Goal: Task Accomplishment & Management: Complete application form

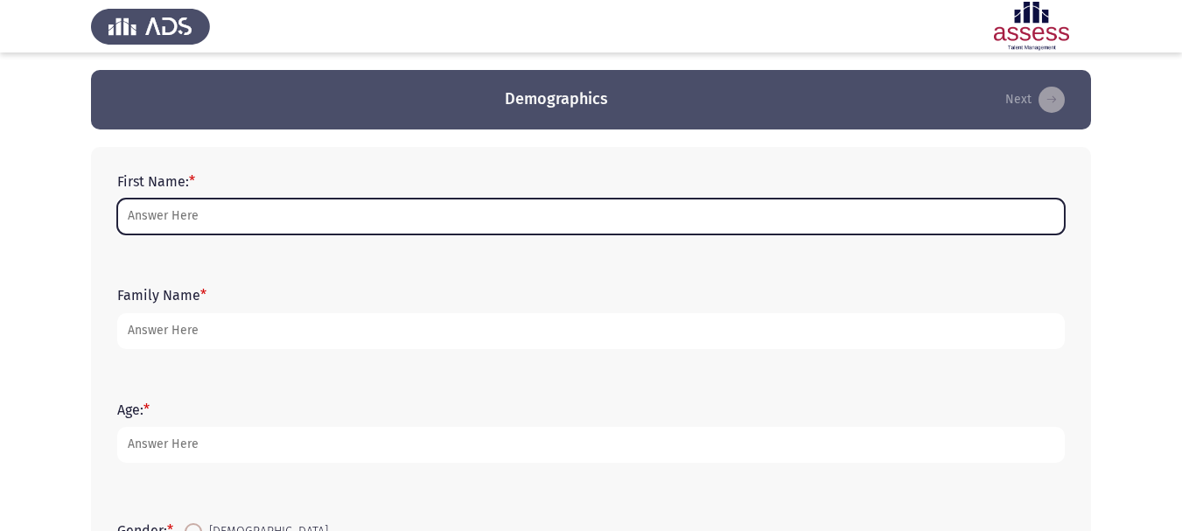
click at [242, 222] on input "First Name: *" at bounding box center [591, 217] width 948 height 36
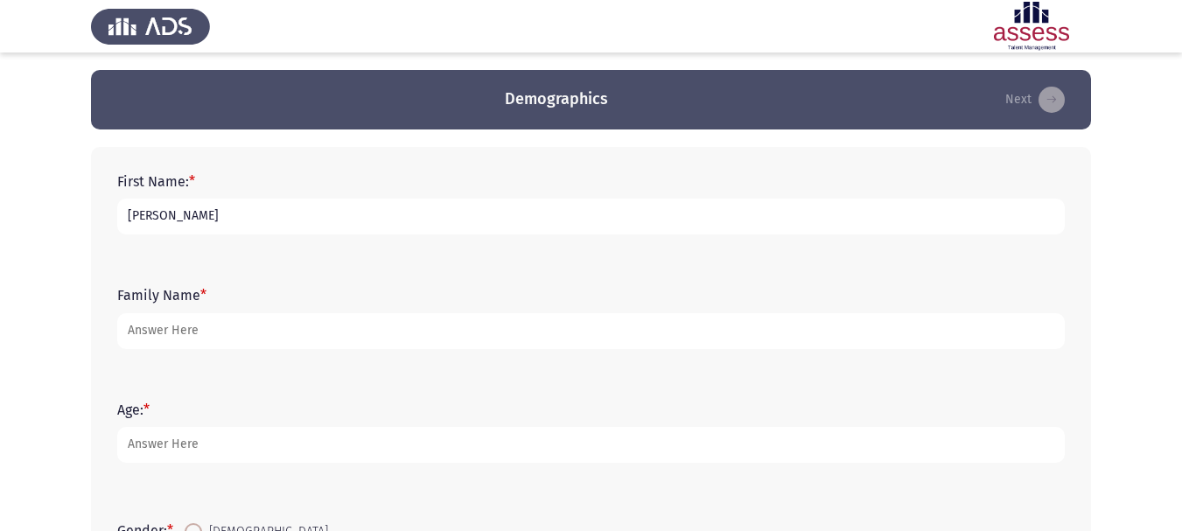
type input "[PERSON_NAME]"
click at [54, 377] on app-assessment-container "Demographics Next First Name: * [PERSON_NAME] Family Name * [PERSON_NAME] Age: …" at bounding box center [591, 505] width 1182 height 870
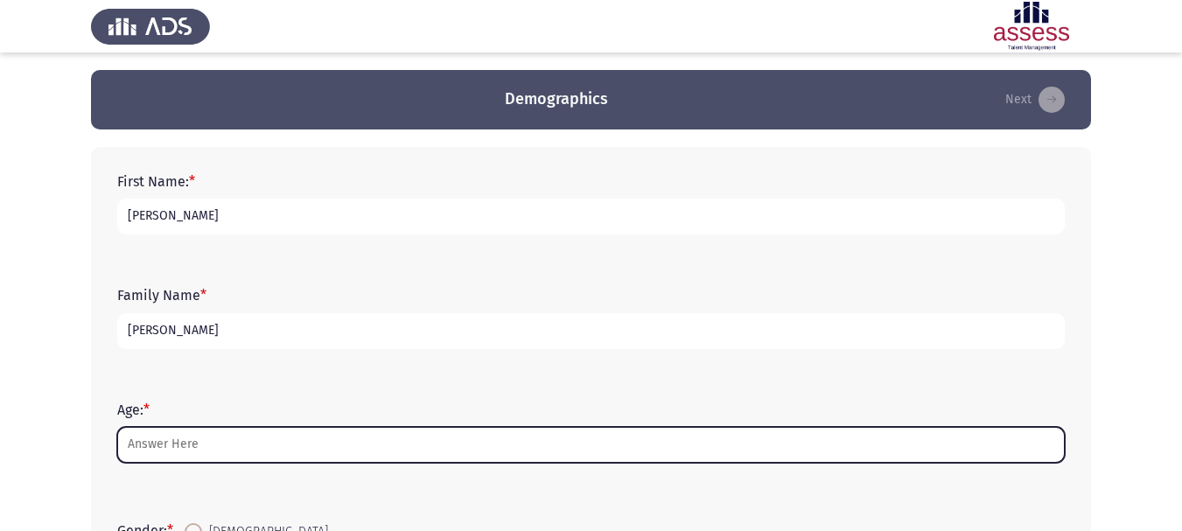
click at [239, 450] on input "Age: *" at bounding box center [591, 445] width 948 height 36
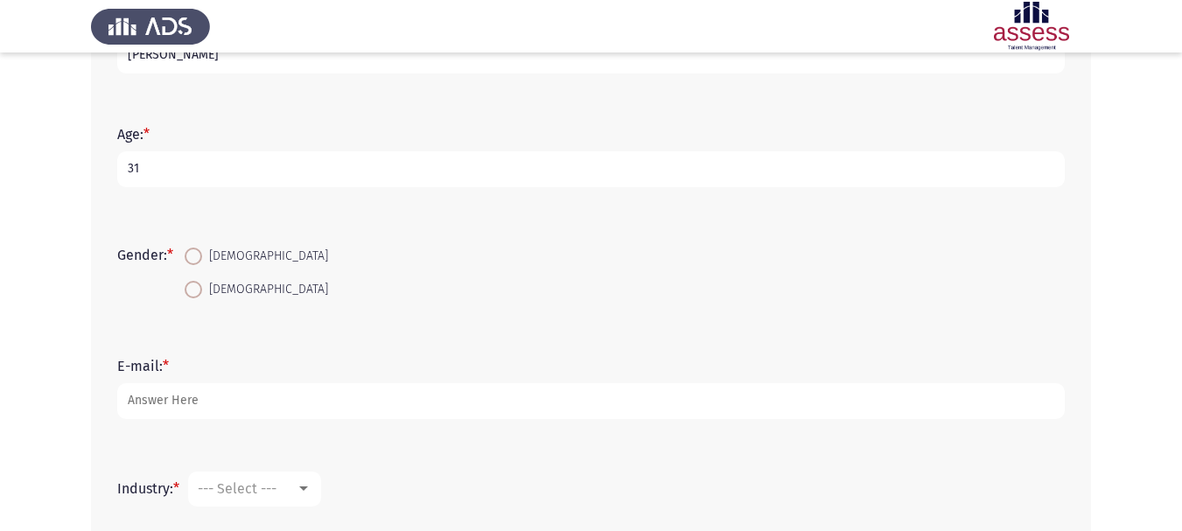
scroll to position [279, 0]
type input "31"
click at [236, 255] on span "[DEMOGRAPHIC_DATA]" at bounding box center [265, 252] width 126 height 21
click at [202, 255] on input "[DEMOGRAPHIC_DATA]" at bounding box center [193, 252] width 17 height 17
radio input "true"
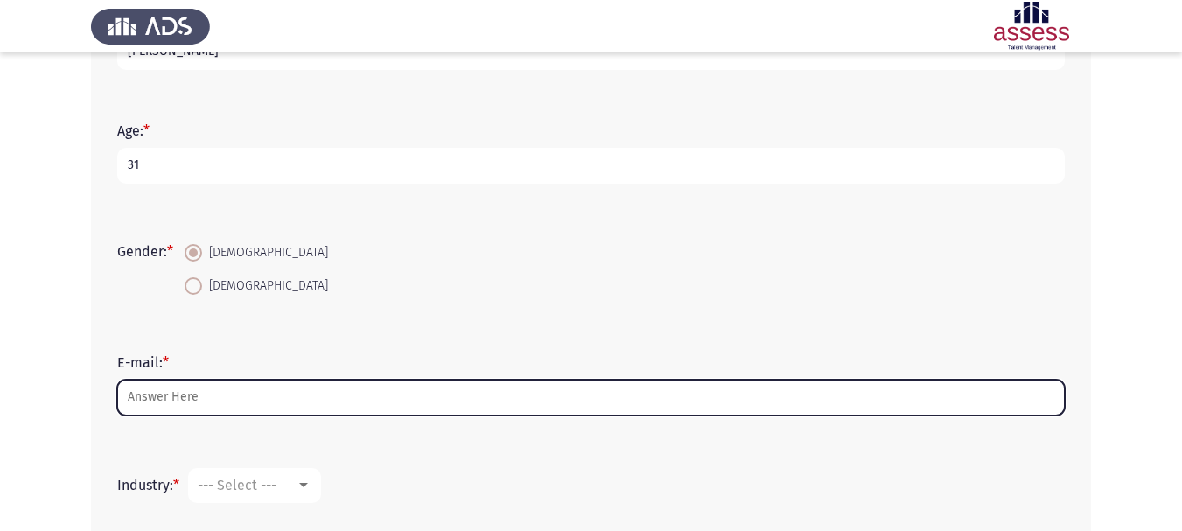
click at [253, 411] on input "E-mail: *" at bounding box center [591, 398] width 948 height 36
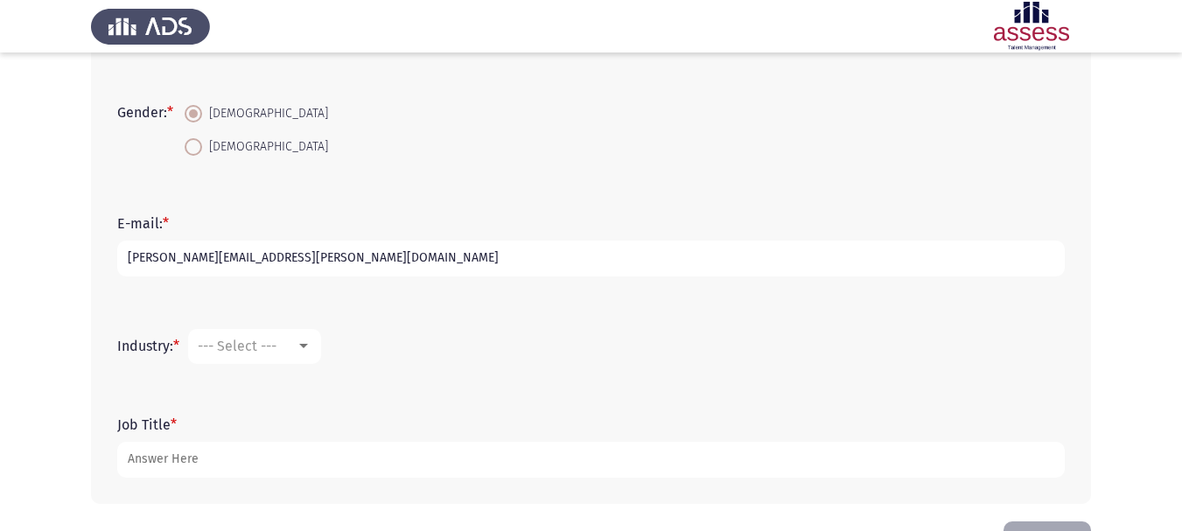
scroll to position [479, 0]
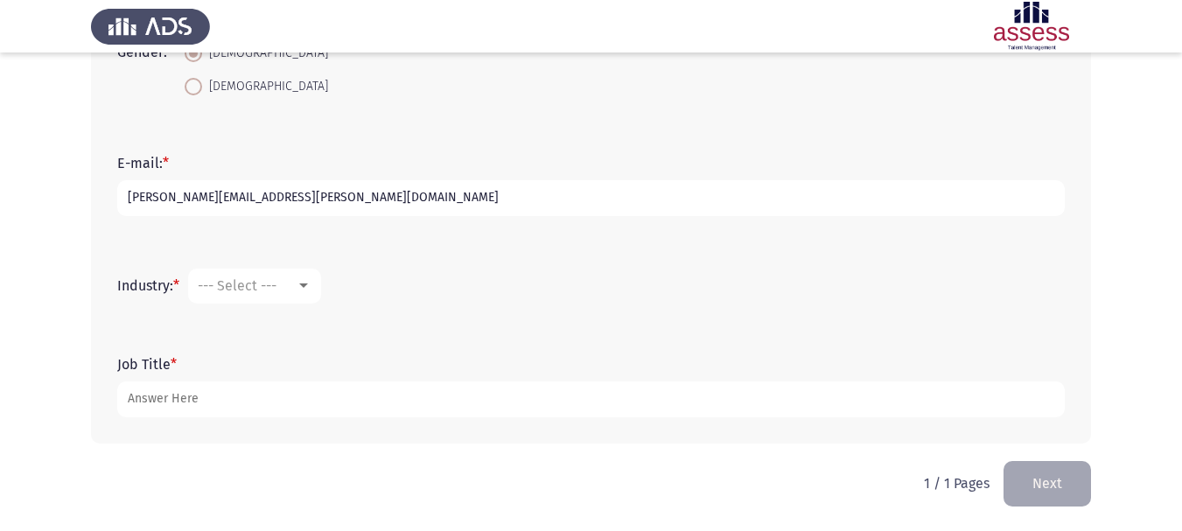
type input "[PERSON_NAME][EMAIL_ADDRESS][PERSON_NAME][DOMAIN_NAME]"
click at [300, 285] on div at bounding box center [304, 286] width 16 height 14
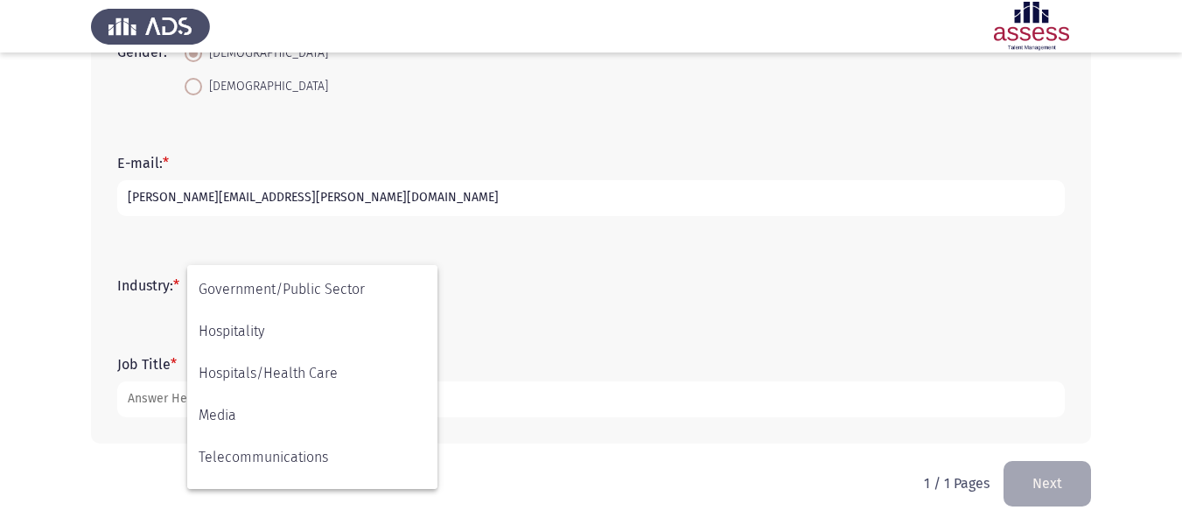
scroll to position [297, 0]
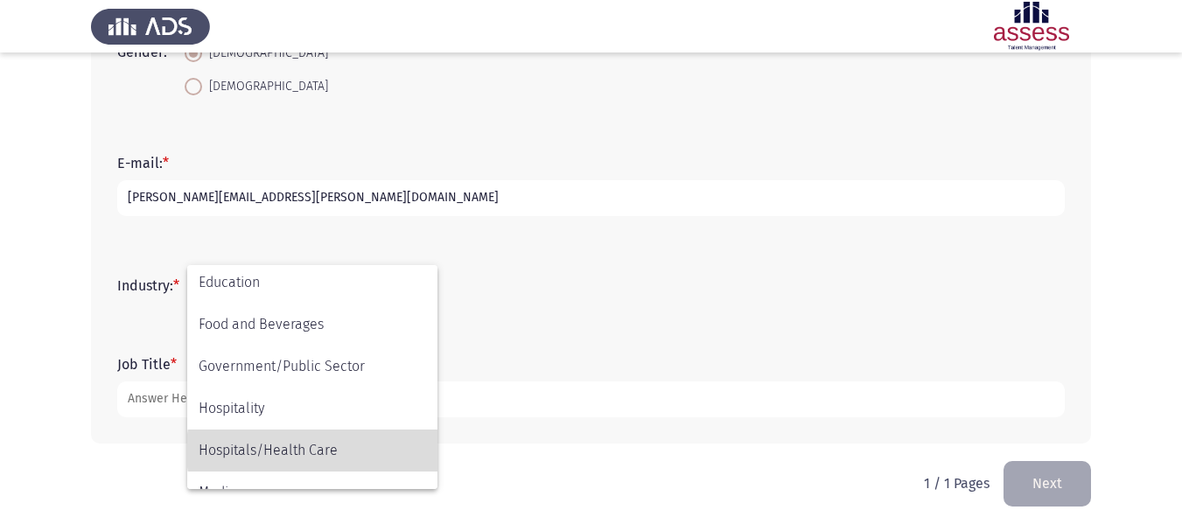
click at [346, 451] on span "Hospitals/Health Care" at bounding box center [312, 451] width 227 height 42
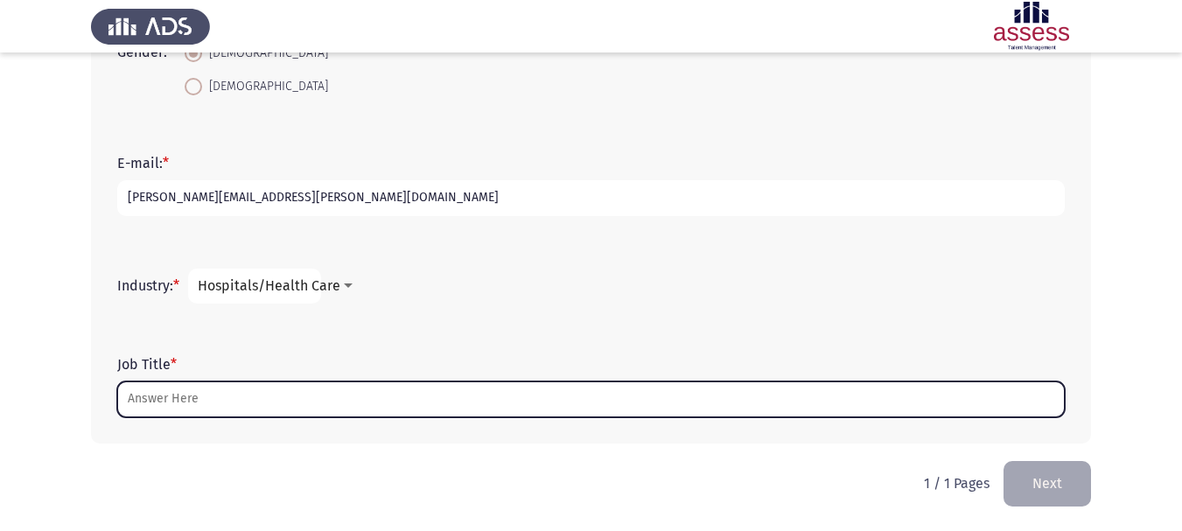
click at [240, 404] on input "Job Title *" at bounding box center [591, 399] width 948 height 36
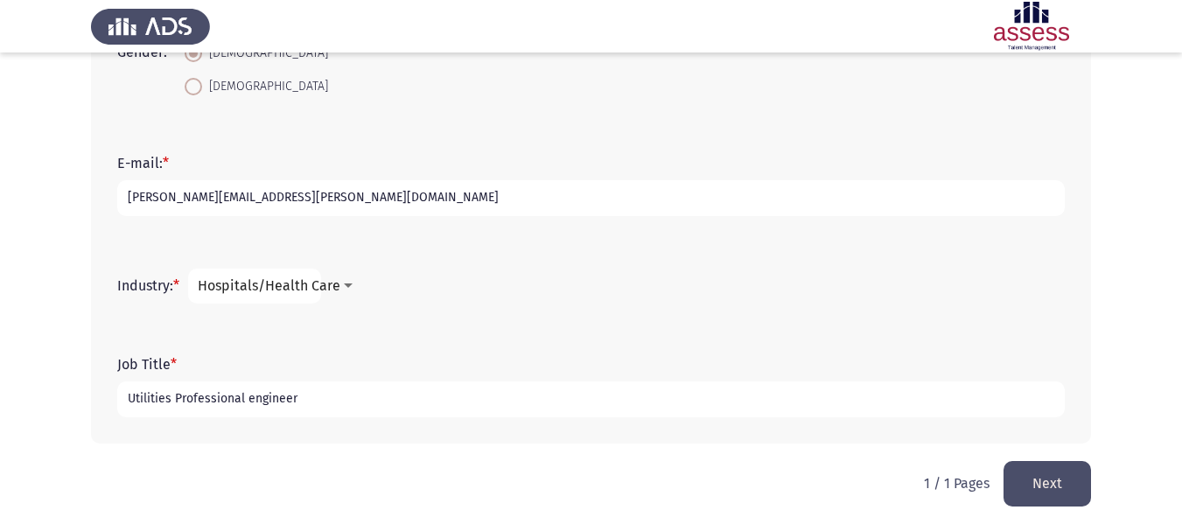
type input "Utilities Professional engineer"
click at [307, 466] on html "Demographics Next First Name: * [PERSON_NAME] Family Name * [PERSON_NAME] Age: …" at bounding box center [591, 26] width 1182 height 1010
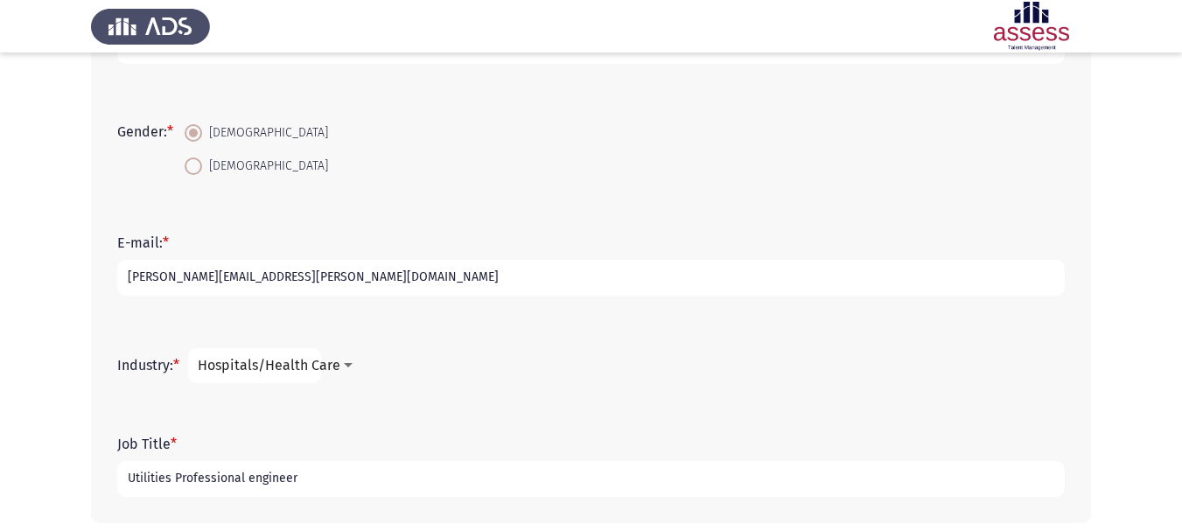
scroll to position [479, 0]
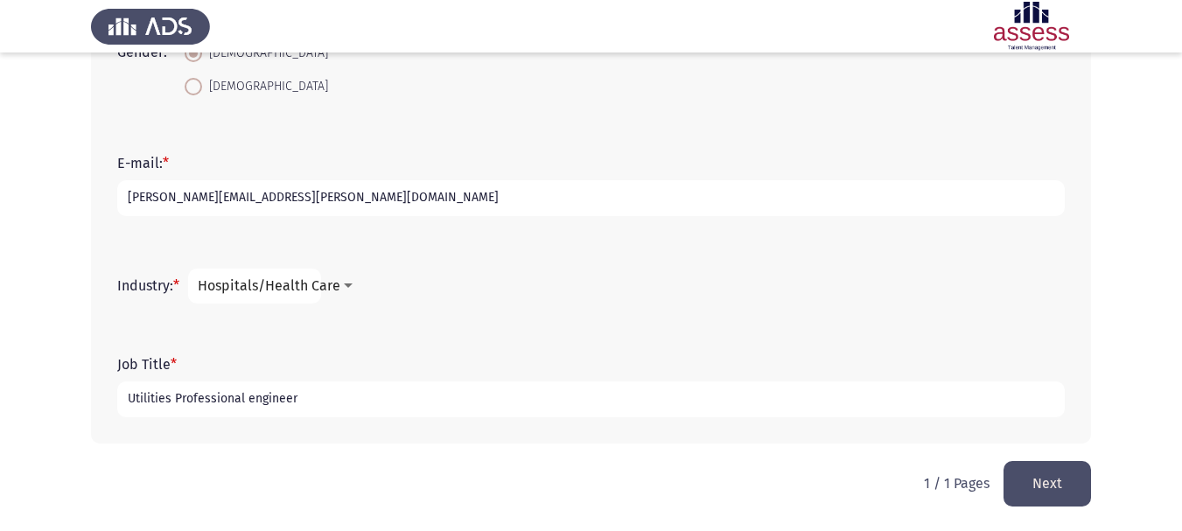
click at [1063, 479] on button "Next" at bounding box center [1047, 483] width 87 height 45
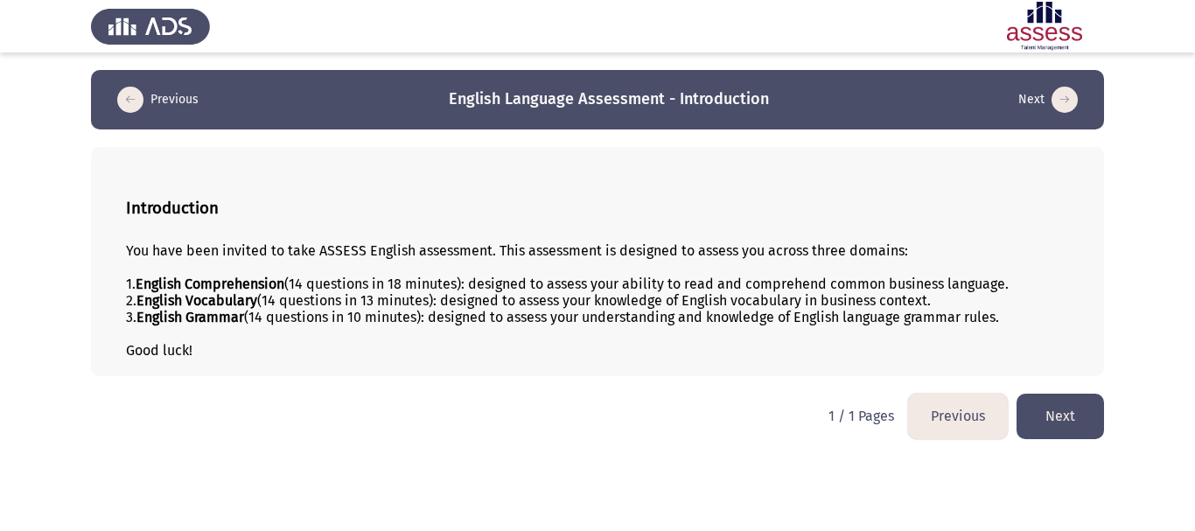
click at [1089, 411] on button "Next" at bounding box center [1060, 416] width 87 height 45
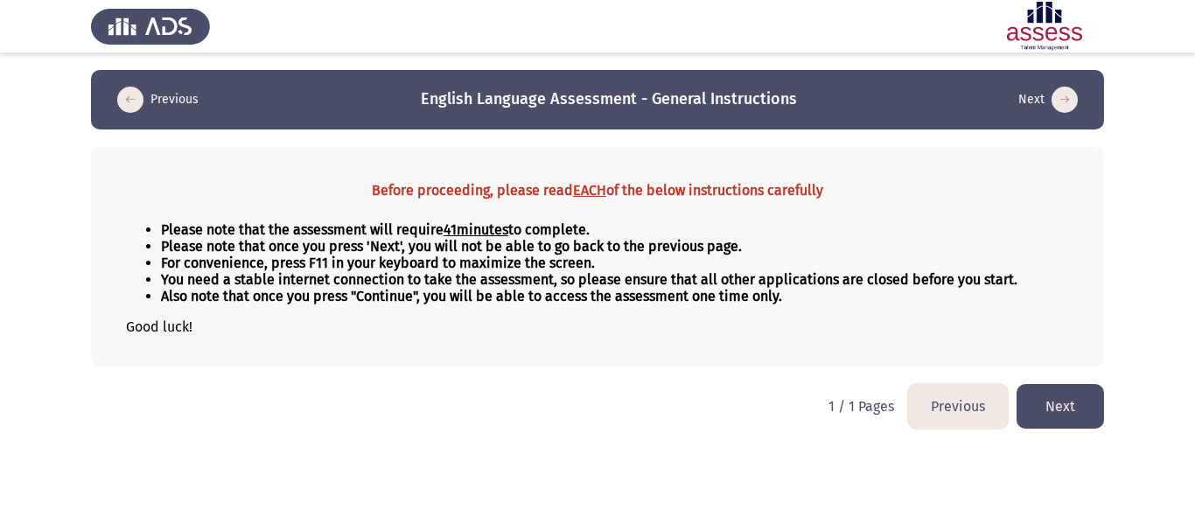
click at [119, 231] on div "Before proceeding, please read EACH of the below instructions carefully Please …" at bounding box center [597, 257] width 1013 height 220
click at [34, 18] on div at bounding box center [597, 26] width 1195 height 52
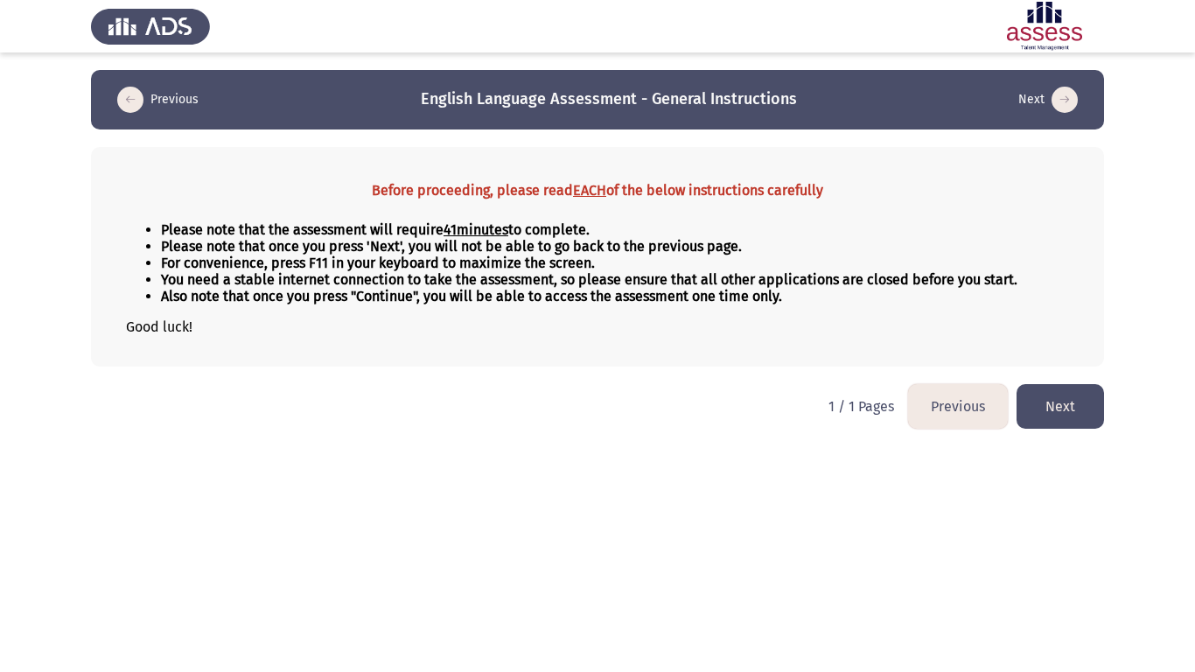
click at [183, 231] on app-assessment-container "Previous English Language Assessment - General Instructions Next Before proceed…" at bounding box center [597, 218] width 1195 height 297
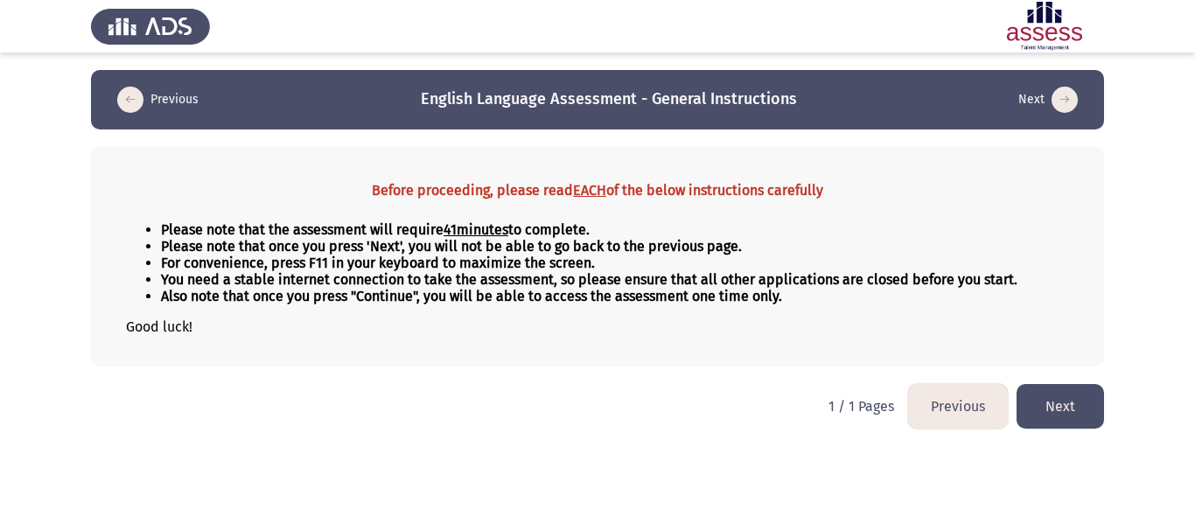
click at [1075, 408] on button "Next" at bounding box center [1060, 406] width 87 height 45
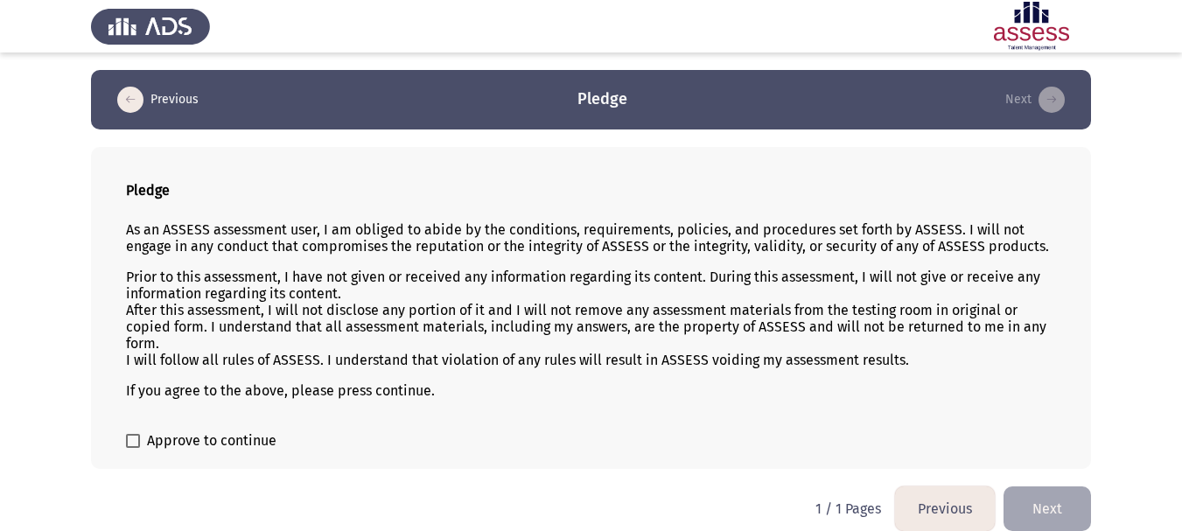
scroll to position [17, 0]
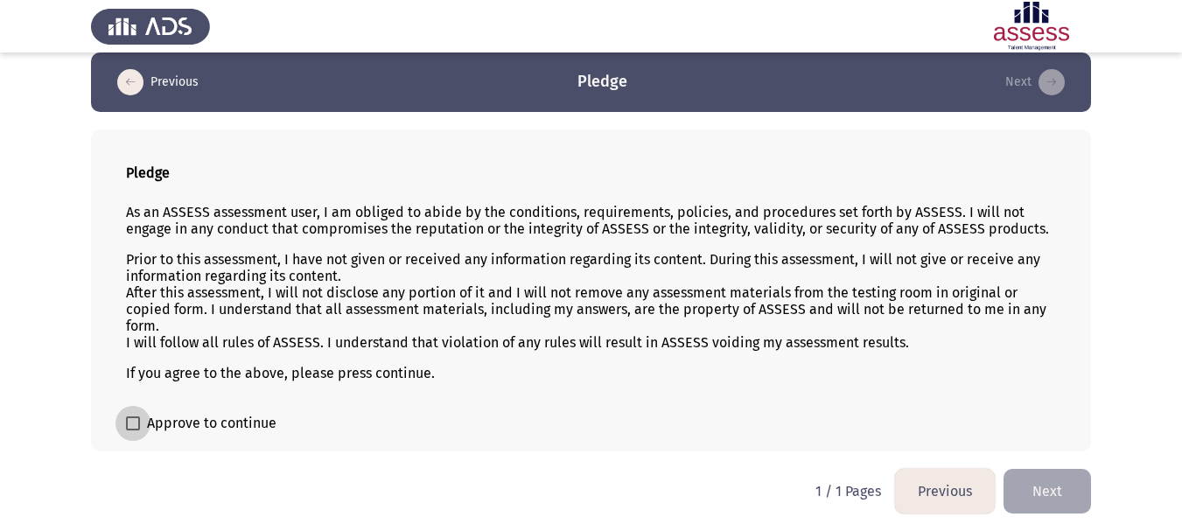
click at [184, 432] on span "Approve to continue" at bounding box center [211, 423] width 129 height 21
click at [133, 431] on input "Approve to continue" at bounding box center [132, 430] width 1 height 1
checkbox input "true"
click at [1060, 488] on button "Next" at bounding box center [1047, 491] width 87 height 45
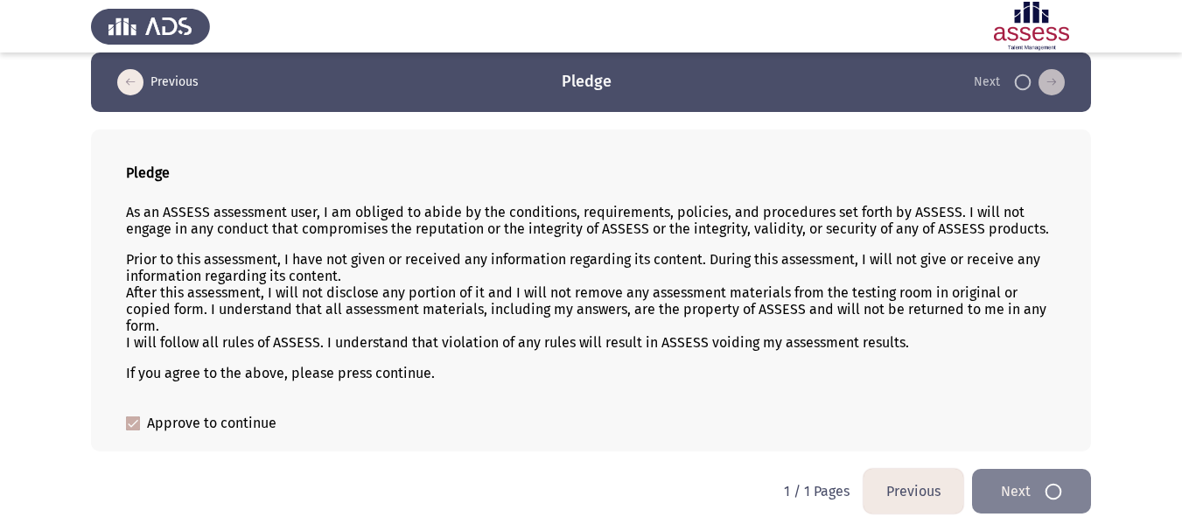
scroll to position [0, 0]
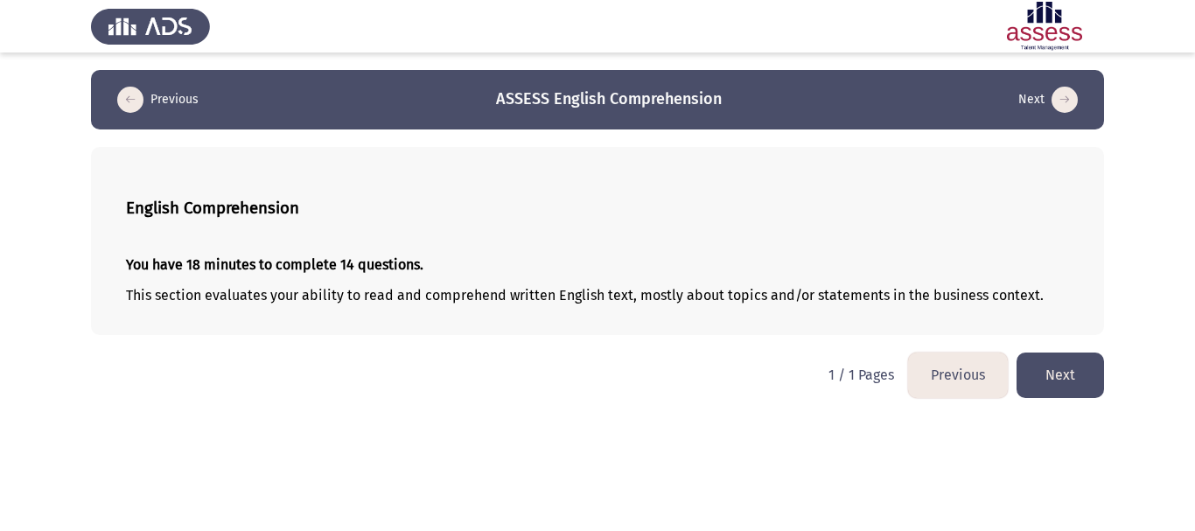
click at [1079, 369] on button "Next" at bounding box center [1060, 375] width 87 height 45
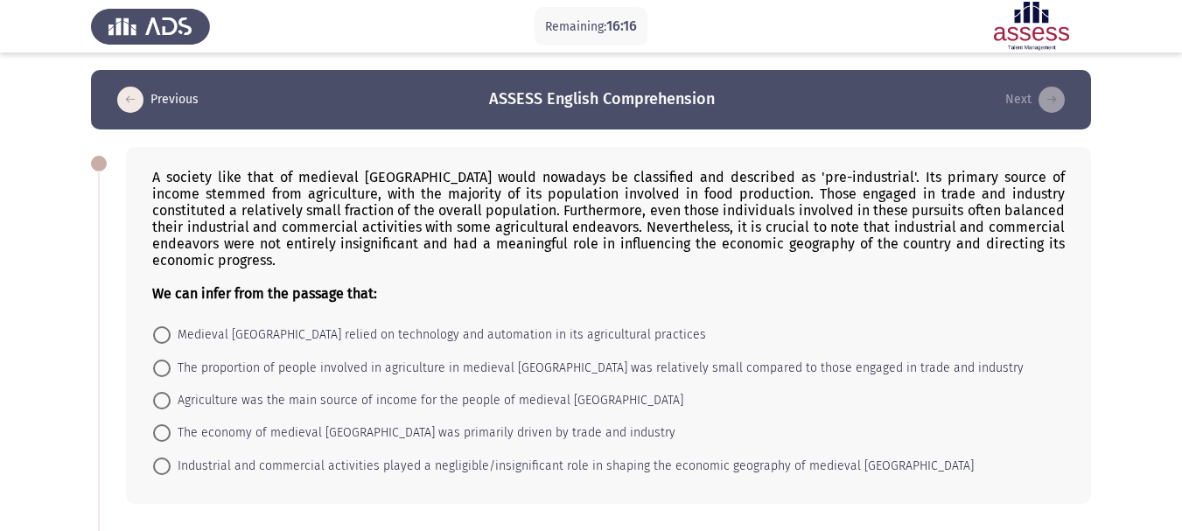
click at [467, 390] on span "Agriculture was the main source of income for the people of medieval [GEOGRAPHI…" at bounding box center [427, 400] width 513 height 21
click at [171, 392] on input "Agriculture was the main source of income for the people of medieval [GEOGRAPHI…" at bounding box center [161, 400] width 17 height 17
radio input "true"
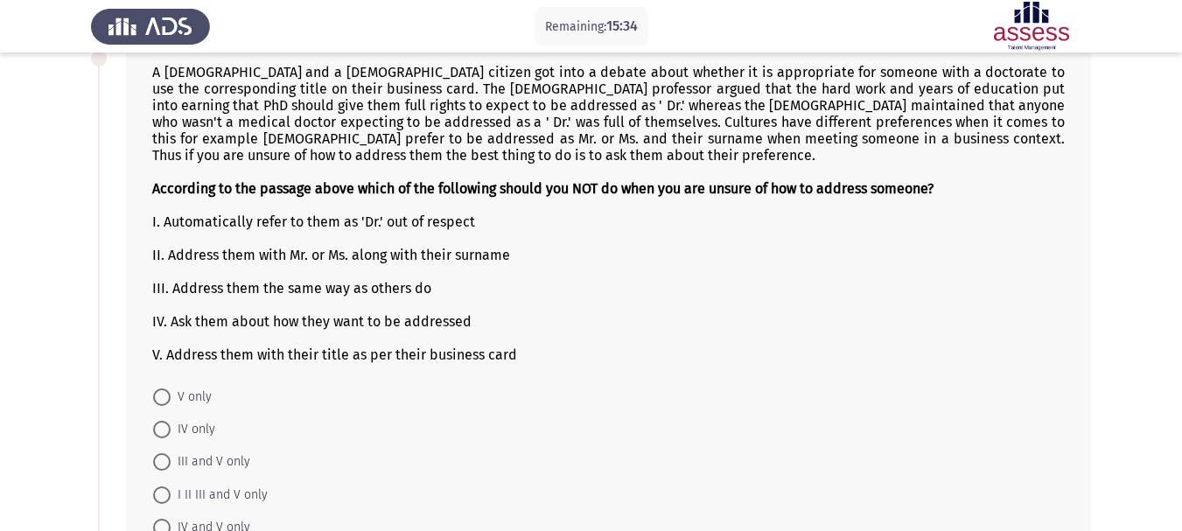
scroll to position [492, 0]
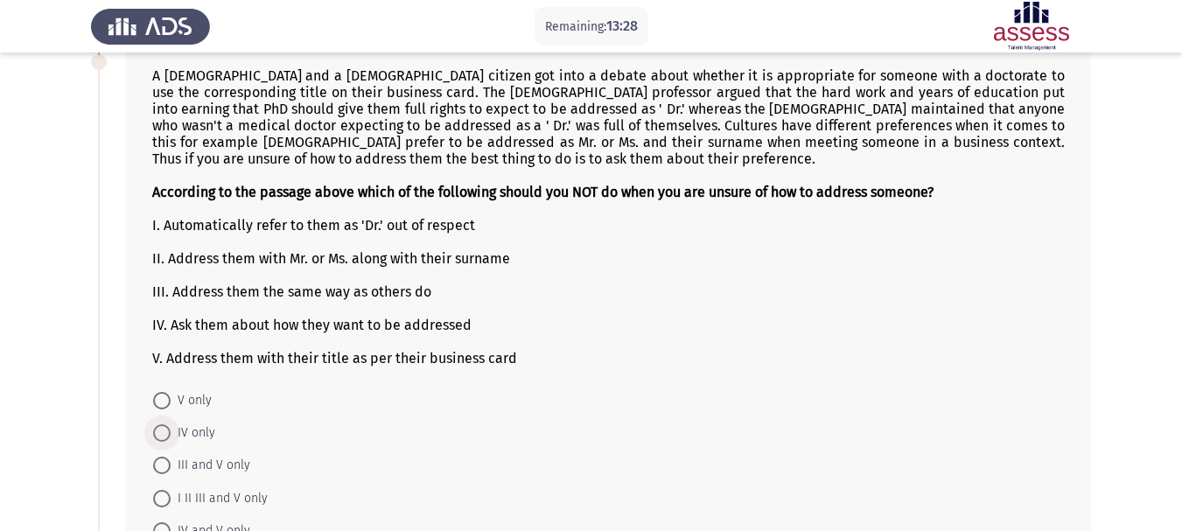
click at [199, 423] on span "IV only" at bounding box center [193, 433] width 45 height 21
click at [171, 424] on input "IV only" at bounding box center [161, 432] width 17 height 17
radio input "true"
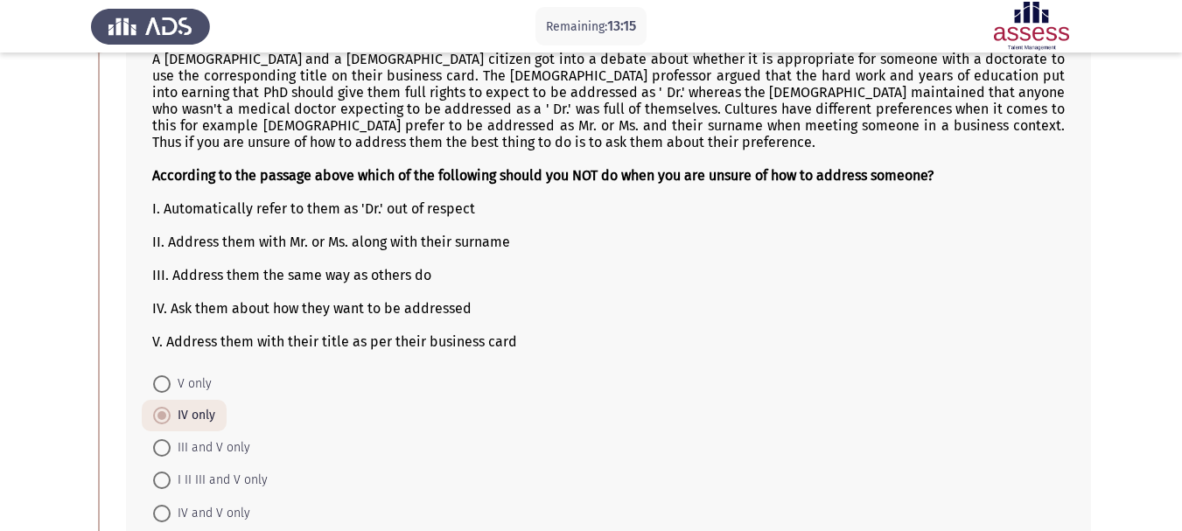
scroll to position [514, 0]
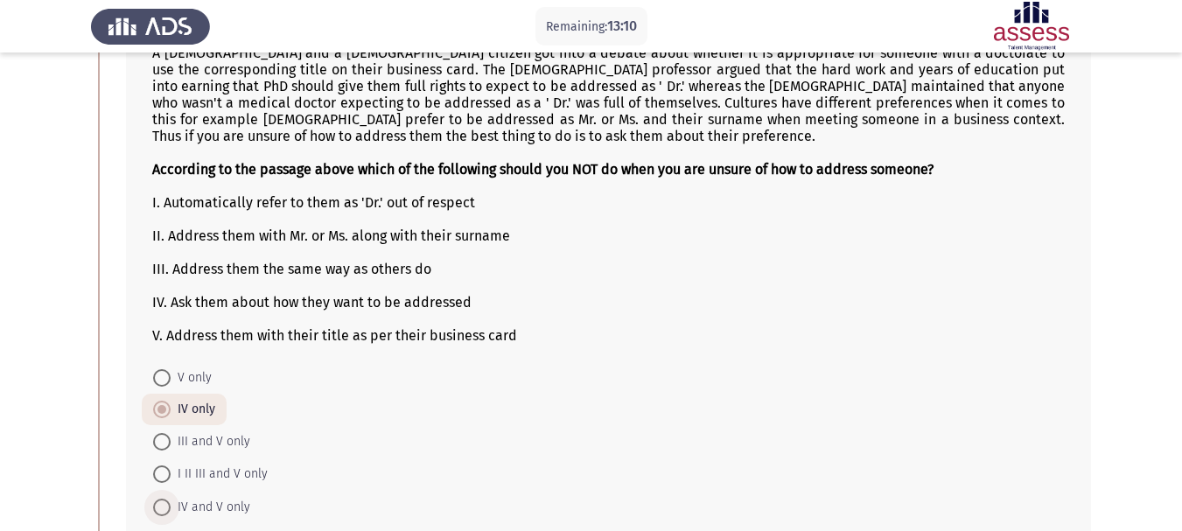
click at [202, 497] on span "IV and V only" at bounding box center [211, 507] width 80 height 21
click at [171, 499] on input "IV and V only" at bounding box center [161, 507] width 17 height 17
radio input "true"
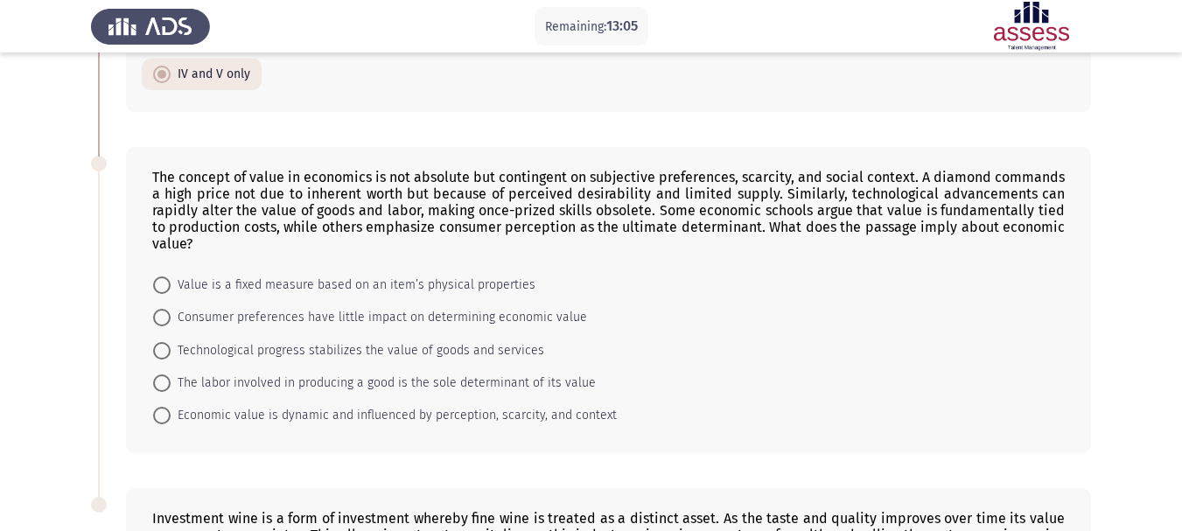
scroll to position [945, 0]
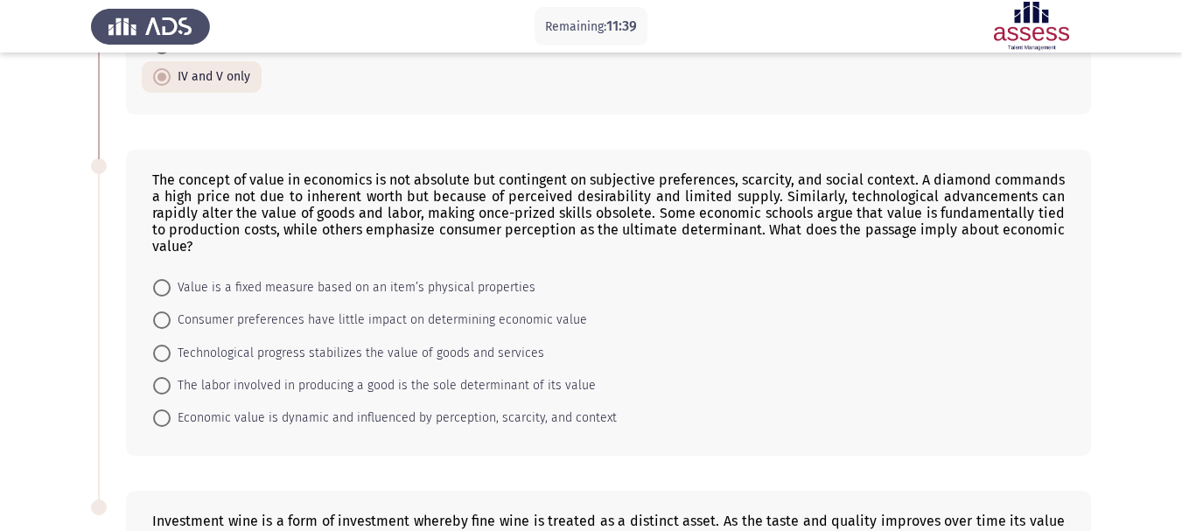
click at [351, 408] on span "Economic value is dynamic and influenced by perception, scarcity, and context" at bounding box center [394, 418] width 446 height 21
click at [171, 409] on input "Economic value is dynamic and influenced by perception, scarcity, and context" at bounding box center [161, 417] width 17 height 17
radio input "true"
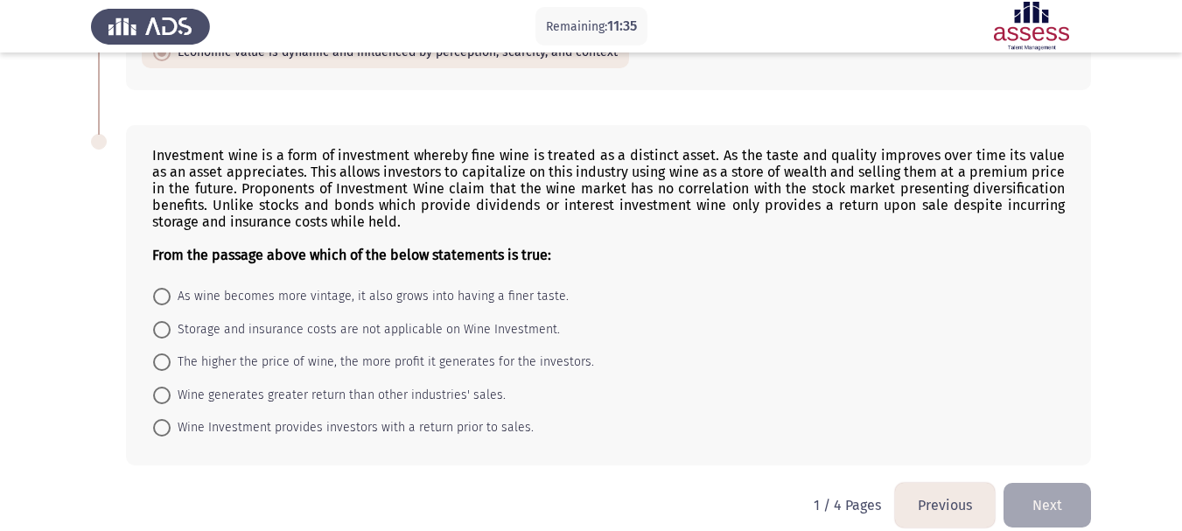
scroll to position [1291, 0]
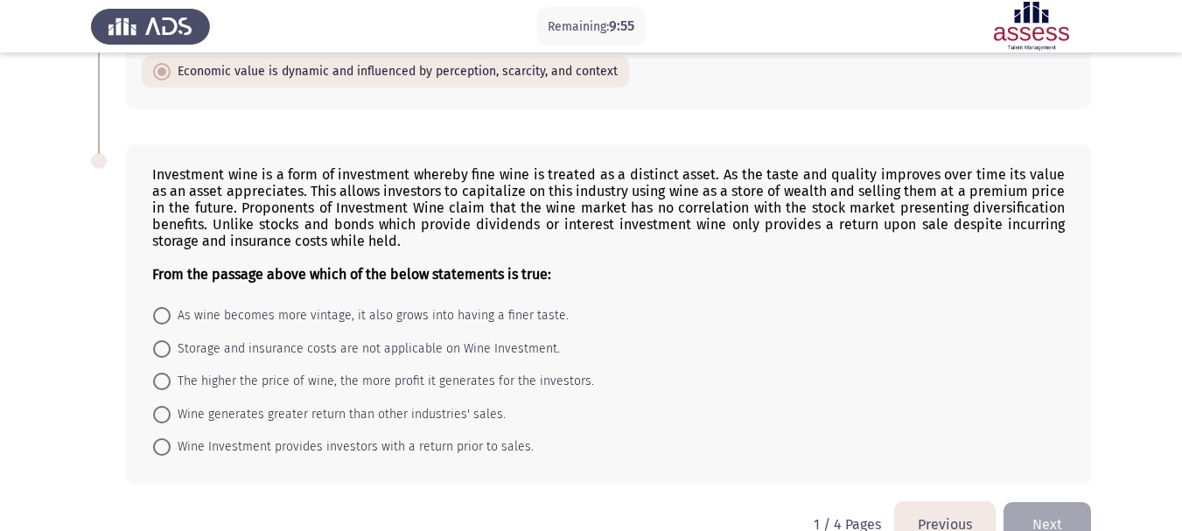
click at [420, 305] on span "As wine becomes more vintage, it also grows into having a finer taste." at bounding box center [370, 315] width 398 height 21
click at [171, 307] on input "As wine becomes more vintage, it also grows into having a finer taste." at bounding box center [161, 315] width 17 height 17
radio input "true"
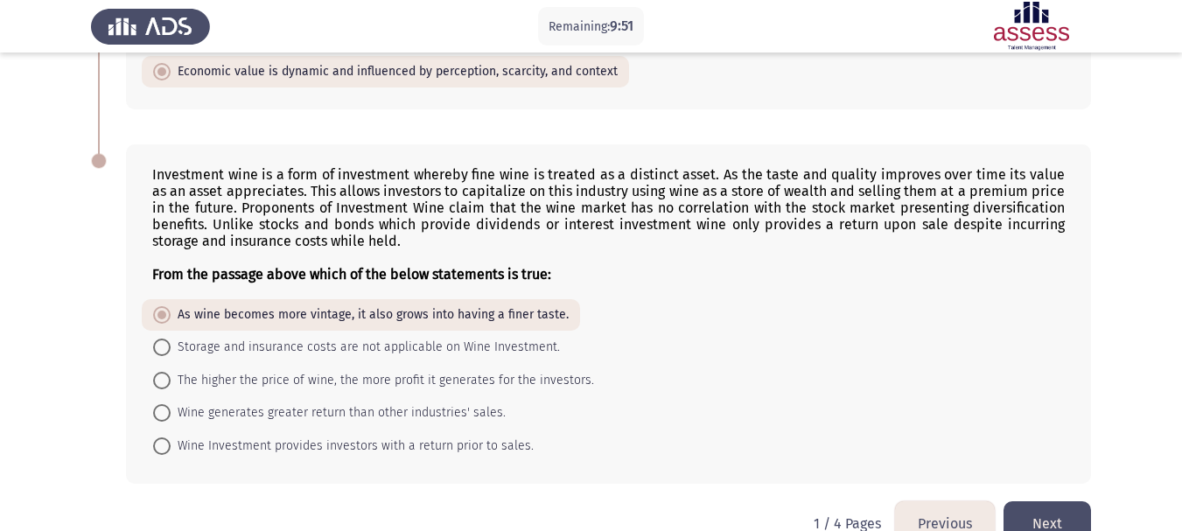
click at [1047, 509] on button "Next" at bounding box center [1047, 523] width 87 height 45
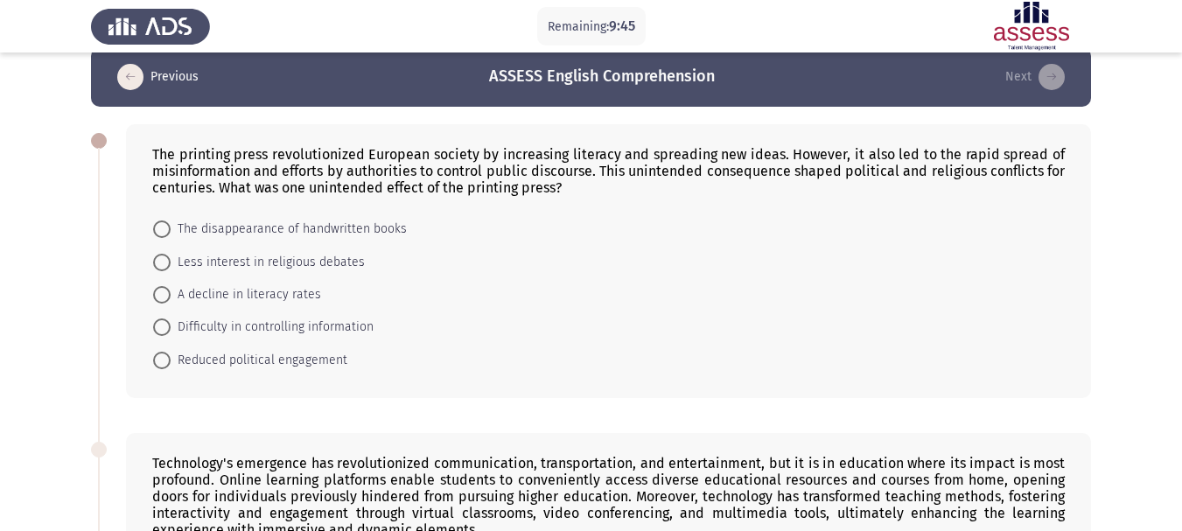
scroll to position [0, 0]
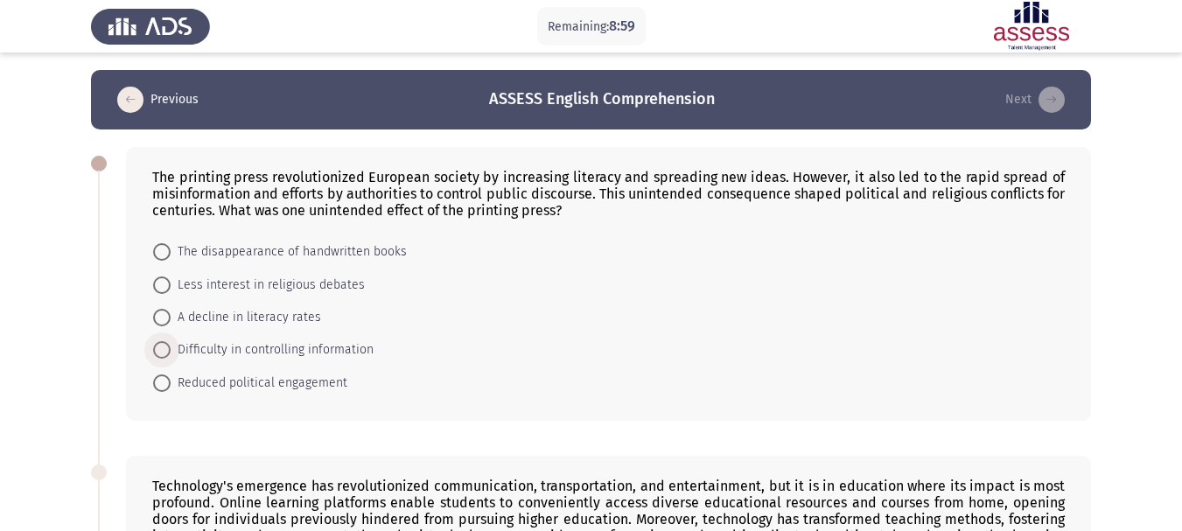
click at [347, 357] on span "Difficulty in controlling information" at bounding box center [272, 349] width 203 height 21
click at [171, 357] on input "Difficulty in controlling information" at bounding box center [161, 349] width 17 height 17
radio input "true"
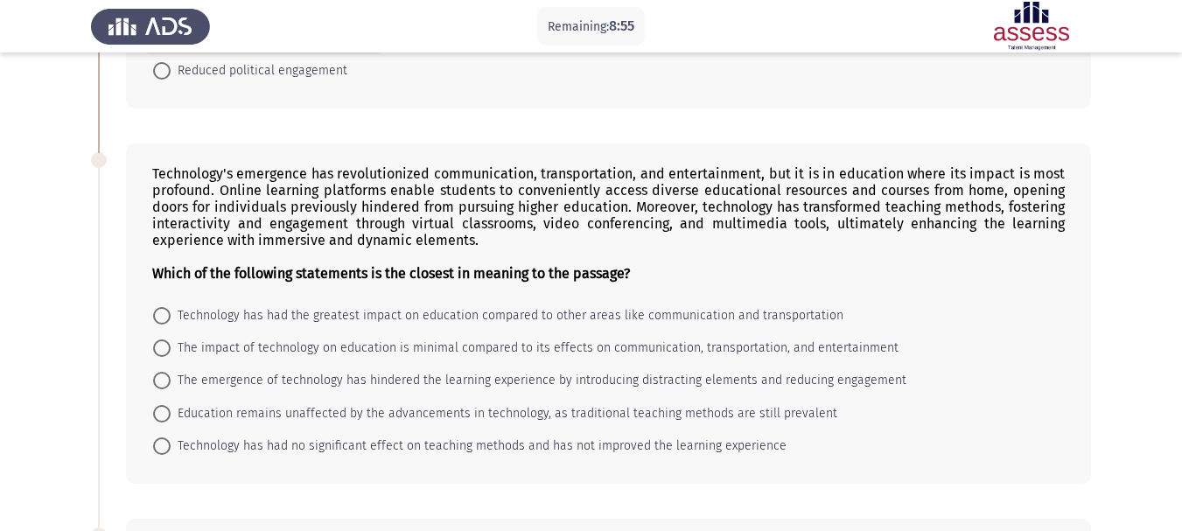
scroll to position [333, 0]
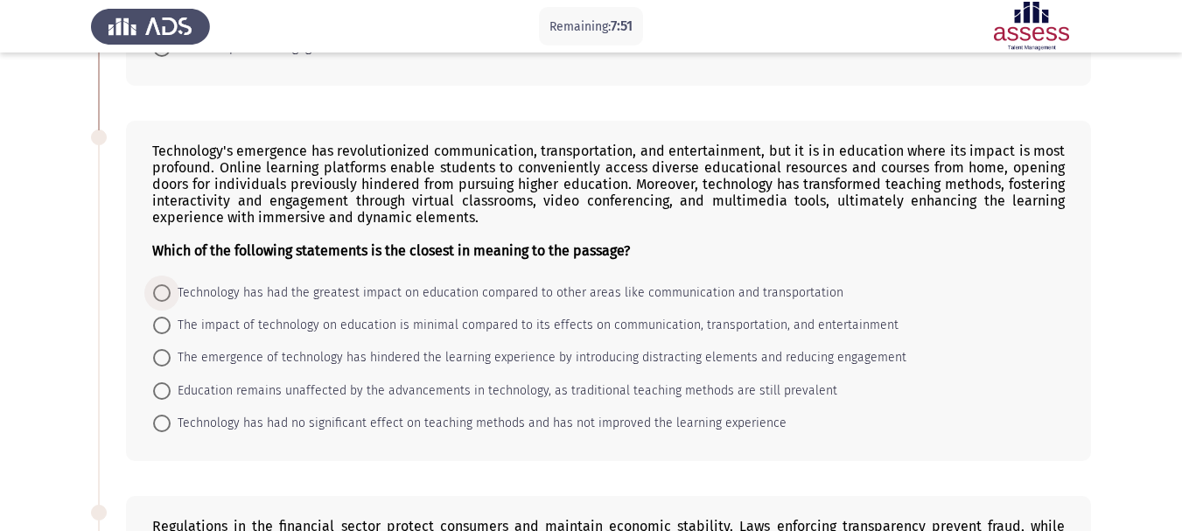
click at [269, 292] on span "Technology has had the greatest impact on education compared to other areas lik…" at bounding box center [507, 293] width 673 height 21
click at [171, 292] on input "Technology has had the greatest impact on education compared to other areas lik…" at bounding box center [161, 292] width 17 height 17
radio input "true"
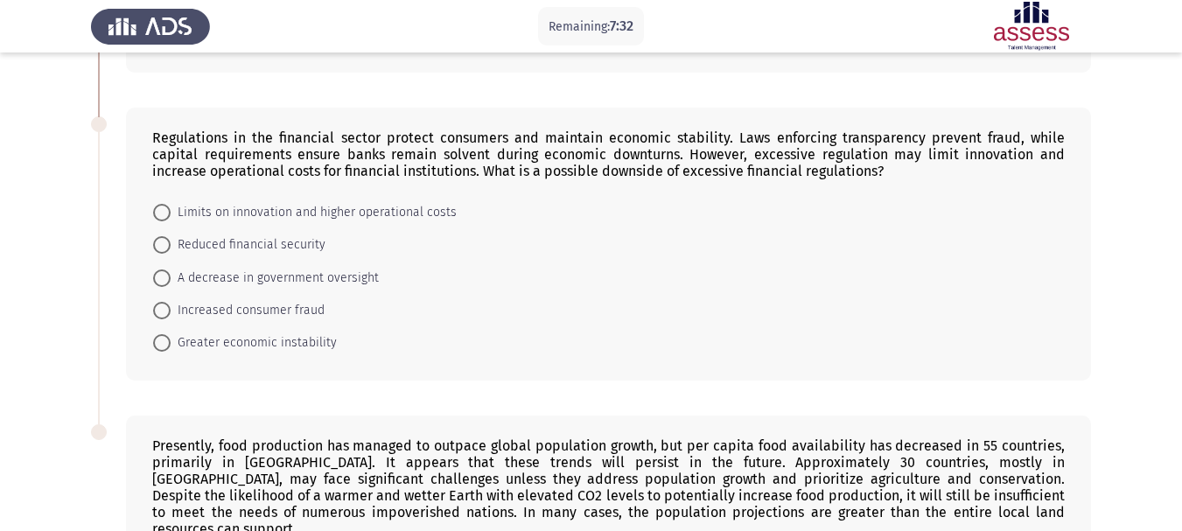
scroll to position [702, 0]
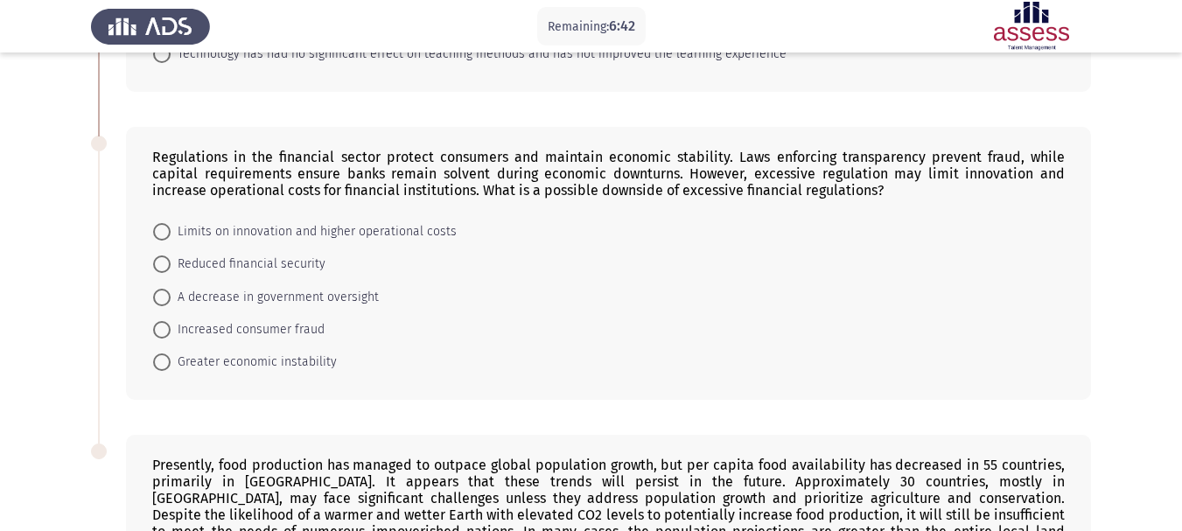
click at [413, 236] on span "Limits on innovation and higher operational costs" at bounding box center [314, 231] width 286 height 21
click at [171, 236] on input "Limits on innovation and higher operational costs" at bounding box center [161, 231] width 17 height 17
radio input "true"
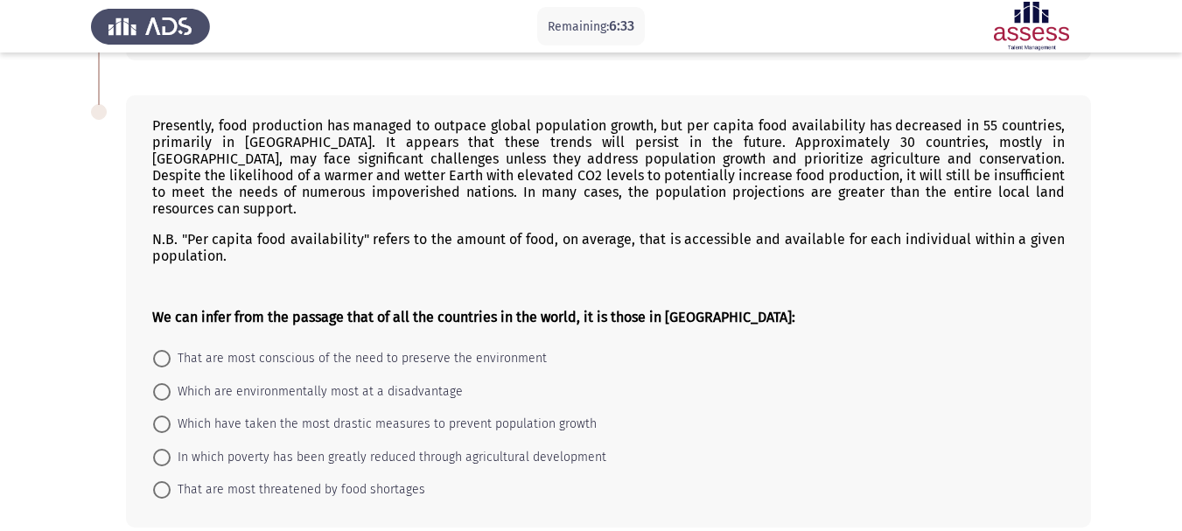
scroll to position [1046, 0]
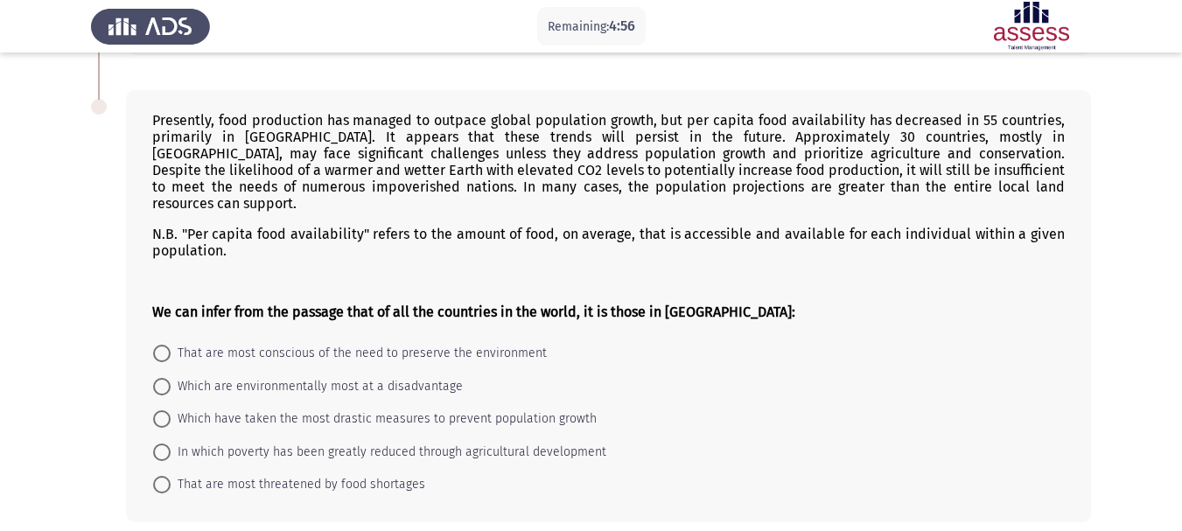
click at [290, 474] on span "That are most threatened by food shortages" at bounding box center [298, 484] width 255 height 21
click at [171, 476] on input "That are most threatened by food shortages" at bounding box center [161, 484] width 17 height 17
radio input "true"
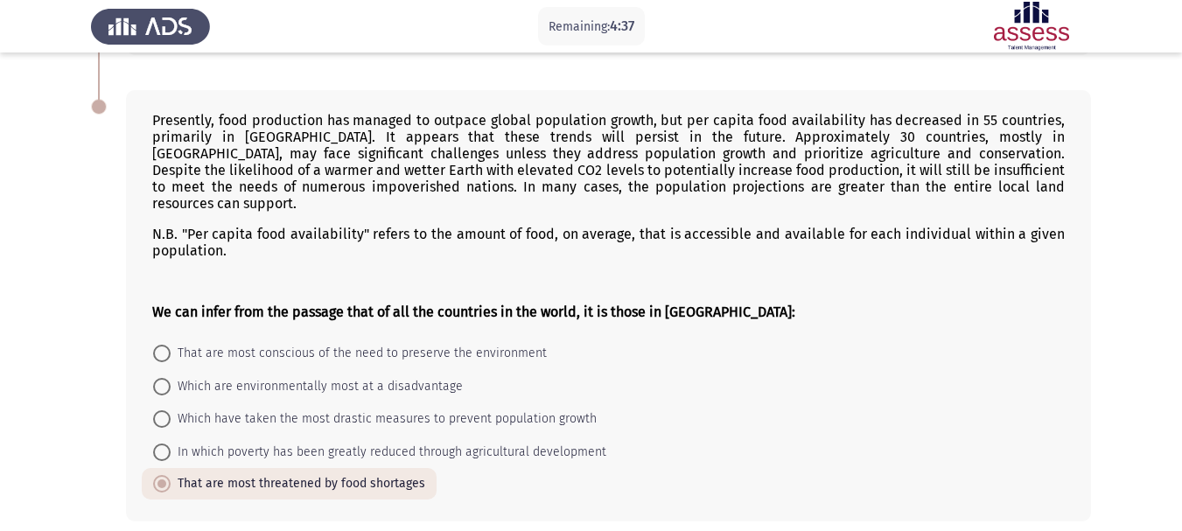
scroll to position [1107, 0]
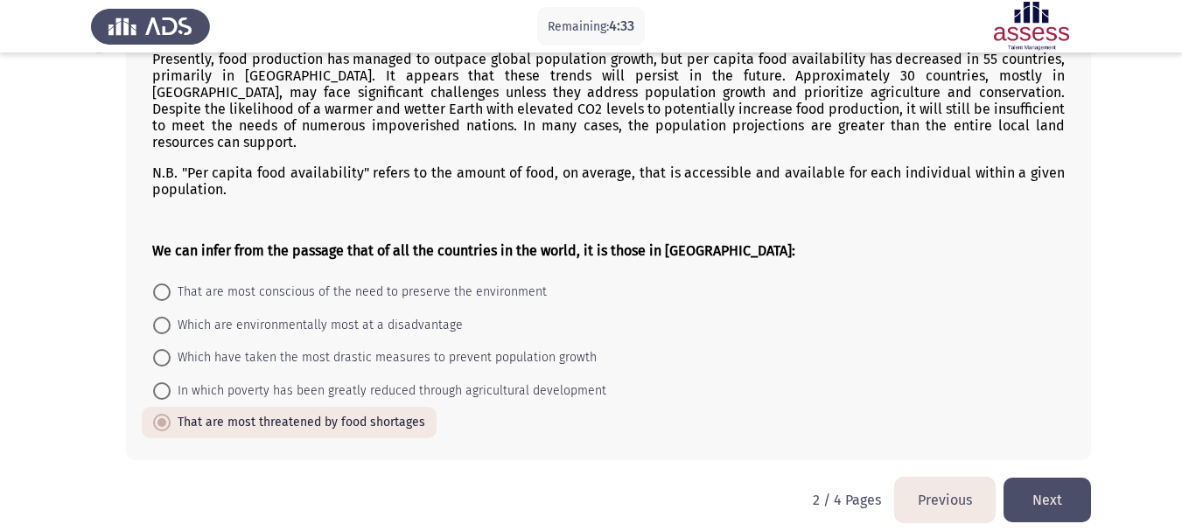
click at [1060, 492] on button "Next" at bounding box center [1047, 500] width 87 height 45
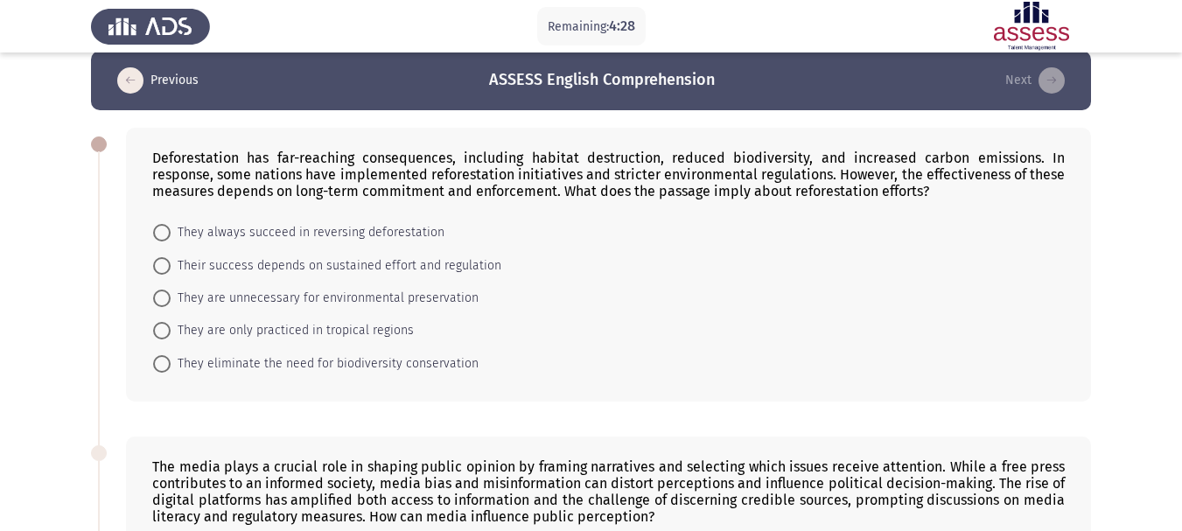
scroll to position [0, 0]
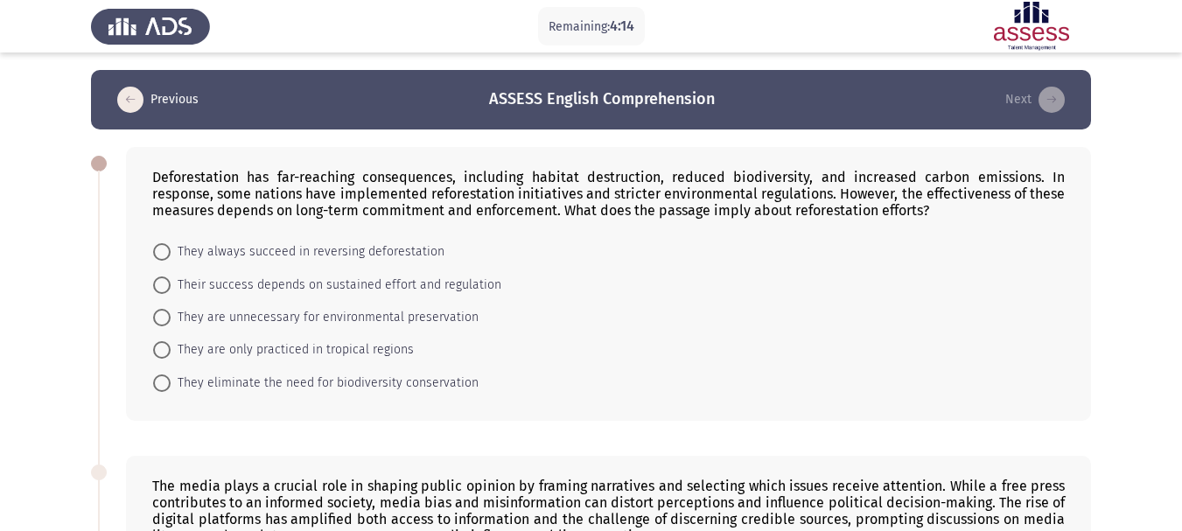
click at [384, 277] on span "Their success depends on sustained effort and regulation" at bounding box center [336, 285] width 331 height 21
click at [171, 277] on input "Their success depends on sustained effort and regulation" at bounding box center [161, 284] width 17 height 17
radio input "true"
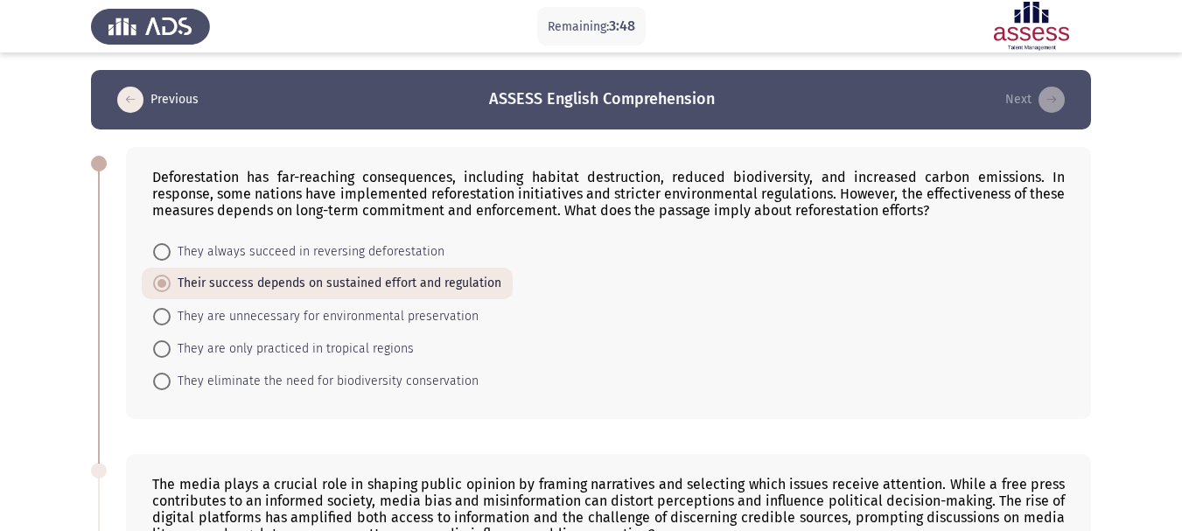
drag, startPoint x: 580, startPoint y: 199, endPoint x: 748, endPoint y: 200, distance: 168.0
click at [748, 200] on div "Deforestation has far-reaching consequences, including habitat destruction, red…" at bounding box center [608, 194] width 913 height 50
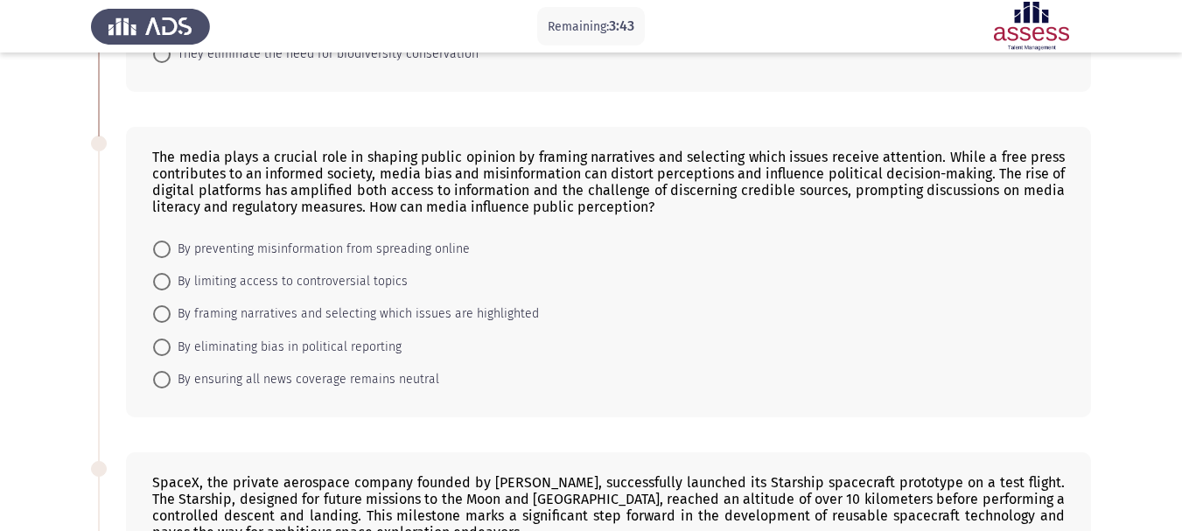
scroll to position [317, 0]
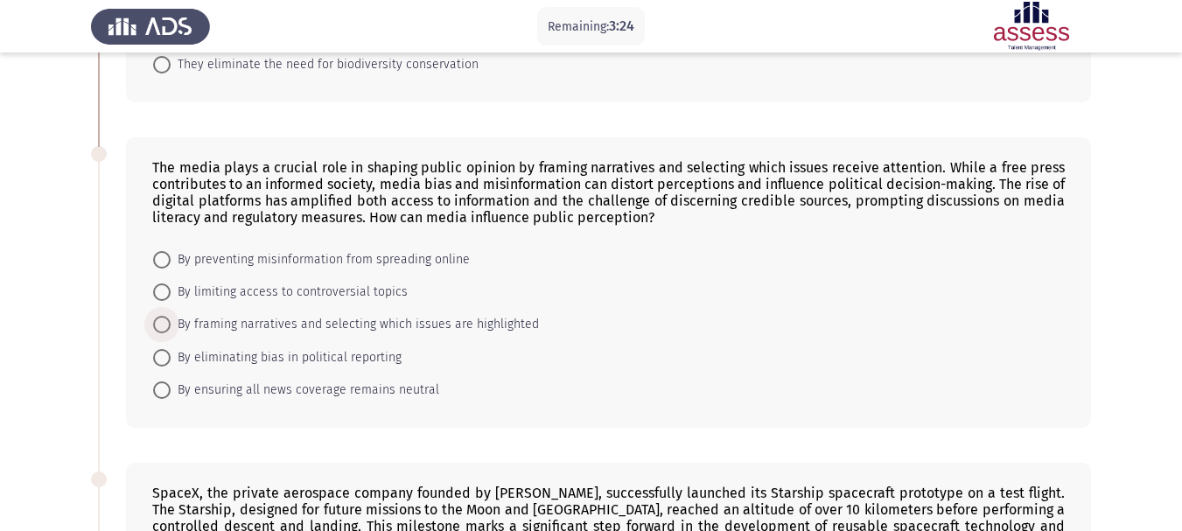
click at [357, 316] on span "By framing narratives and selecting which issues are highlighted" at bounding box center [355, 324] width 368 height 21
click at [171, 316] on input "By framing narratives and selecting which issues are highlighted" at bounding box center [161, 324] width 17 height 17
radio input "true"
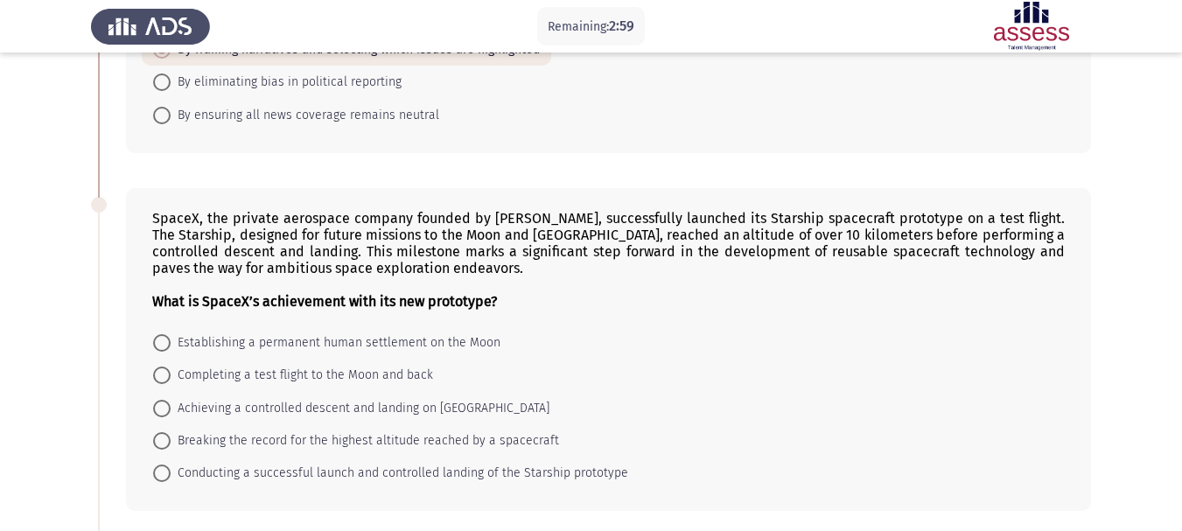
scroll to position [646, 0]
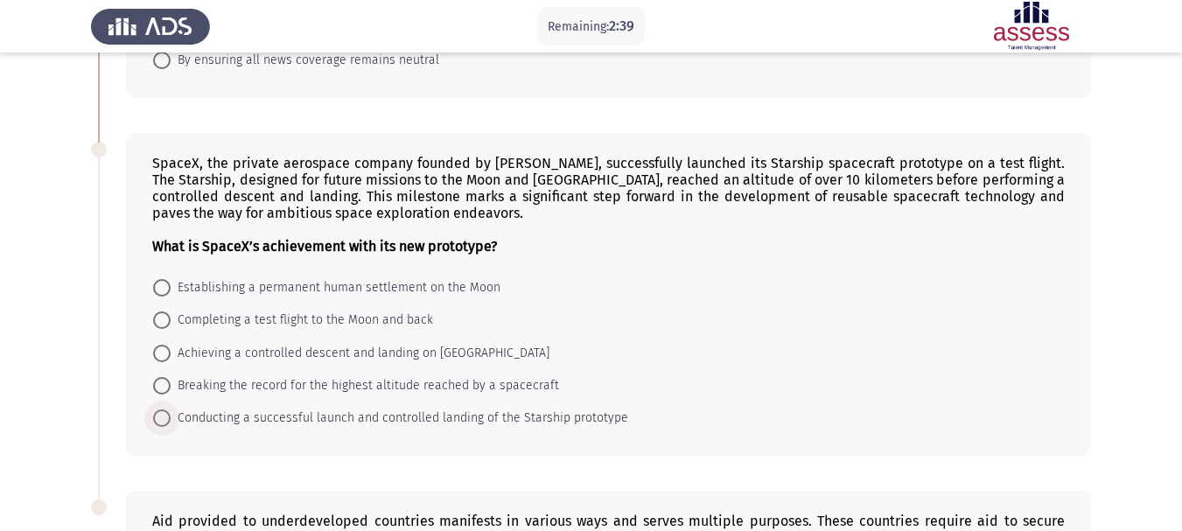
click at [371, 421] on span "Conducting a successful launch and controlled landing of the Starship prototype" at bounding box center [400, 418] width 458 height 21
click at [171, 421] on input "Conducting a successful launch and controlled landing of the Starship prototype" at bounding box center [161, 417] width 17 height 17
radio input "true"
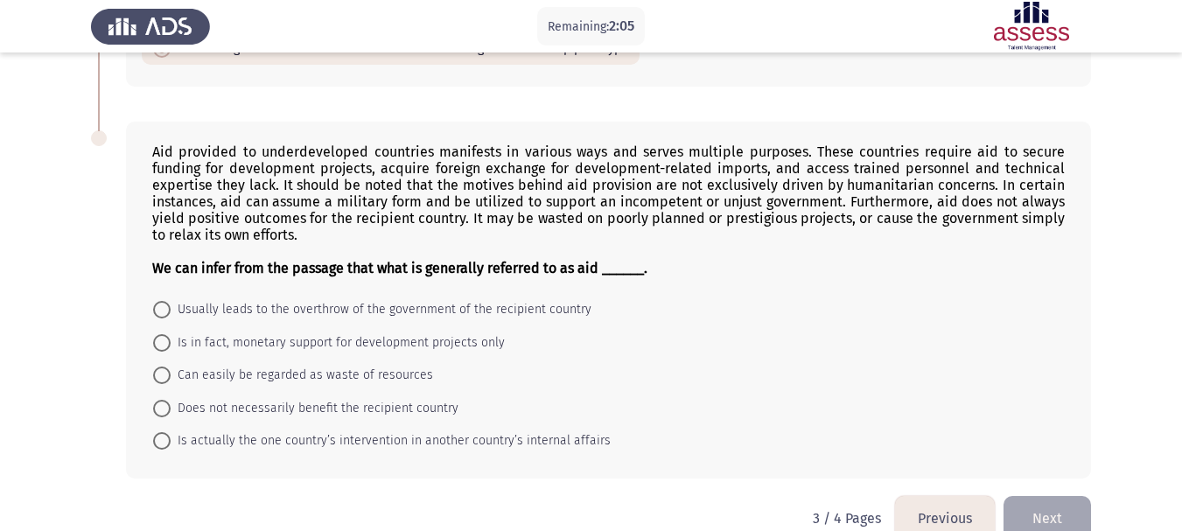
scroll to position [1011, 0]
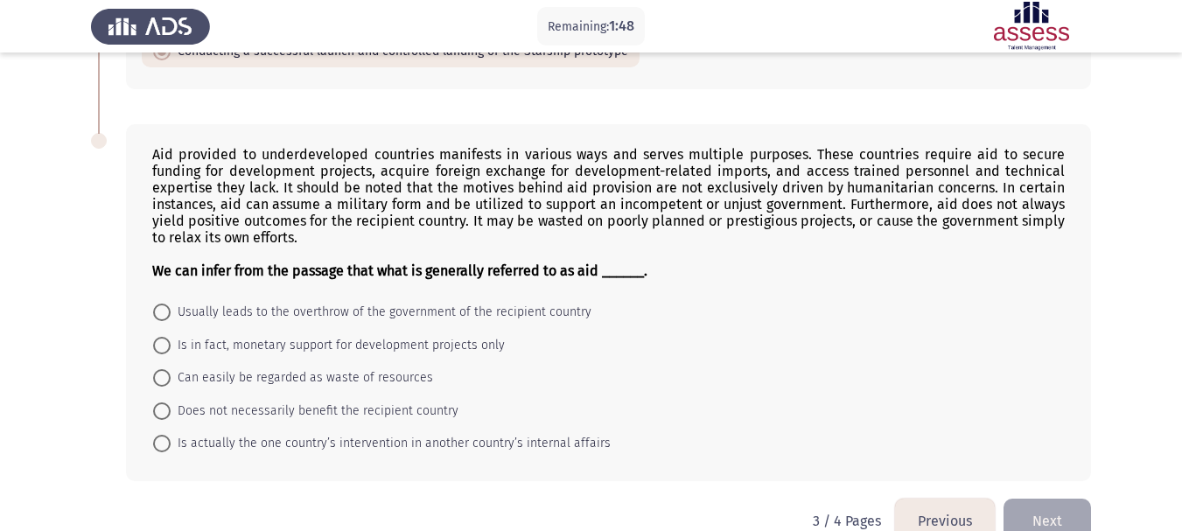
click at [309, 416] on span "Does not necessarily benefit the recipient country" at bounding box center [315, 411] width 288 height 21
click at [171, 416] on input "Does not necessarily benefit the recipient country" at bounding box center [161, 410] width 17 height 17
radio input "true"
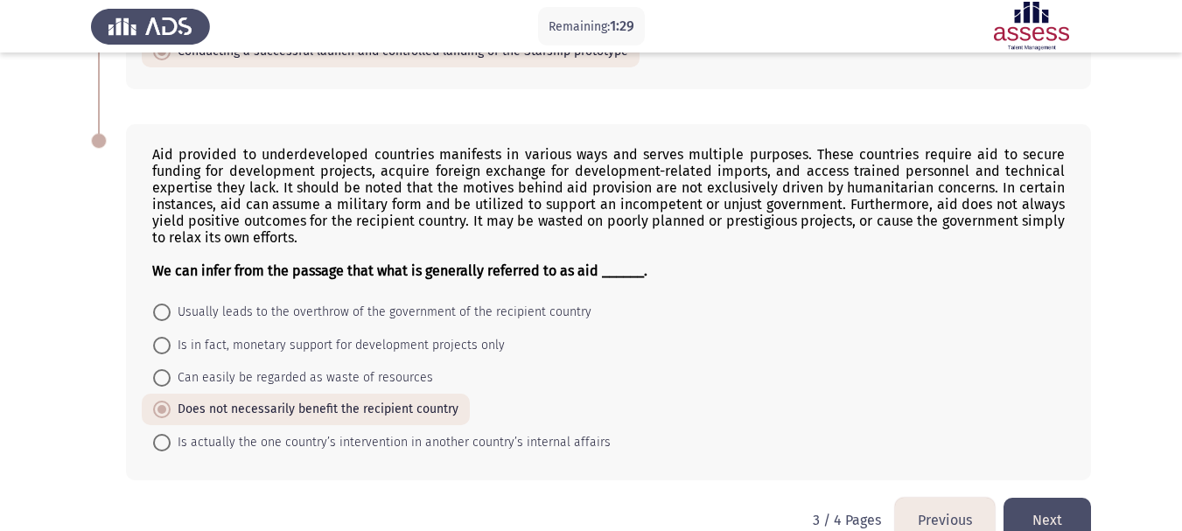
scroll to position [1048, 0]
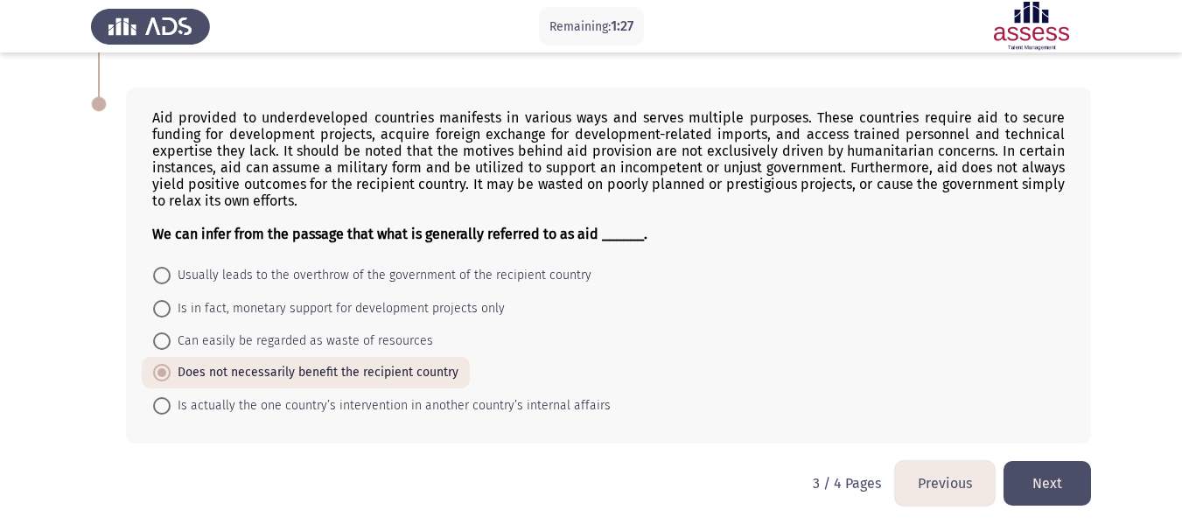
click at [1072, 491] on button "Next" at bounding box center [1047, 483] width 87 height 45
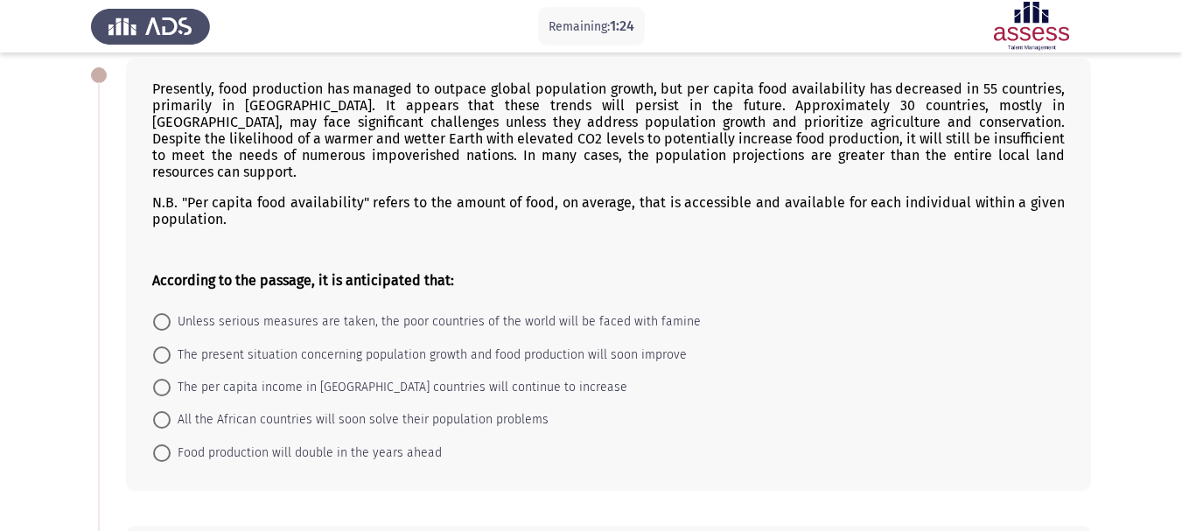
scroll to position [87, 0]
click at [414, 313] on span "Unless serious measures are taken, the poor countries of the world will be face…" at bounding box center [436, 323] width 530 height 21
click at [171, 315] on input "Unless serious measures are taken, the poor countries of the world will be face…" at bounding box center [161, 323] width 17 height 17
radio input "true"
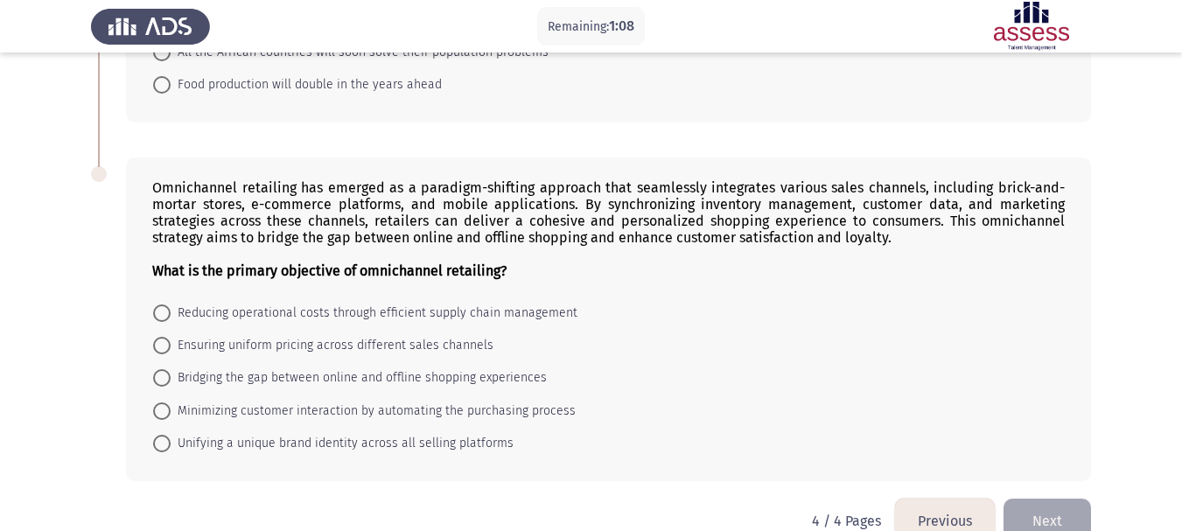
scroll to position [457, 0]
click at [333, 366] on span "Bridging the gap between online and offline shopping experiences" at bounding box center [359, 376] width 376 height 21
click at [171, 367] on input "Bridging the gap between online and offline shopping experiences" at bounding box center [161, 375] width 17 height 17
radio input "true"
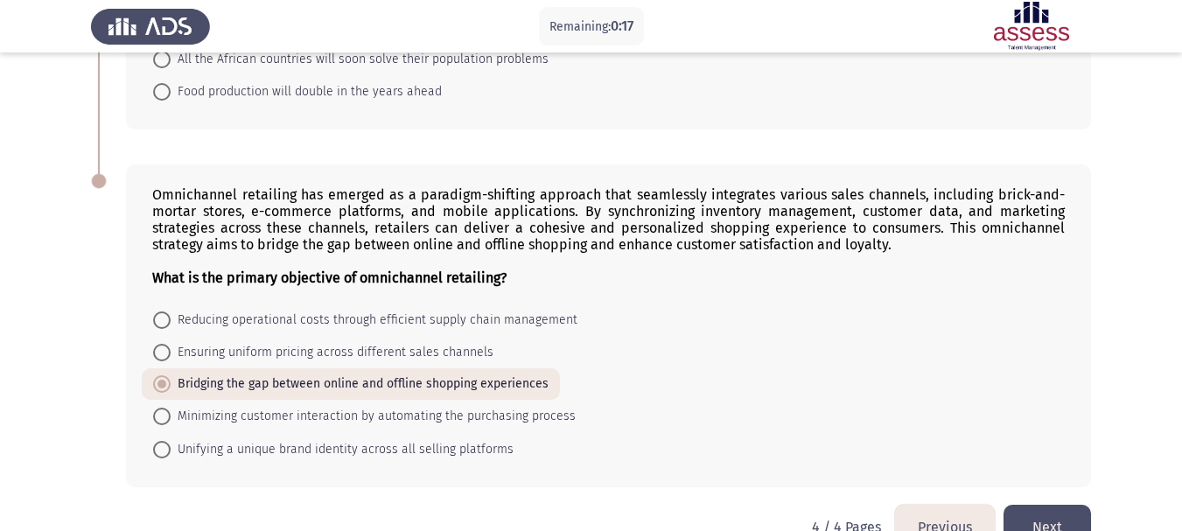
scroll to position [475, 0]
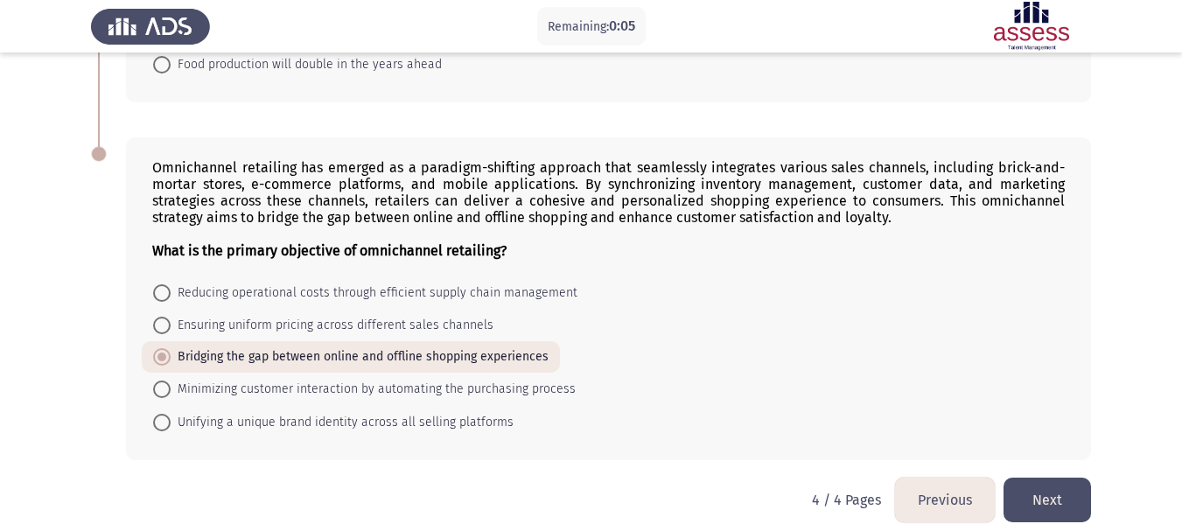
click at [1055, 491] on button "Next" at bounding box center [1047, 500] width 87 height 45
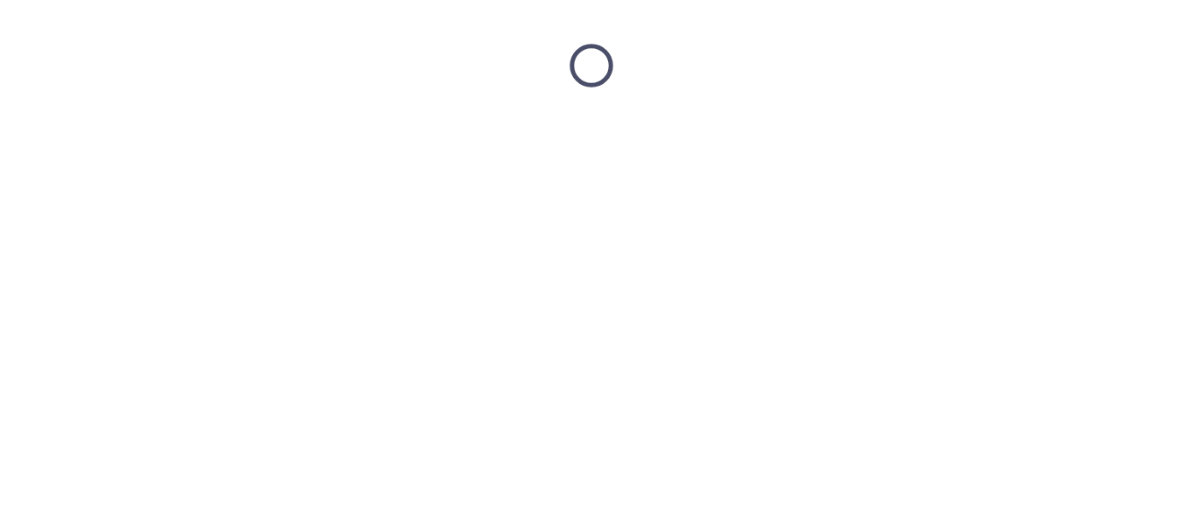
scroll to position [0, 0]
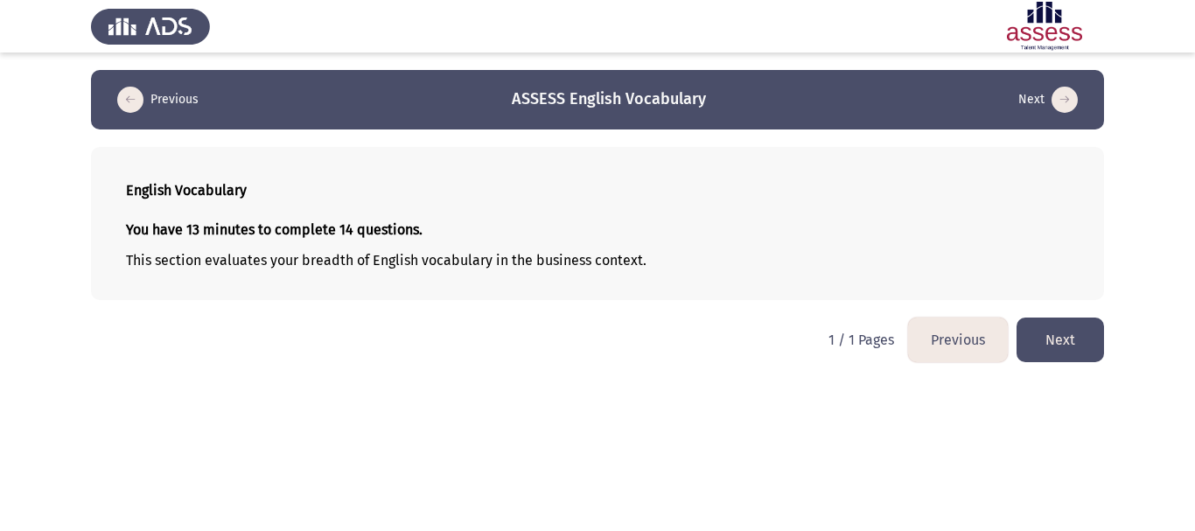
click at [1043, 337] on button "Next" at bounding box center [1060, 340] width 87 height 45
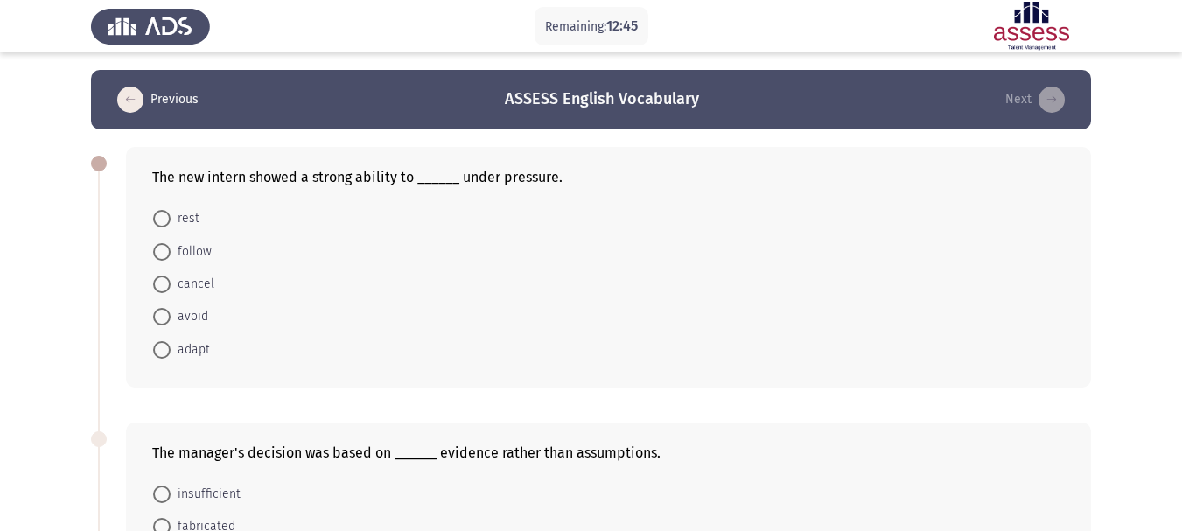
click at [190, 348] on span "adapt" at bounding box center [190, 349] width 39 height 21
click at [171, 348] on input "adapt" at bounding box center [161, 349] width 17 height 17
radio input "true"
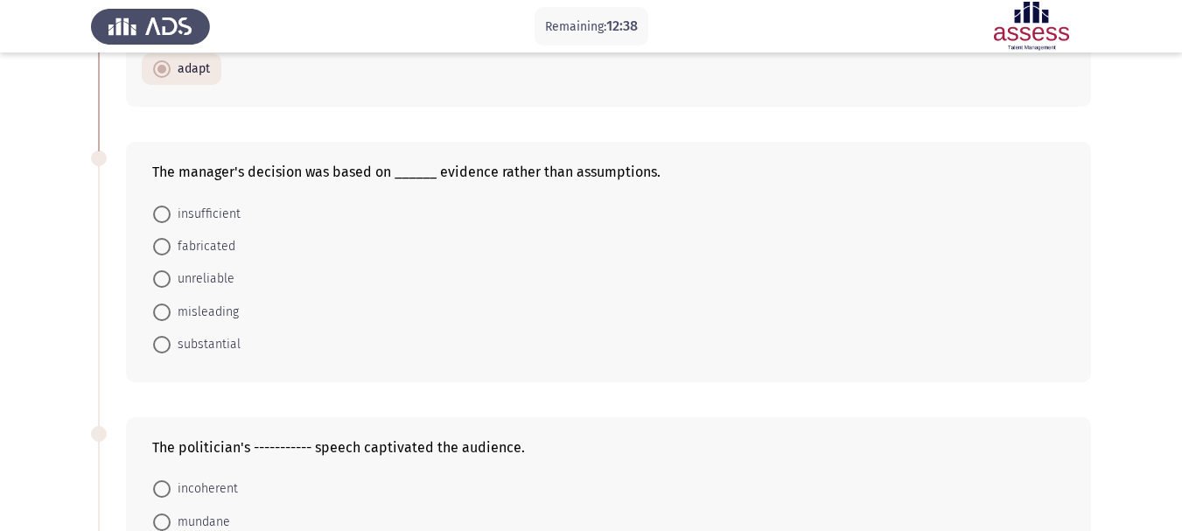
scroll to position [284, 0]
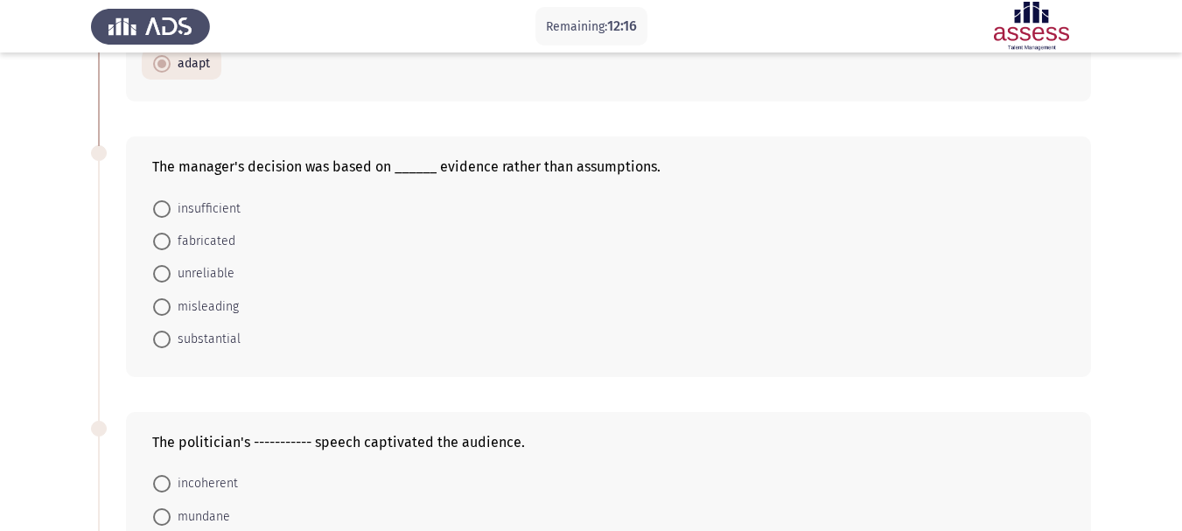
click at [214, 346] on span "substantial" at bounding box center [206, 339] width 70 height 21
click at [171, 346] on input "substantial" at bounding box center [161, 339] width 17 height 17
radio input "true"
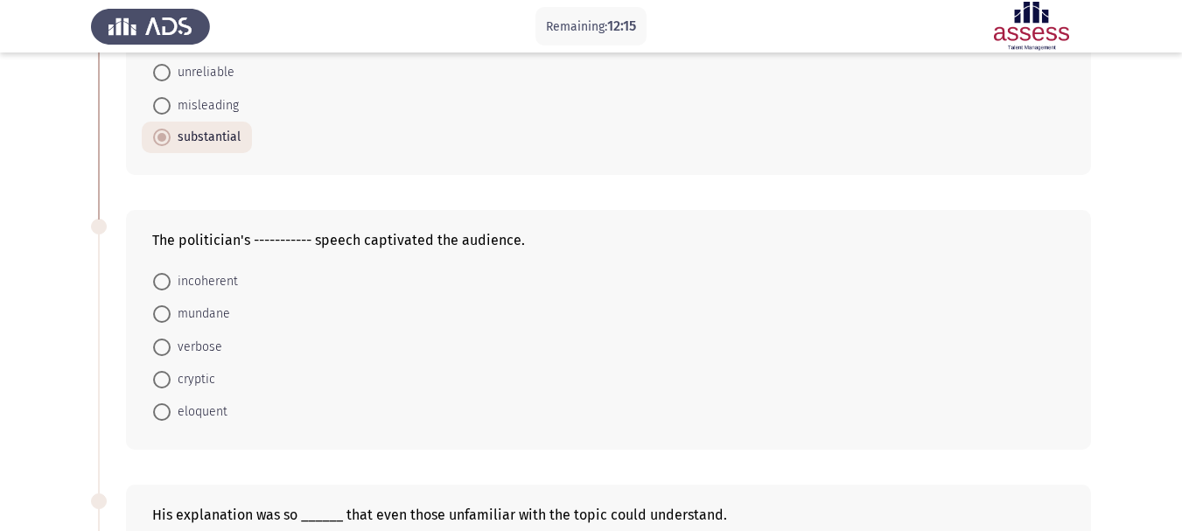
scroll to position [533, 0]
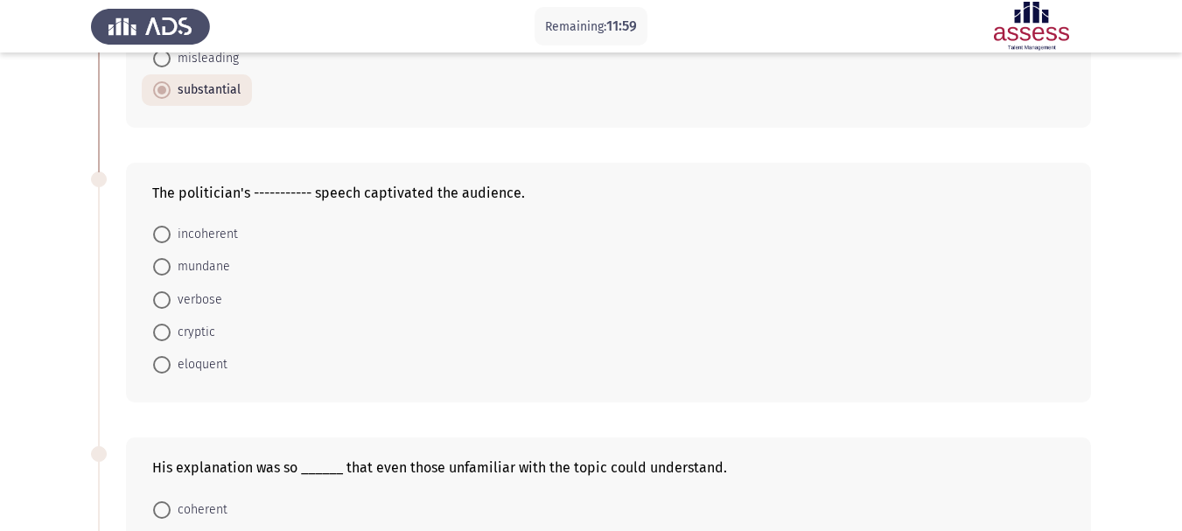
click at [207, 360] on span "eloquent" at bounding box center [199, 364] width 57 height 21
click at [171, 360] on input "eloquent" at bounding box center [161, 364] width 17 height 17
radio input "true"
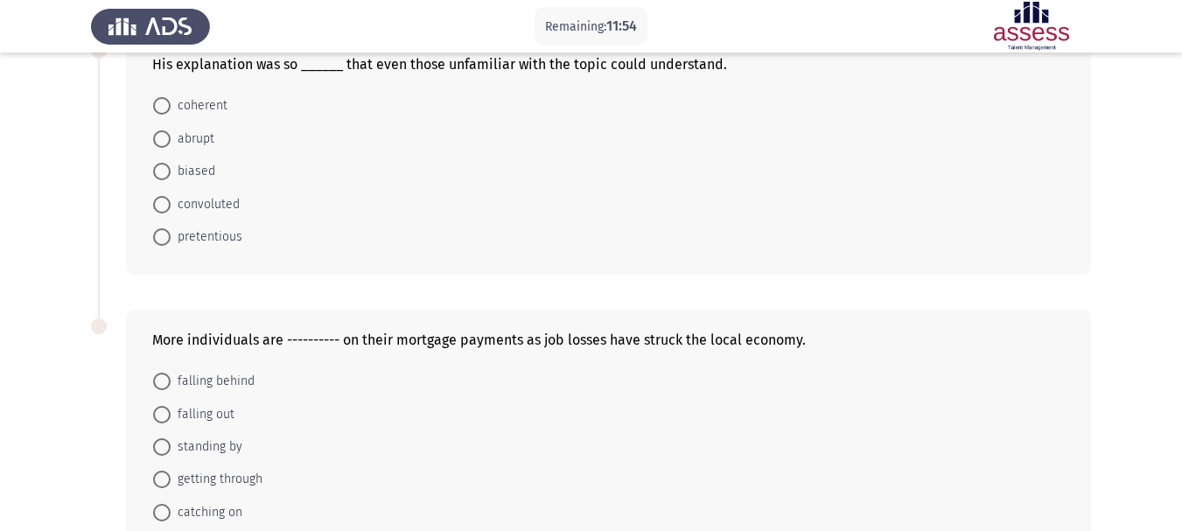
scroll to position [933, 0]
click at [186, 108] on span "coherent" at bounding box center [199, 108] width 57 height 21
click at [171, 108] on input "coherent" at bounding box center [161, 108] width 17 height 17
radio input "true"
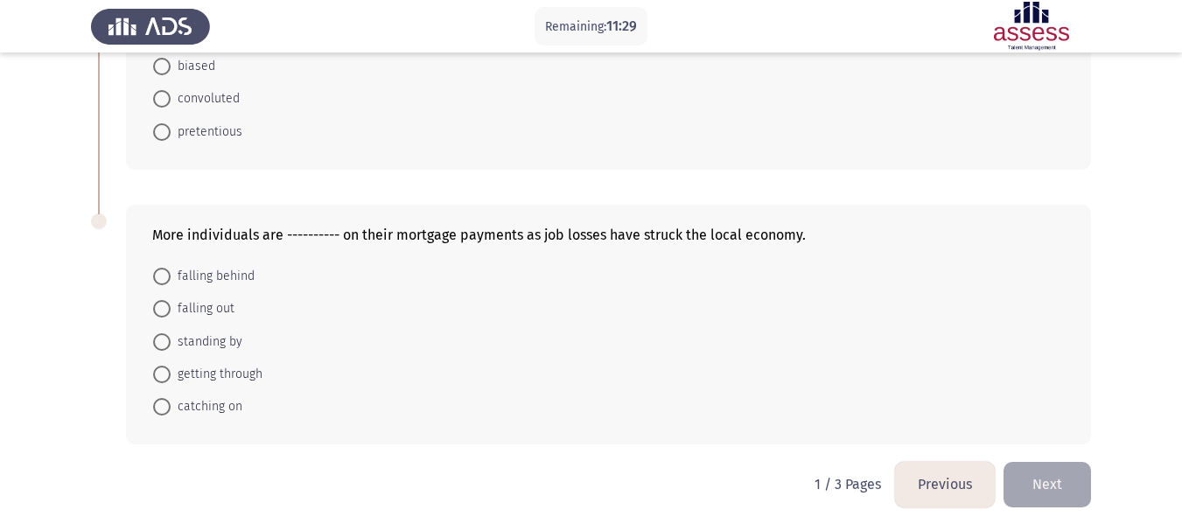
scroll to position [1037, 0]
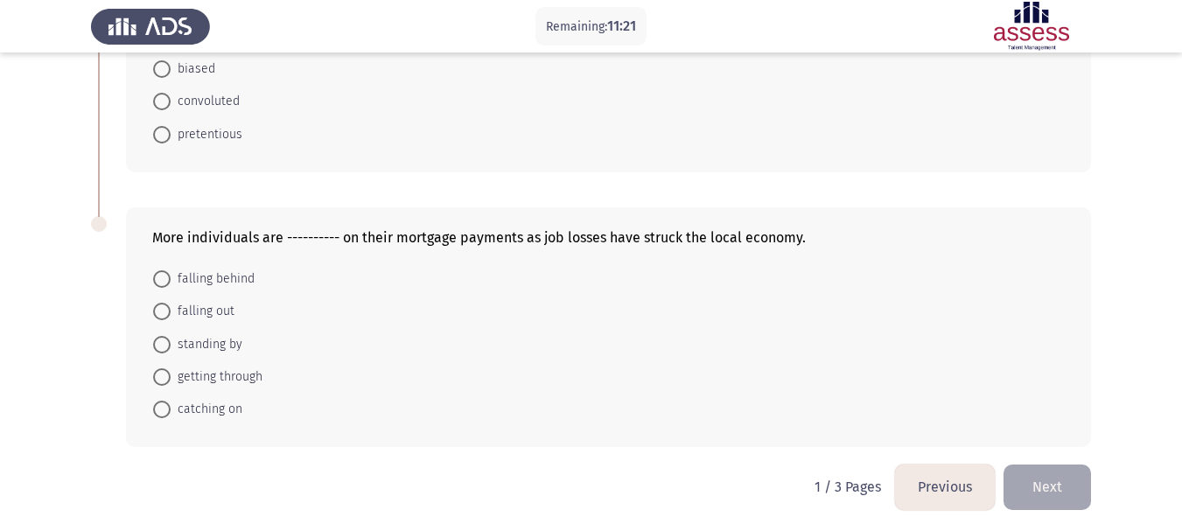
click at [226, 283] on span "falling behind" at bounding box center [213, 279] width 84 height 21
click at [171, 283] on input "falling behind" at bounding box center [161, 278] width 17 height 17
radio input "true"
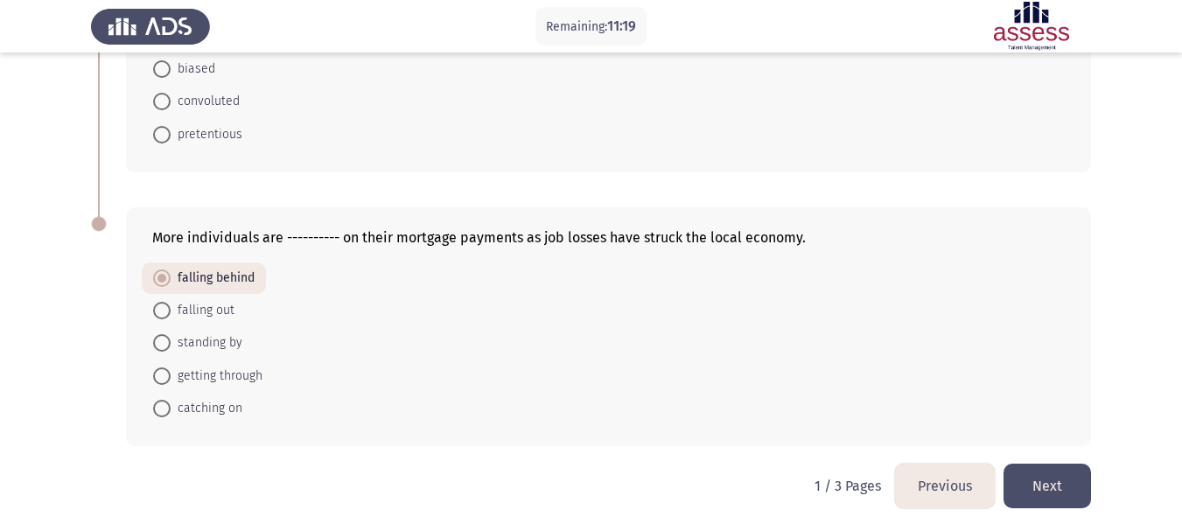
click at [1039, 486] on button "Next" at bounding box center [1047, 486] width 87 height 45
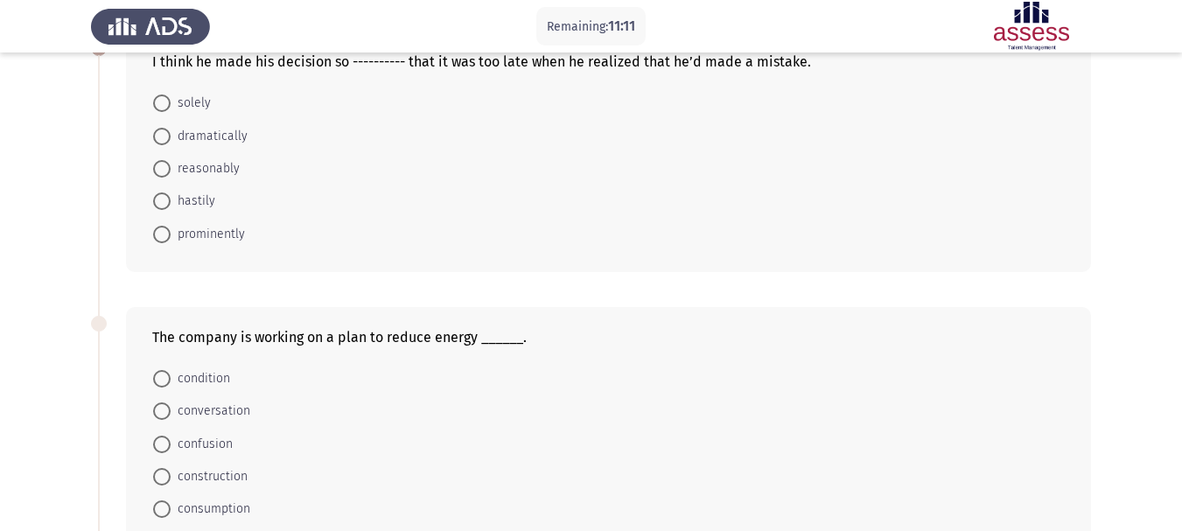
scroll to position [108, 0]
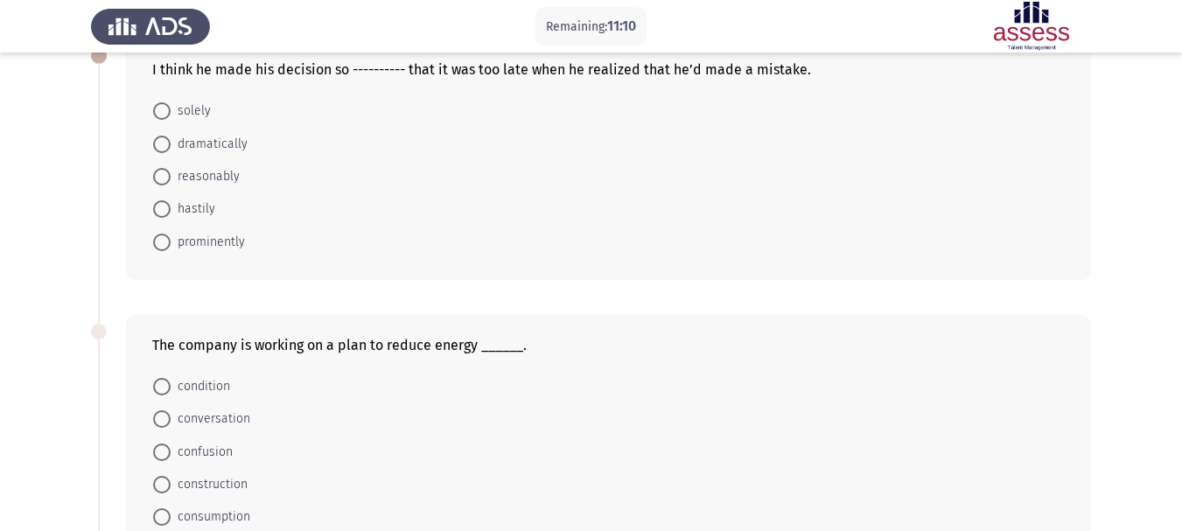
click at [206, 216] on span "hastily" at bounding box center [193, 209] width 45 height 21
click at [171, 216] on input "hastily" at bounding box center [161, 208] width 17 height 17
radio input "true"
click at [233, 516] on span "consumption" at bounding box center [211, 516] width 80 height 21
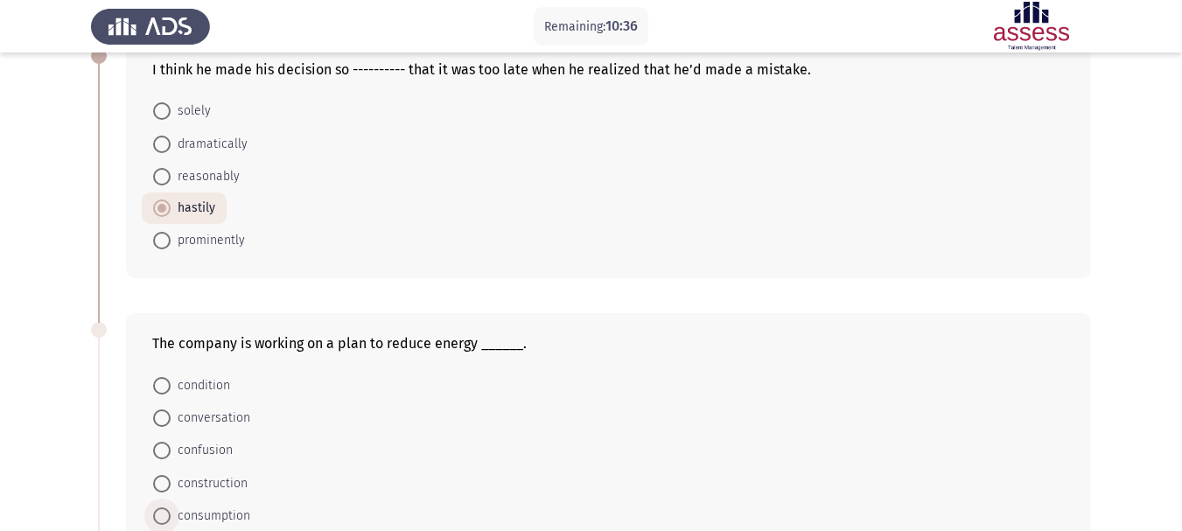
click at [171, 516] on input "consumption" at bounding box center [161, 515] width 17 height 17
radio input "true"
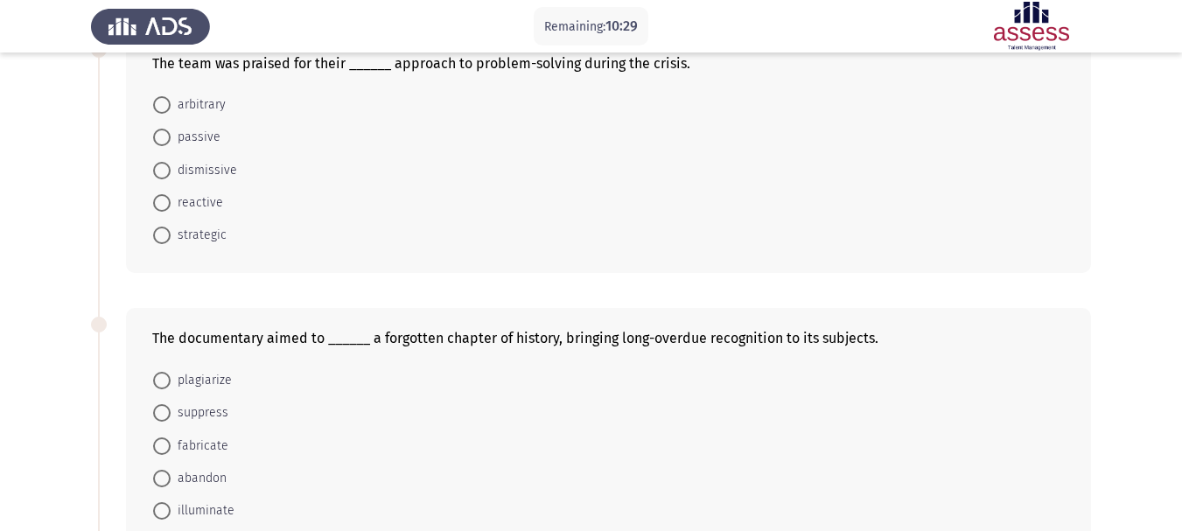
scroll to position [654, 0]
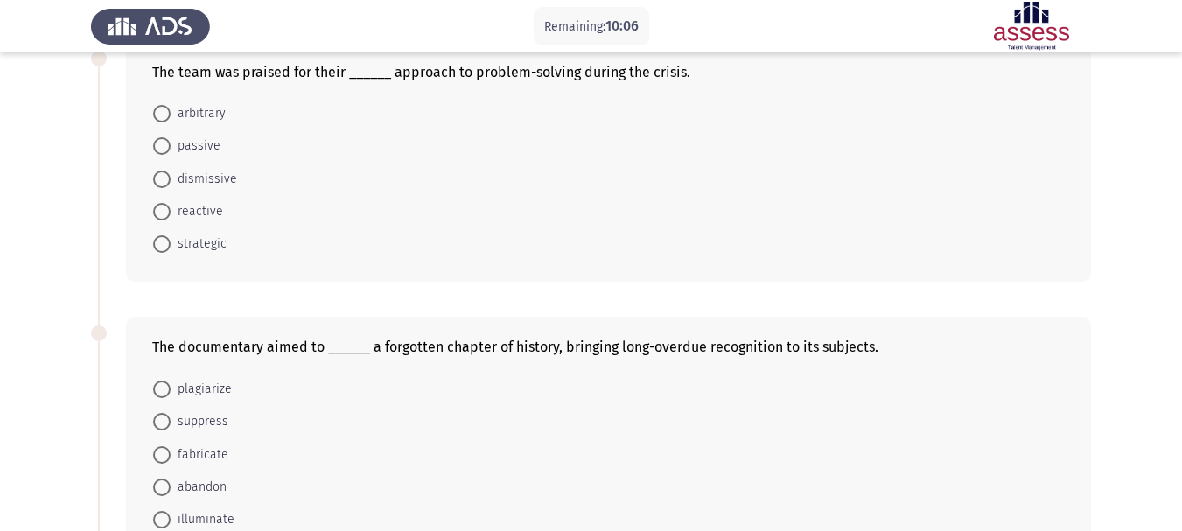
click at [192, 246] on span "strategic" at bounding box center [199, 244] width 56 height 21
click at [171, 246] on input "strategic" at bounding box center [161, 243] width 17 height 17
radio input "true"
click at [210, 526] on span "illuminate" at bounding box center [203, 518] width 64 height 21
click at [171, 526] on input "illuminate" at bounding box center [161, 518] width 17 height 17
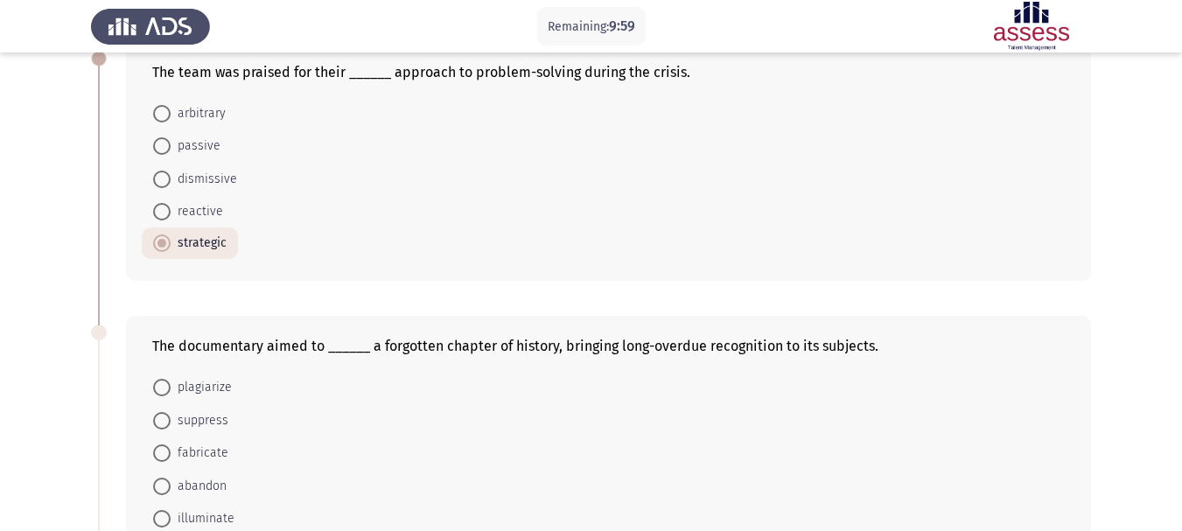
radio input "true"
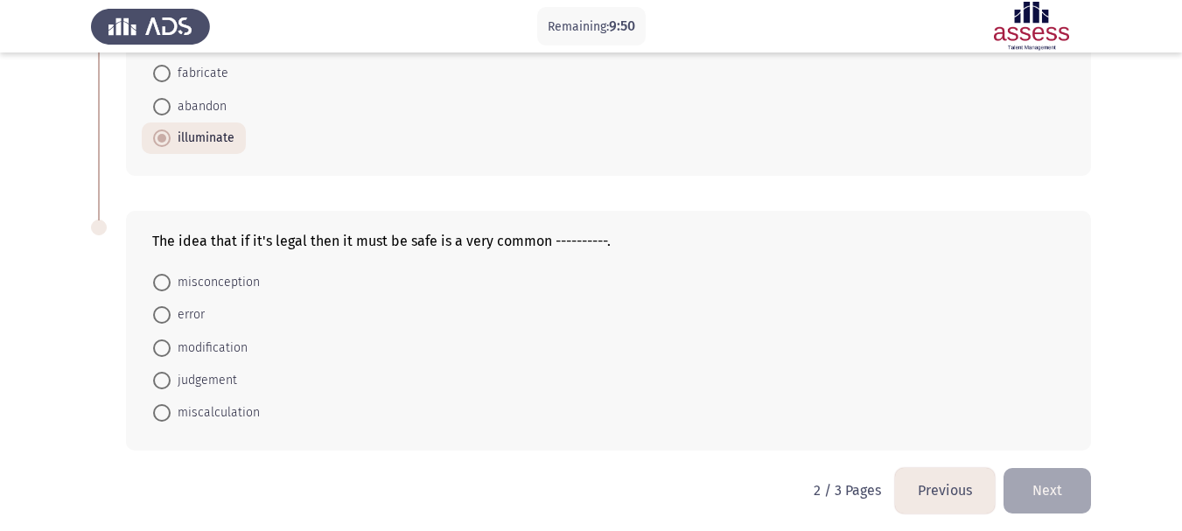
scroll to position [1040, 0]
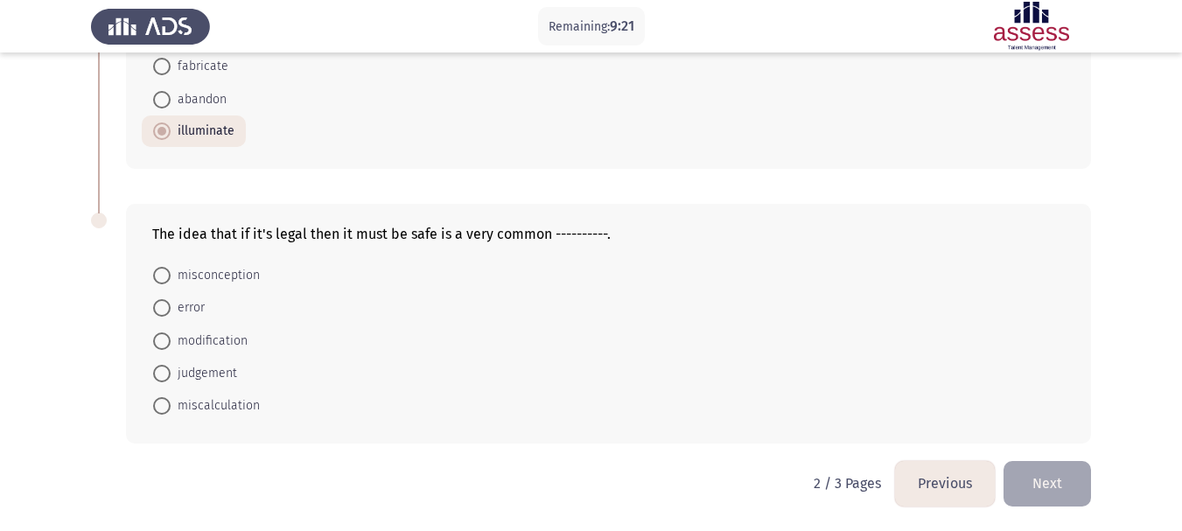
click at [216, 277] on span "misconception" at bounding box center [215, 275] width 89 height 21
click at [171, 277] on input "misconception" at bounding box center [161, 275] width 17 height 17
radio input "true"
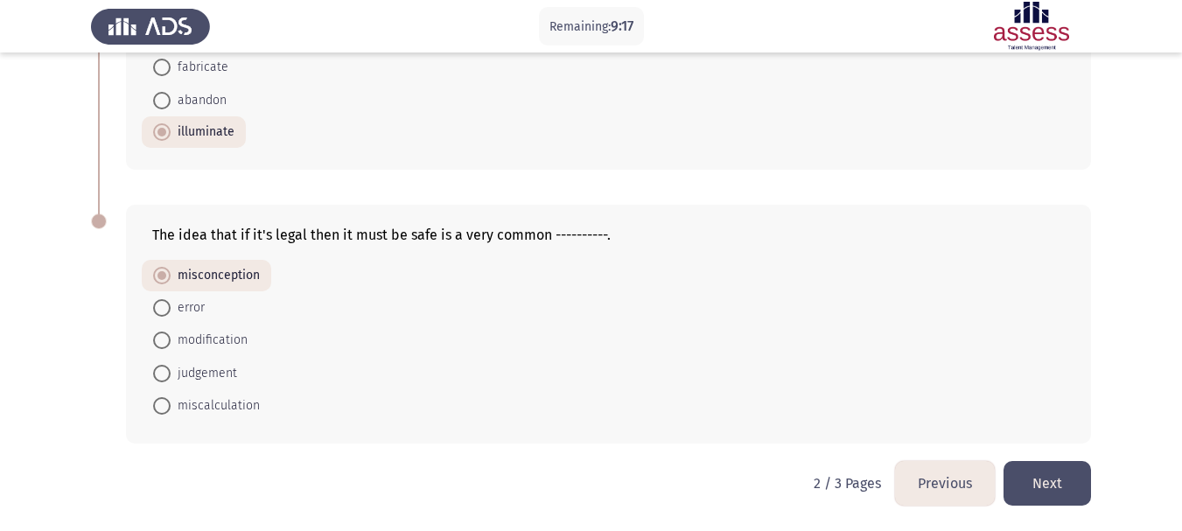
click at [1047, 483] on button "Next" at bounding box center [1047, 483] width 87 height 45
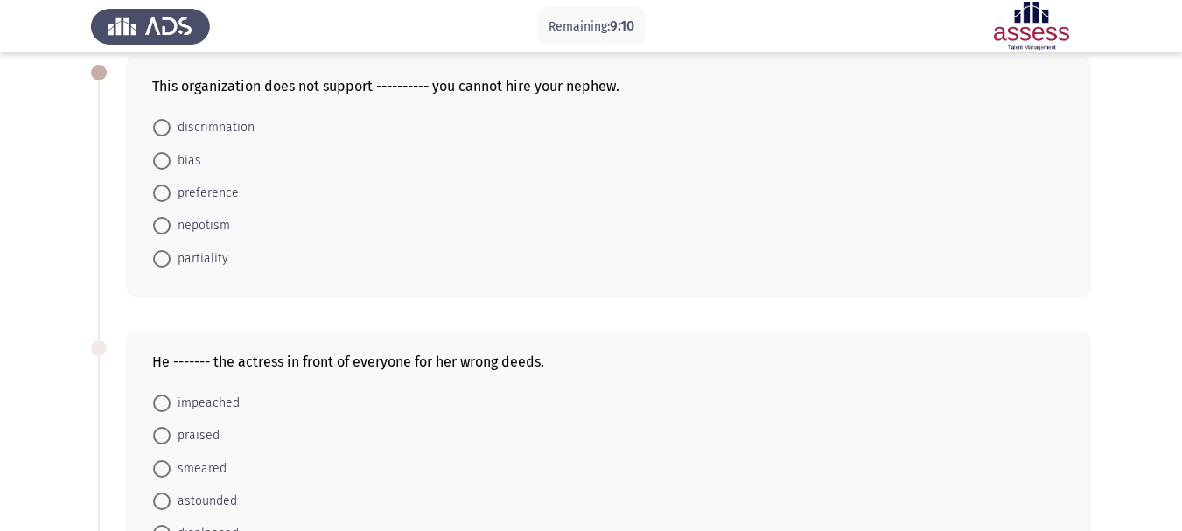
scroll to position [112, 0]
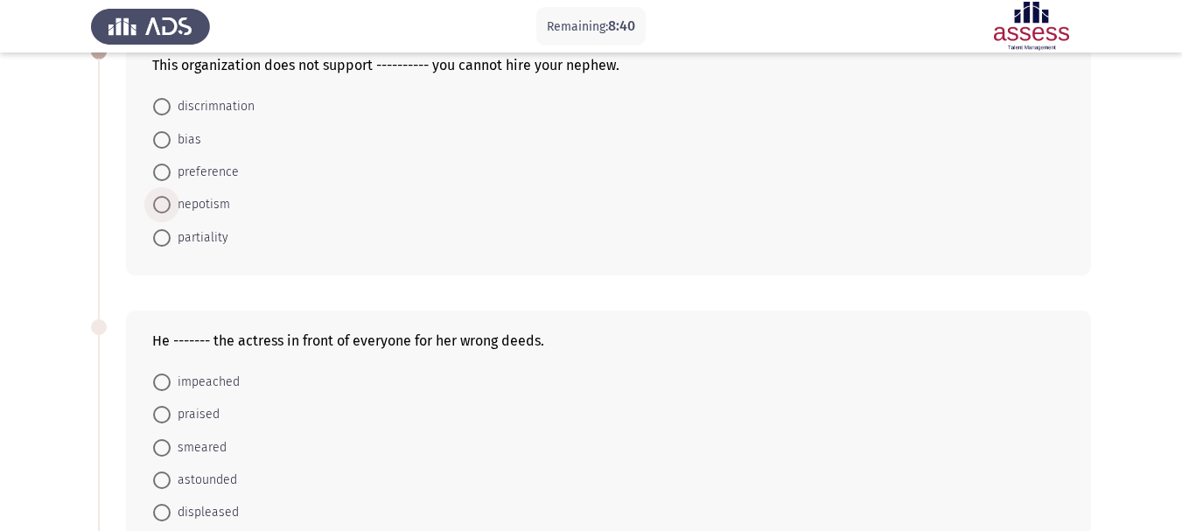
click at [212, 210] on span "nepotism" at bounding box center [200, 204] width 59 height 21
click at [171, 210] on input "nepotism" at bounding box center [161, 204] width 17 height 17
radio input "true"
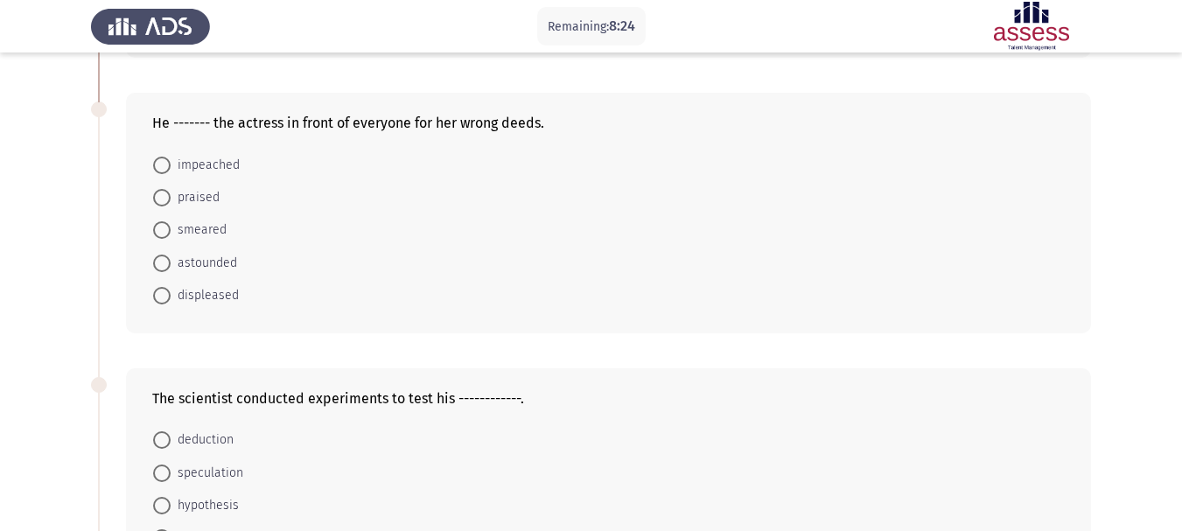
scroll to position [334, 0]
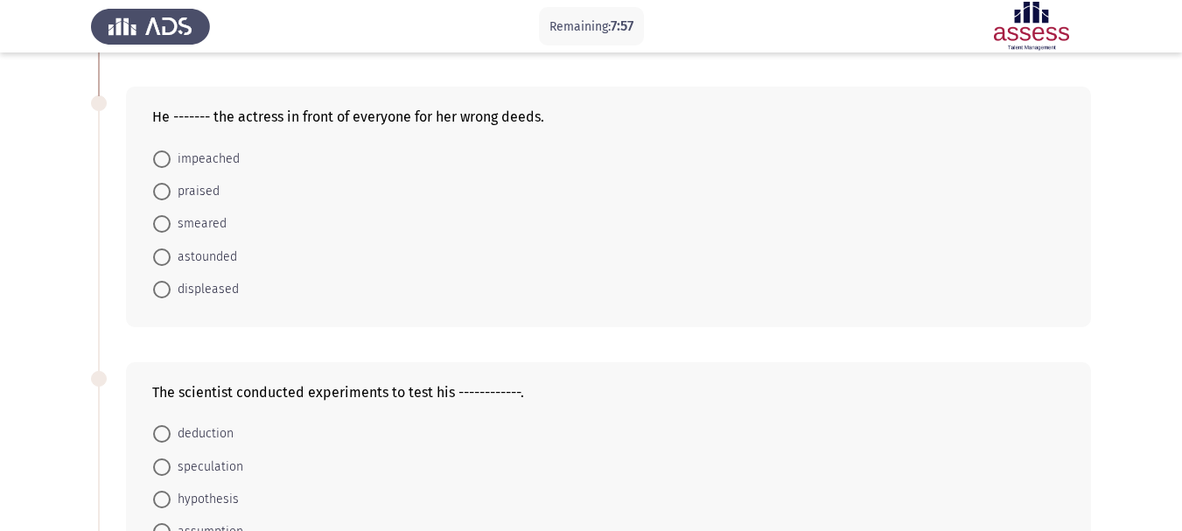
click at [183, 222] on span "smeared" at bounding box center [199, 223] width 56 height 21
click at [171, 222] on input "smeared" at bounding box center [161, 223] width 17 height 17
radio input "true"
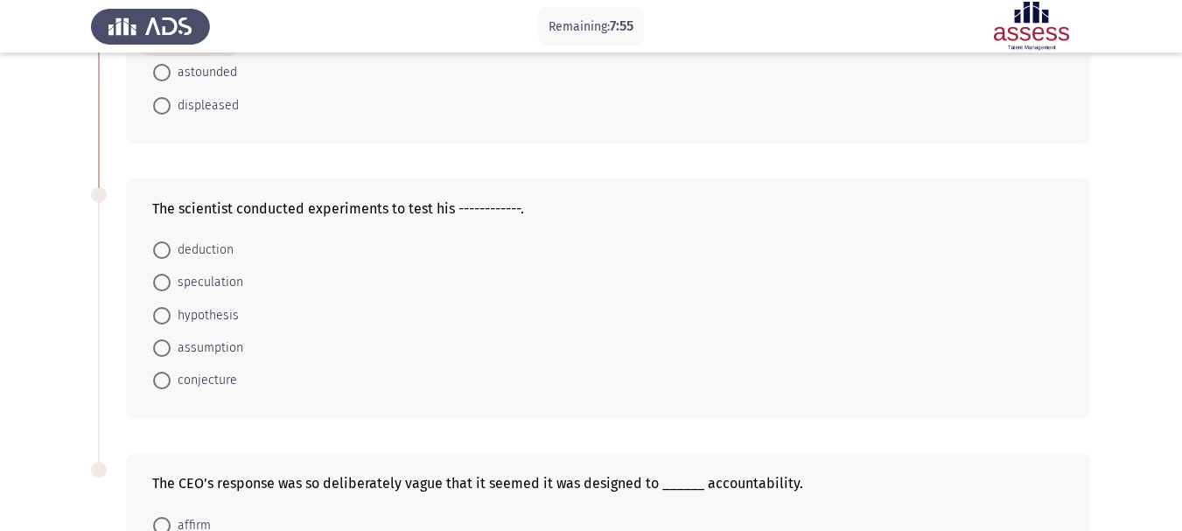
scroll to position [546, 0]
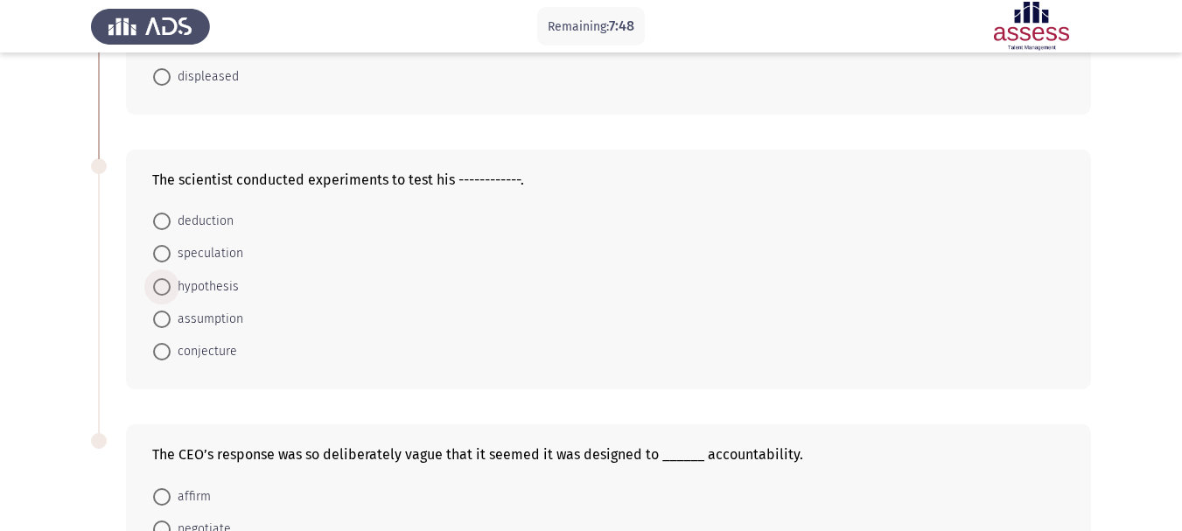
click at [195, 291] on span "hypothesis" at bounding box center [205, 286] width 68 height 21
click at [171, 291] on input "hypothesis" at bounding box center [161, 286] width 17 height 17
radio input "true"
click at [1140, 299] on app-assessment-container "Remaining: 7:46 Previous ASSESS English Vocabulary Next This organization does …" at bounding box center [591, 103] width 1182 height 1158
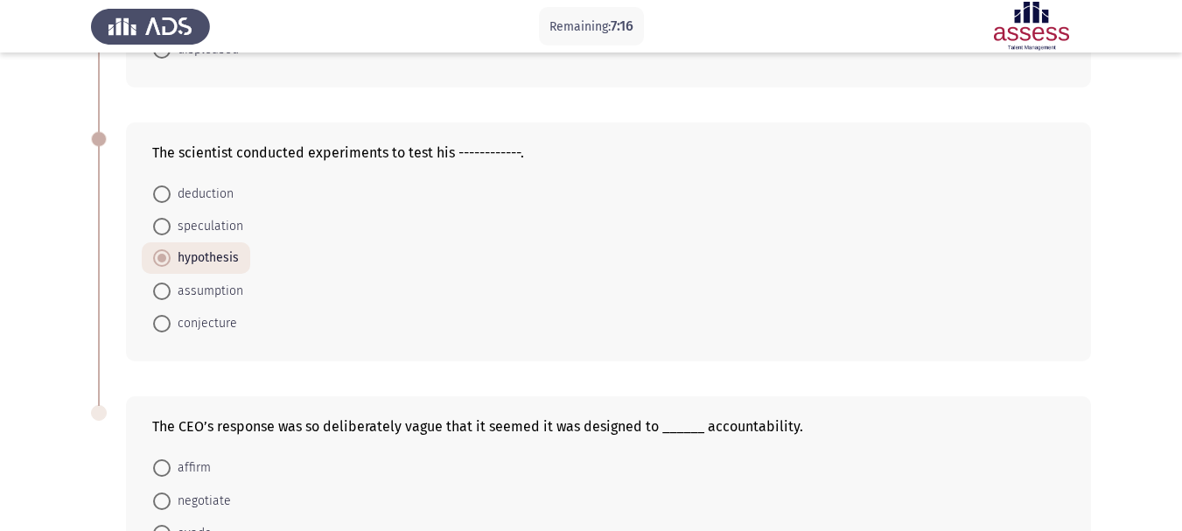
scroll to position [555, 0]
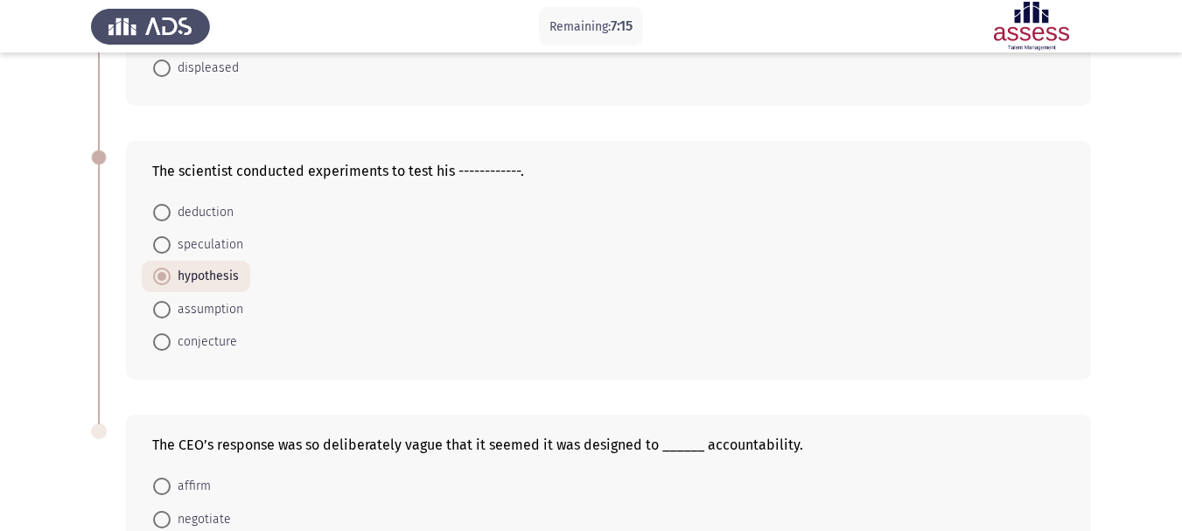
click at [191, 209] on span "deduction" at bounding box center [202, 212] width 63 height 21
click at [171, 209] on input "deduction" at bounding box center [161, 212] width 17 height 17
radio input "true"
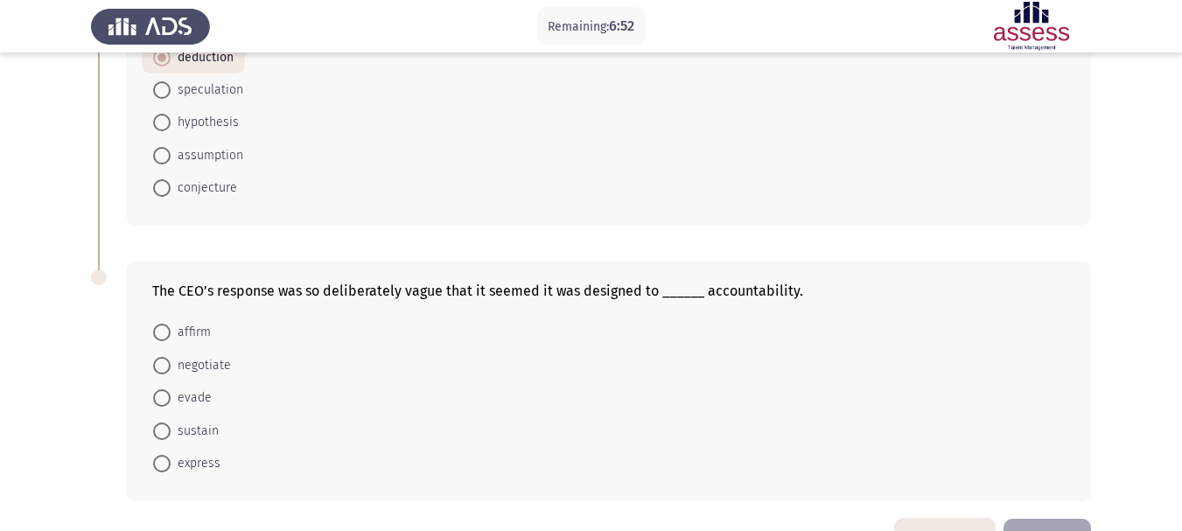
scroll to position [679, 0]
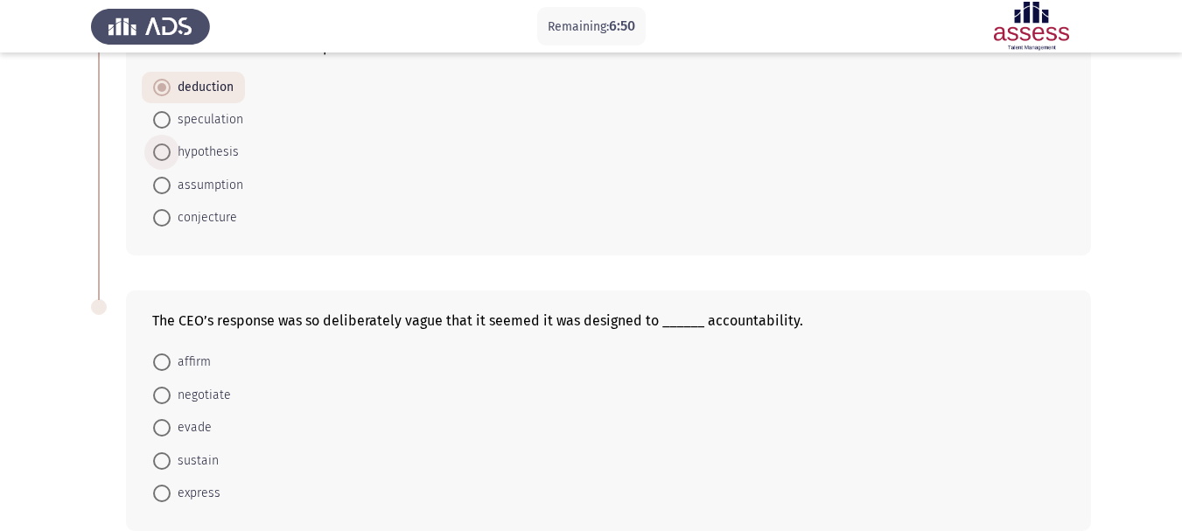
click at [199, 159] on span "hypothesis" at bounding box center [205, 152] width 68 height 21
click at [171, 159] on input "hypothesis" at bounding box center [161, 151] width 17 height 17
radio input "true"
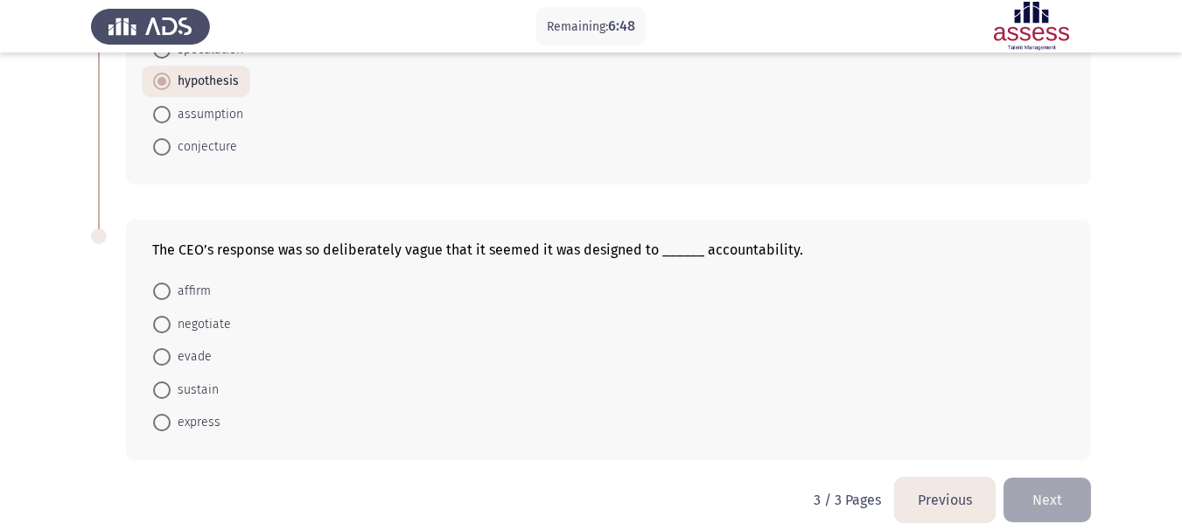
scroll to position [766, 0]
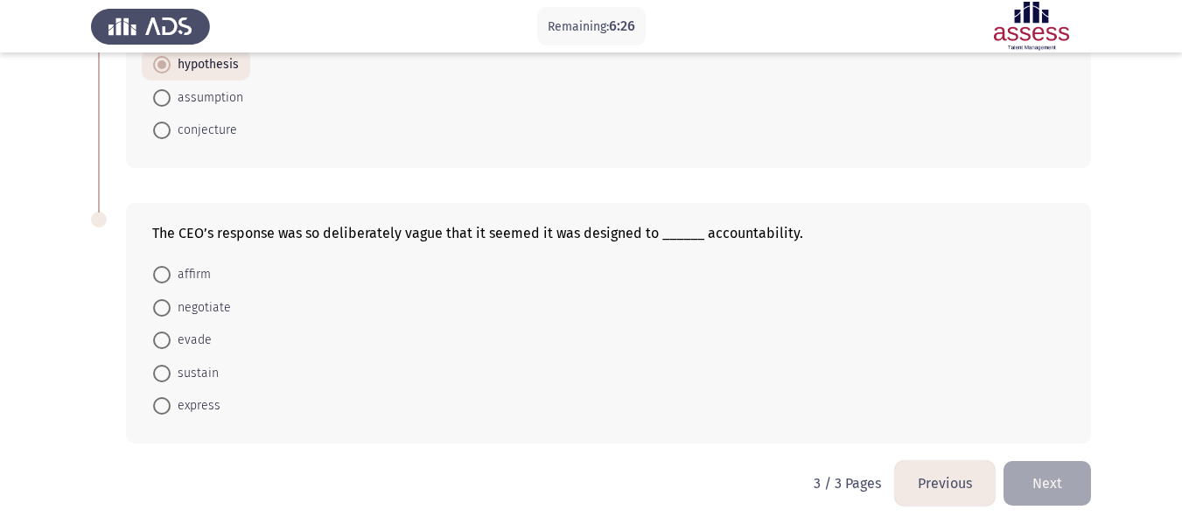
click at [174, 344] on span "evade" at bounding box center [191, 340] width 41 height 21
click at [171, 344] on input "evade" at bounding box center [161, 340] width 17 height 17
radio input "true"
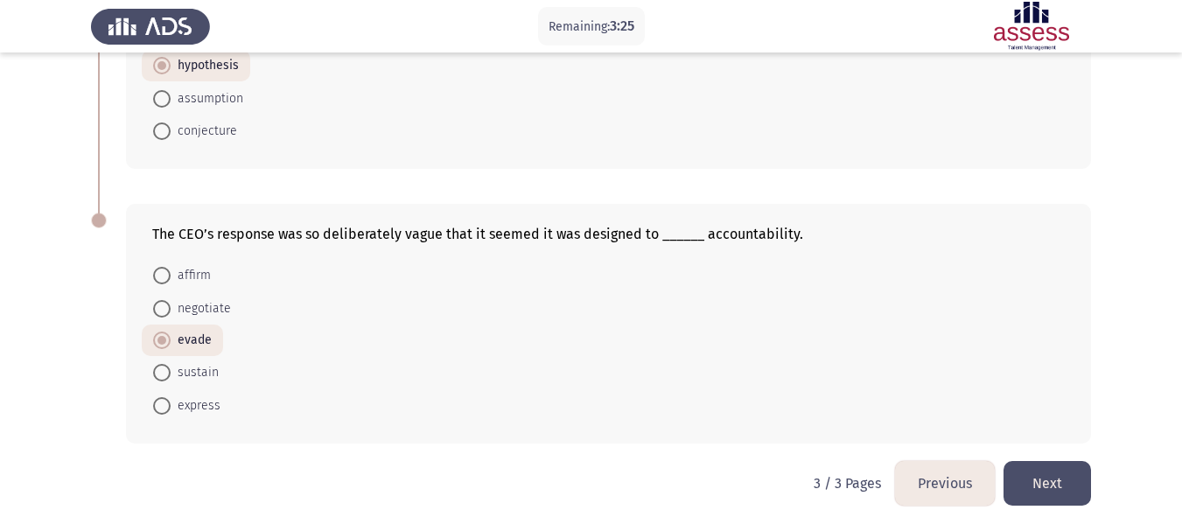
click at [1050, 481] on button "Next" at bounding box center [1047, 483] width 87 height 45
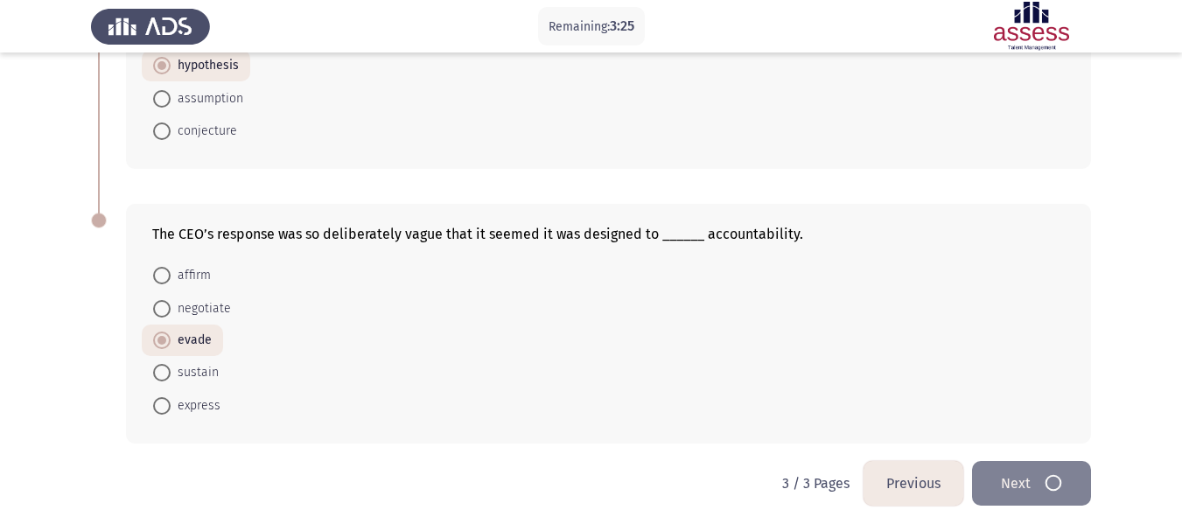
scroll to position [0, 0]
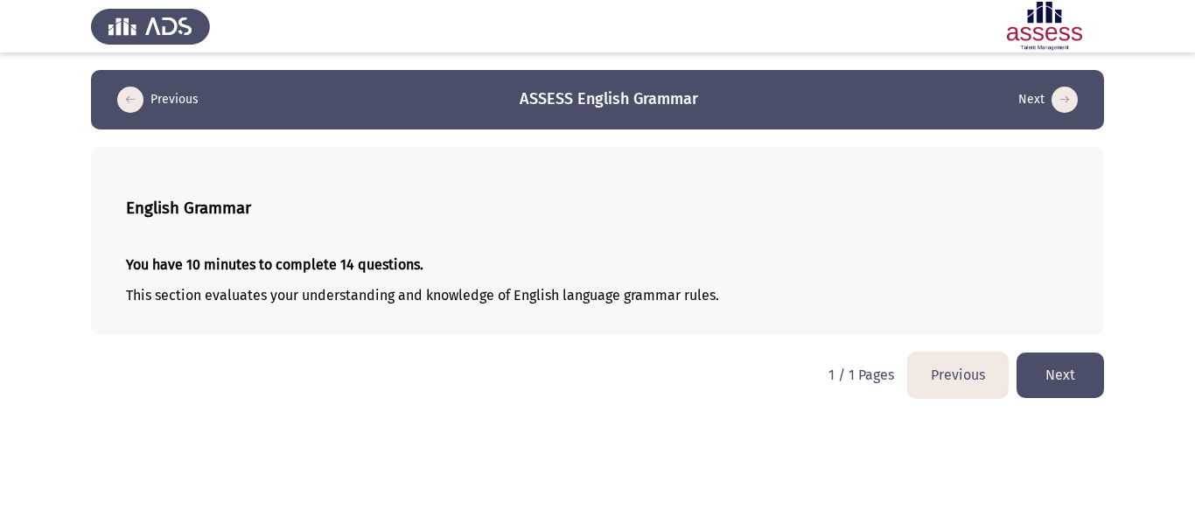
click at [1048, 373] on button "Next" at bounding box center [1060, 375] width 87 height 45
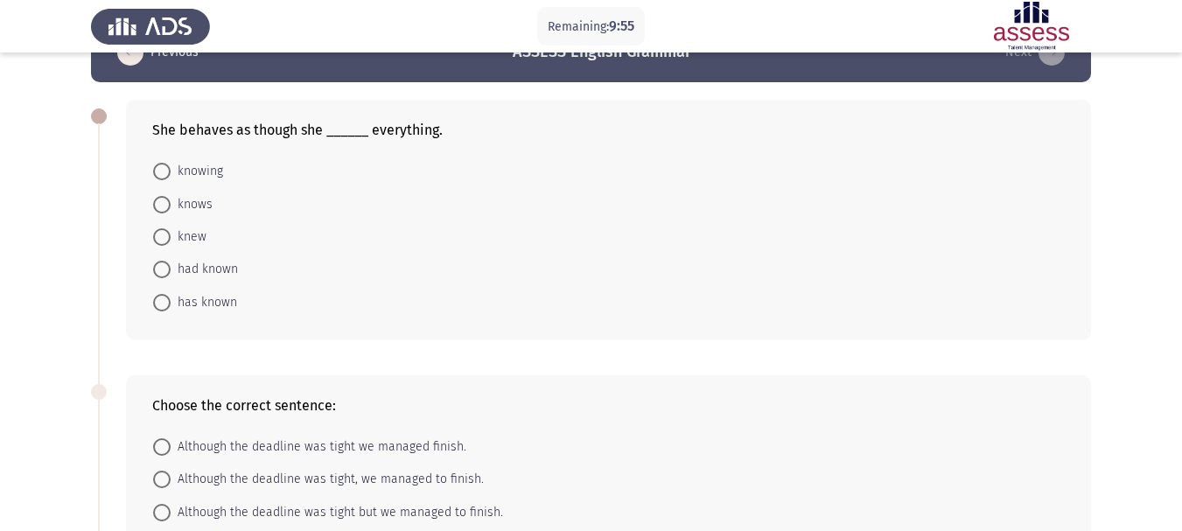
scroll to position [36, 0]
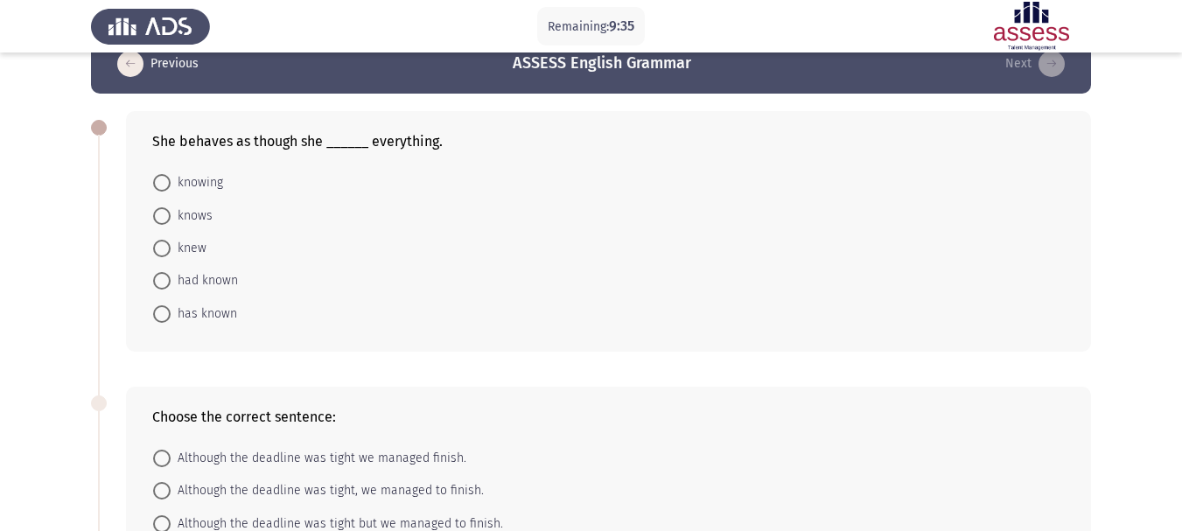
click at [186, 234] on mat-radio-button "knew" at bounding box center [180, 248] width 76 height 32
click at [185, 218] on span "knows" at bounding box center [192, 216] width 42 height 21
click at [171, 218] on input "knows" at bounding box center [161, 215] width 17 height 17
radio input "true"
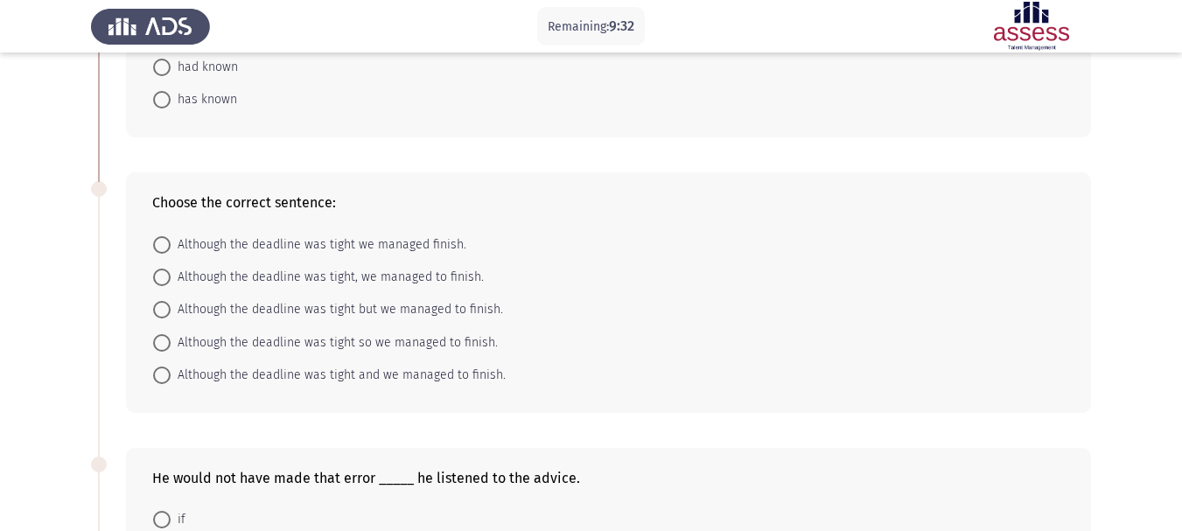
scroll to position [254, 0]
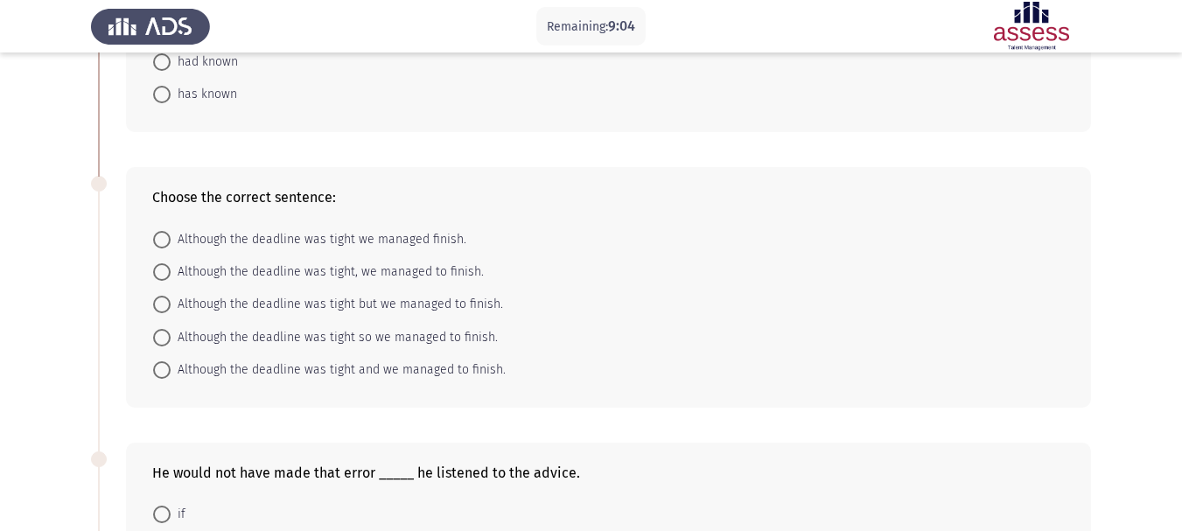
click at [364, 278] on span "Although the deadline was tight, we managed to finish." at bounding box center [327, 272] width 313 height 21
click at [171, 278] on input "Although the deadline was tight, we managed to finish." at bounding box center [161, 271] width 17 height 17
radio input "true"
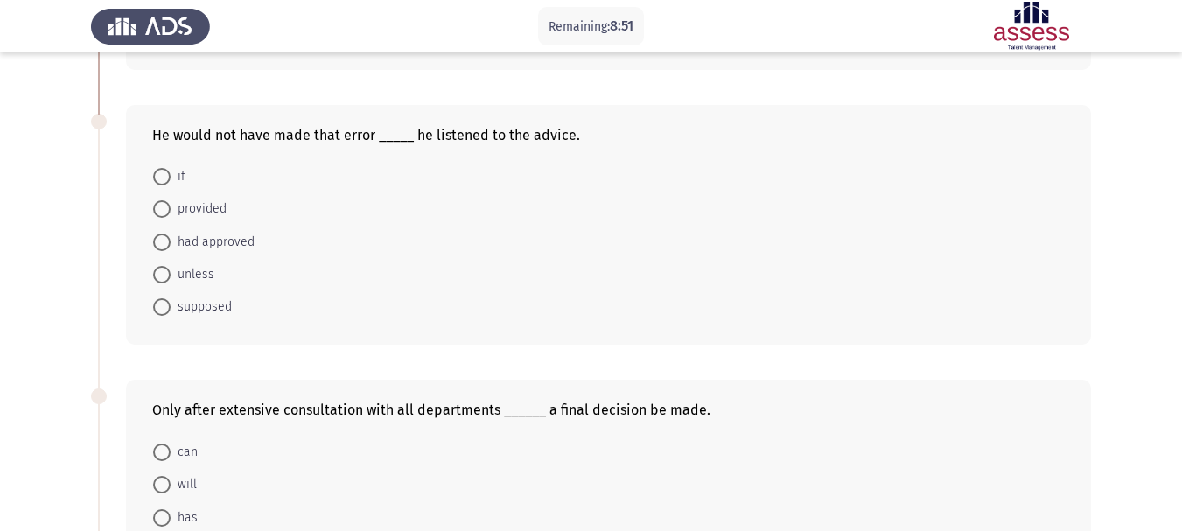
scroll to position [596, 0]
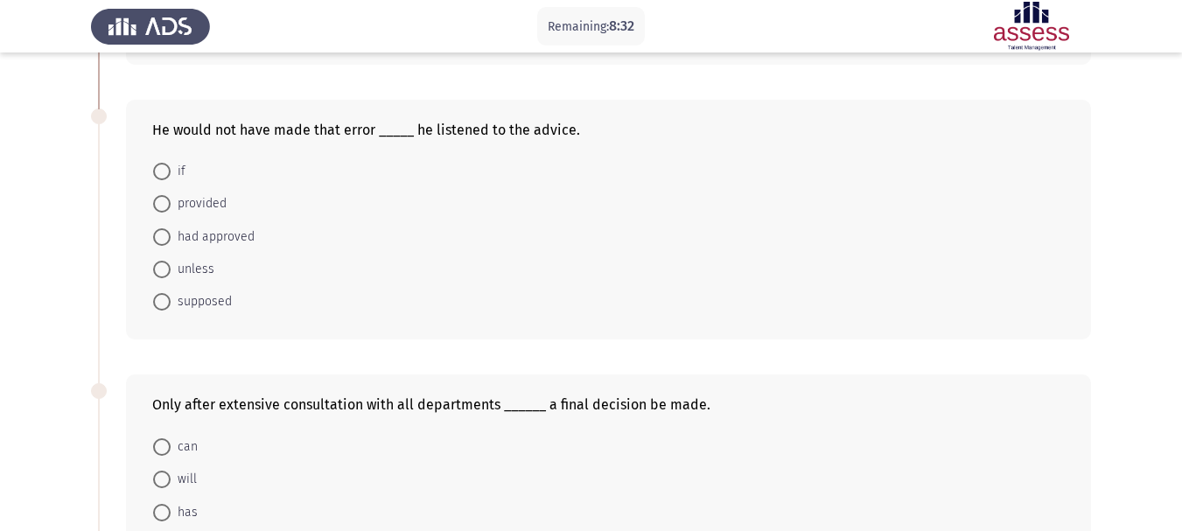
click at [164, 174] on span at bounding box center [161, 171] width 17 height 17
click at [164, 174] on input "if" at bounding box center [161, 171] width 17 height 17
radio input "true"
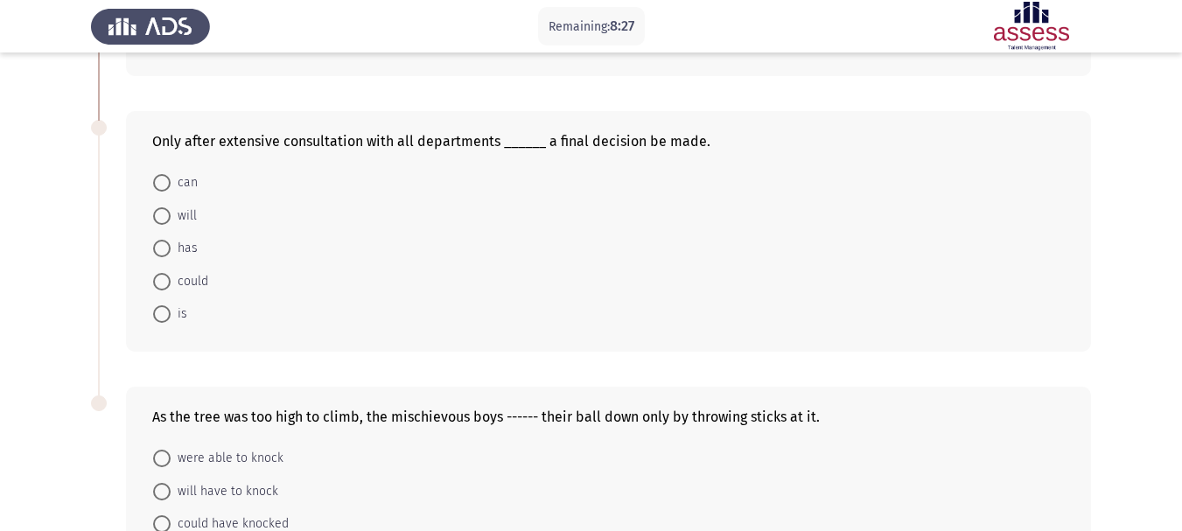
scroll to position [864, 0]
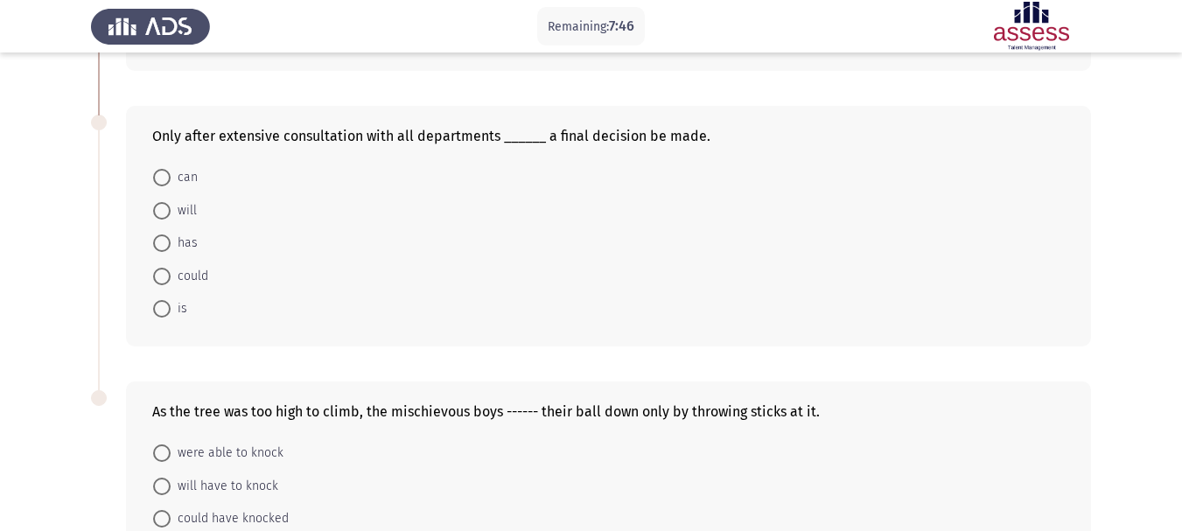
click at [169, 181] on span at bounding box center [161, 177] width 17 height 17
click at [169, 181] on input "can" at bounding box center [161, 177] width 17 height 17
radio input "true"
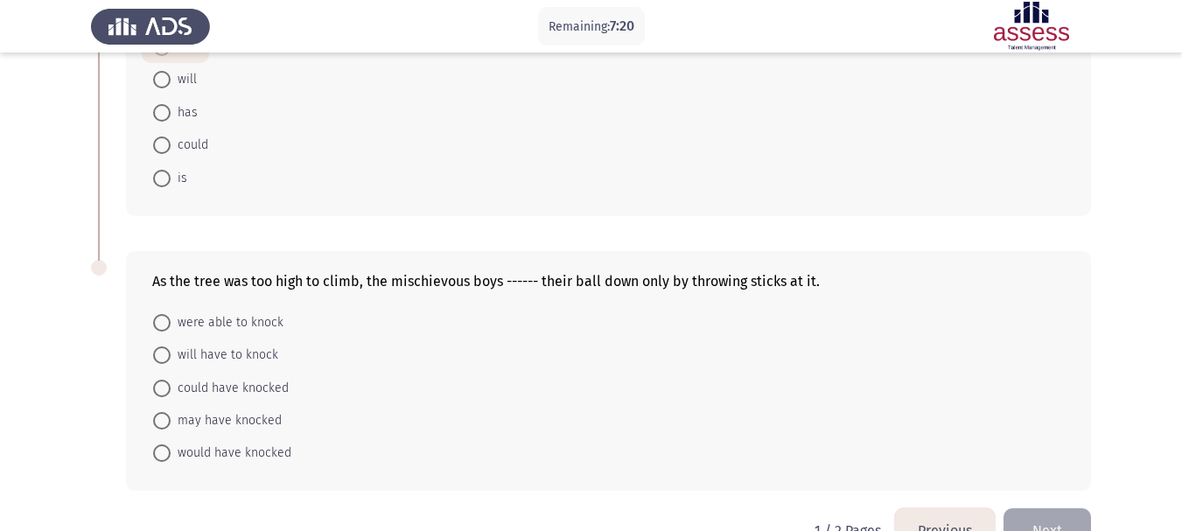
scroll to position [998, 0]
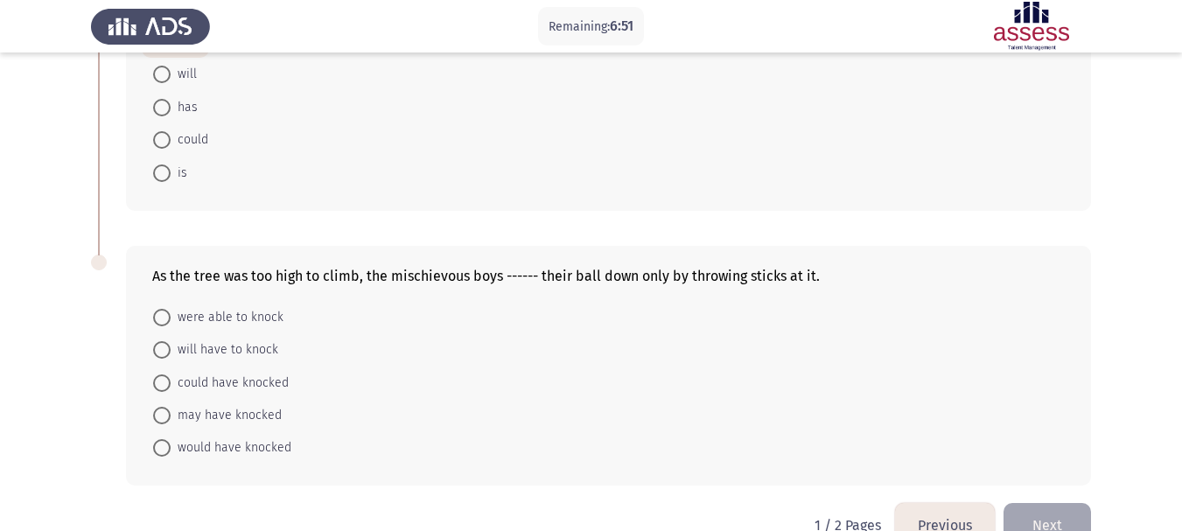
click at [283, 391] on span "could have knocked" at bounding box center [230, 383] width 118 height 21
click at [171, 391] on input "could have knocked" at bounding box center [161, 382] width 17 height 17
radio input "true"
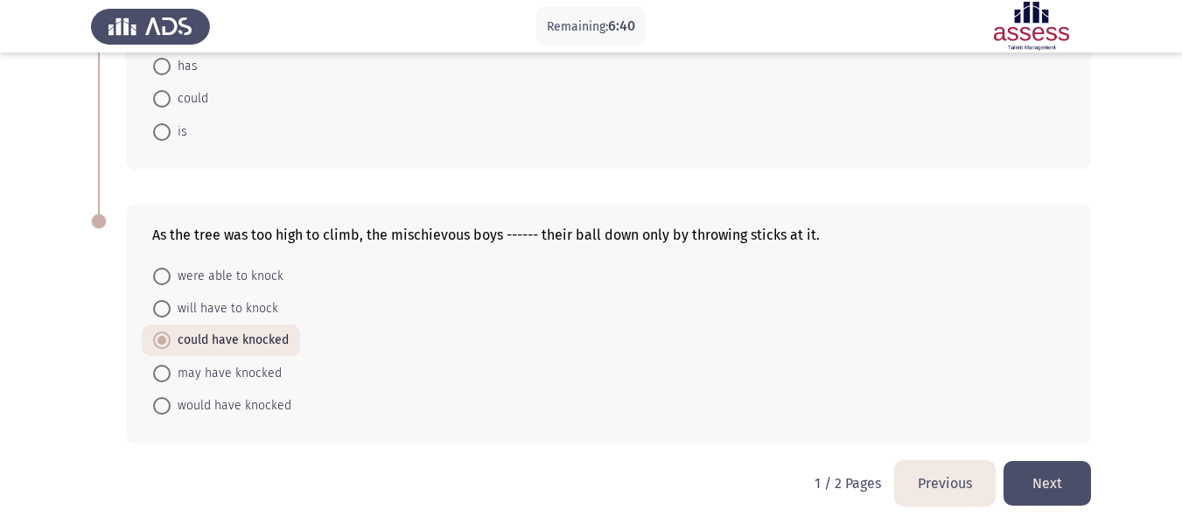
click at [1070, 481] on button "Next" at bounding box center [1047, 483] width 87 height 45
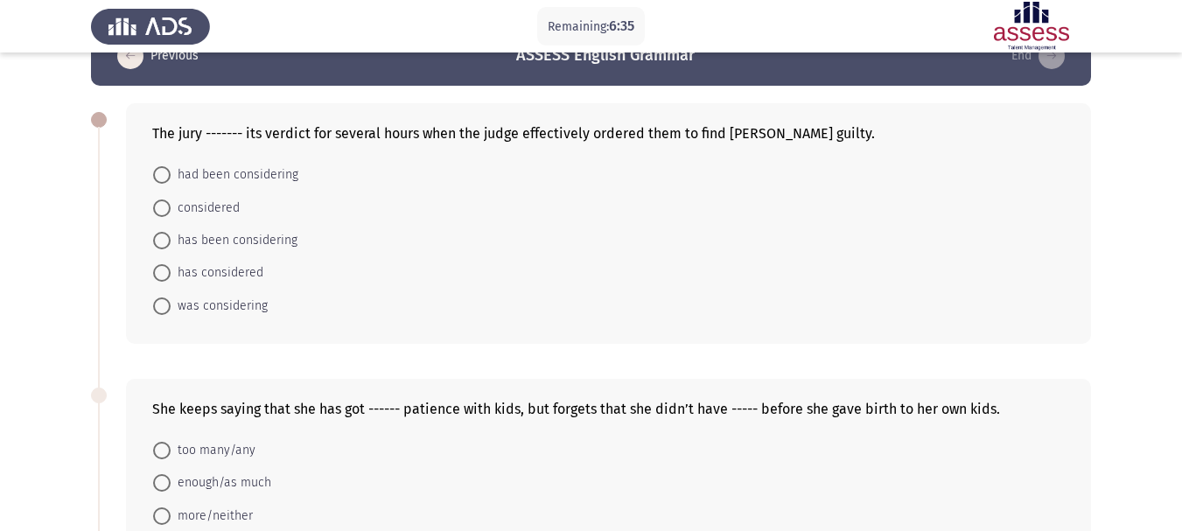
scroll to position [0, 0]
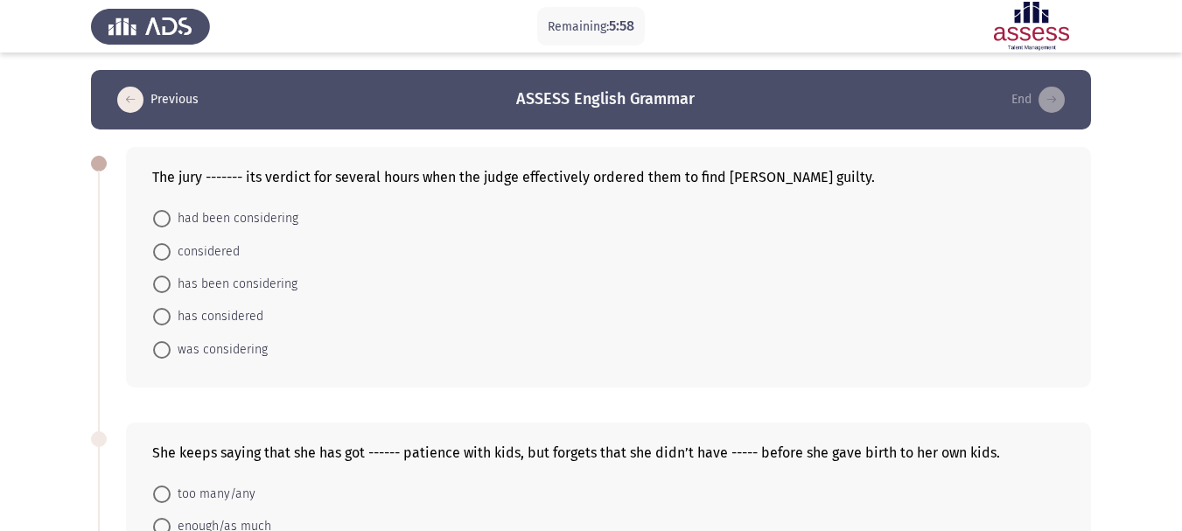
click at [286, 221] on span "had been considering" at bounding box center [235, 218] width 128 height 21
click at [171, 221] on input "had been considering" at bounding box center [161, 218] width 17 height 17
radio input "true"
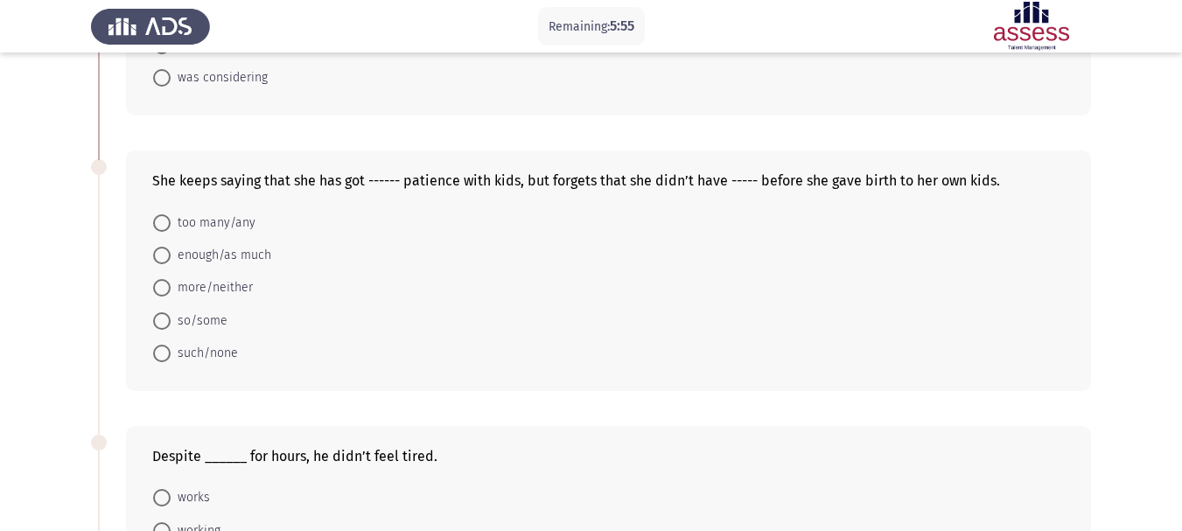
scroll to position [276, 0]
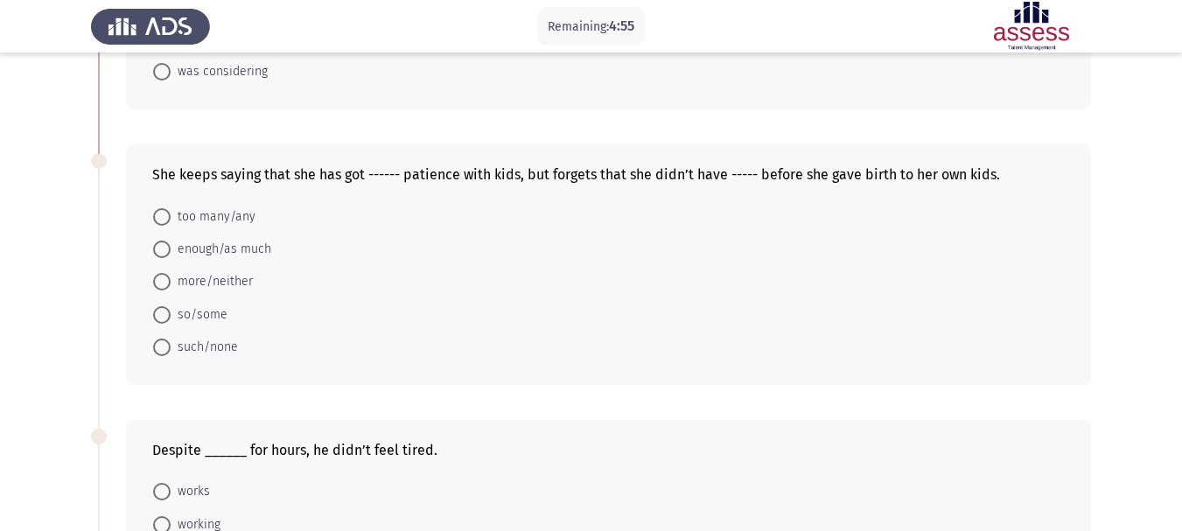
click at [248, 256] on span "enough/as much" at bounding box center [221, 249] width 101 height 21
click at [171, 256] on input "enough/as much" at bounding box center [161, 249] width 17 height 17
radio input "true"
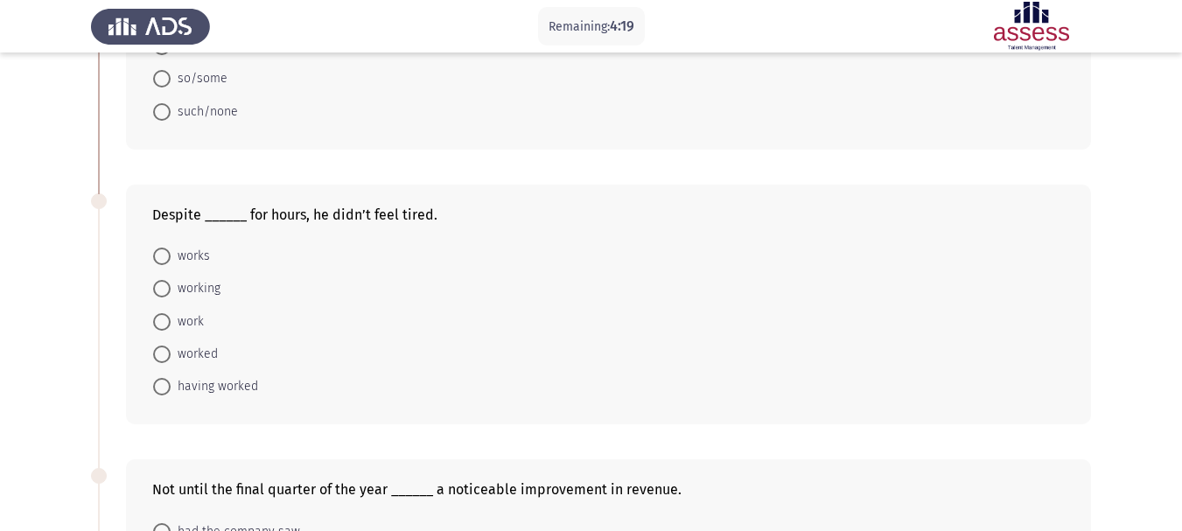
scroll to position [566, 0]
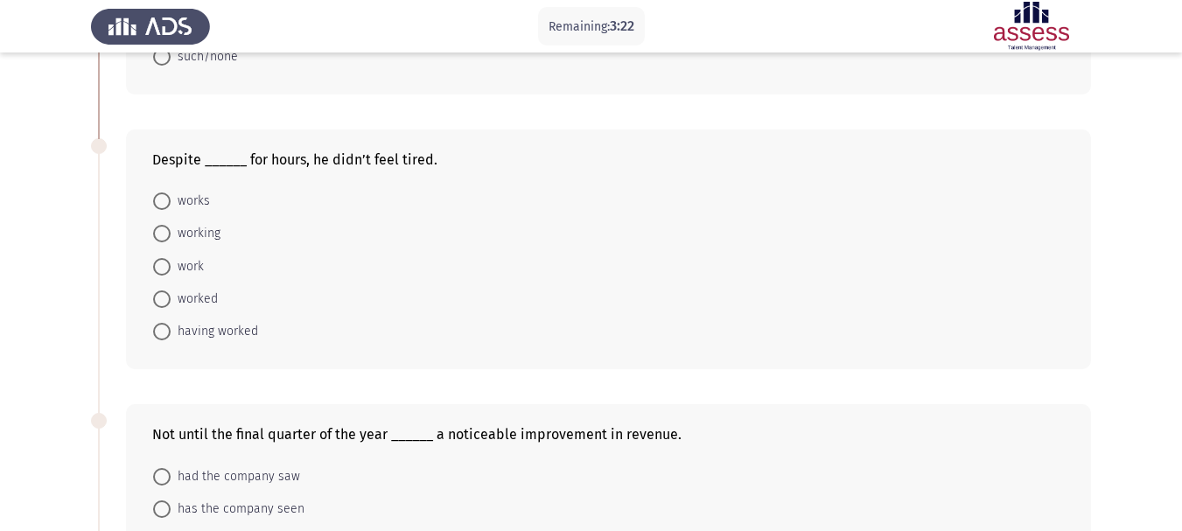
click at [199, 339] on span "having worked" at bounding box center [214, 331] width 87 height 21
click at [171, 339] on input "having worked" at bounding box center [161, 331] width 17 height 17
radio input "true"
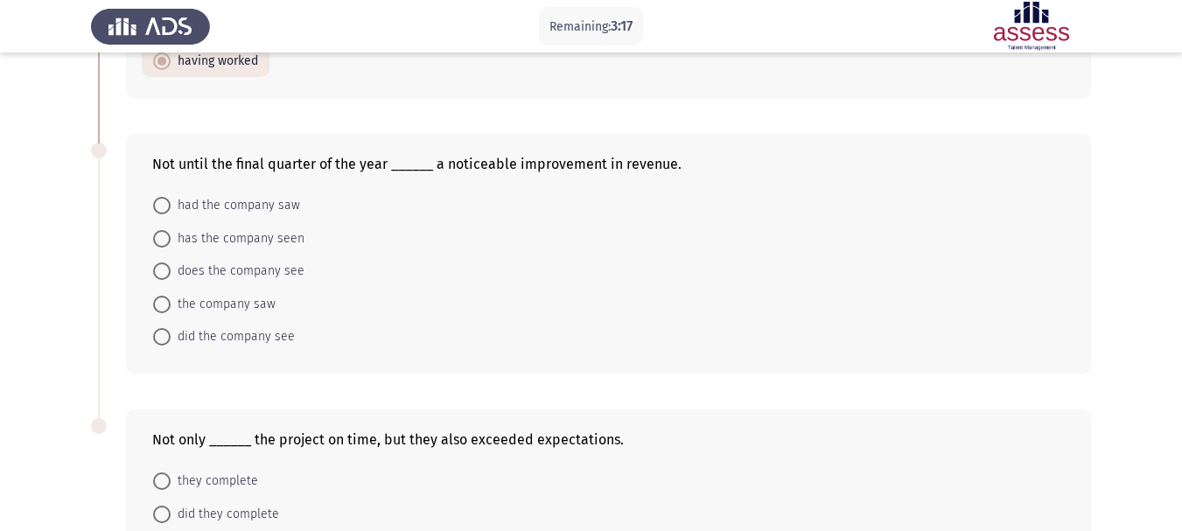
scroll to position [816, 0]
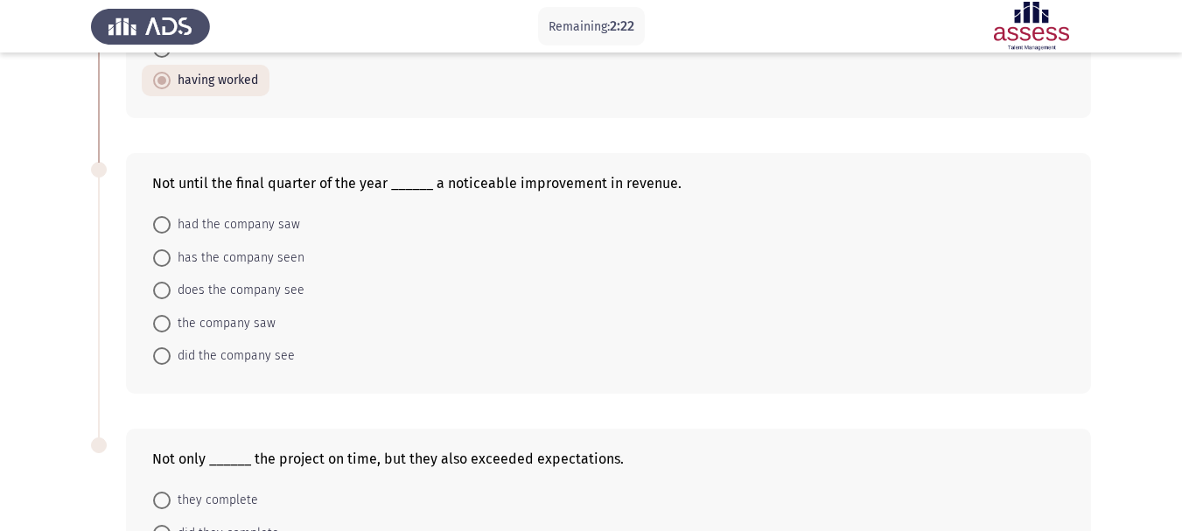
click at [228, 358] on span "did the company see" at bounding box center [233, 356] width 124 height 21
click at [171, 358] on input "did the company see" at bounding box center [161, 355] width 17 height 17
radio input "true"
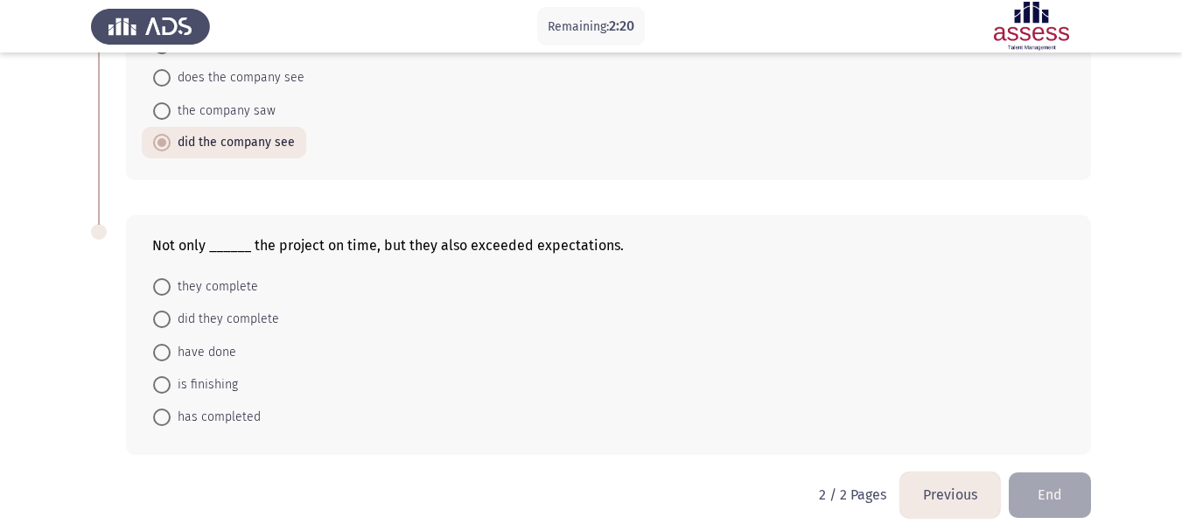
scroll to position [1040, 0]
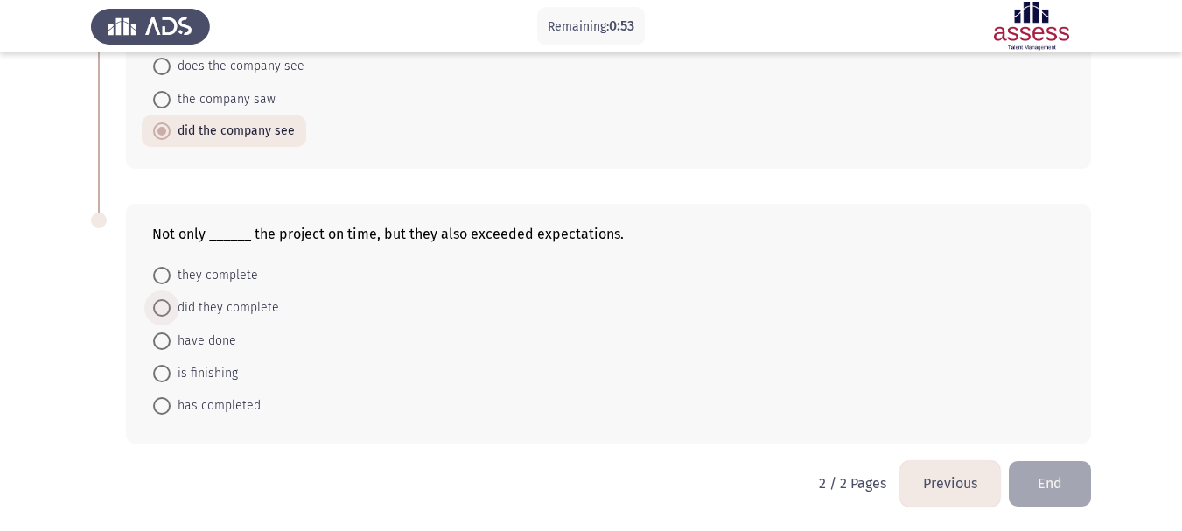
click at [223, 311] on span "did they complete" at bounding box center [225, 307] width 108 height 21
click at [171, 311] on input "did they complete" at bounding box center [161, 307] width 17 height 17
radio input "true"
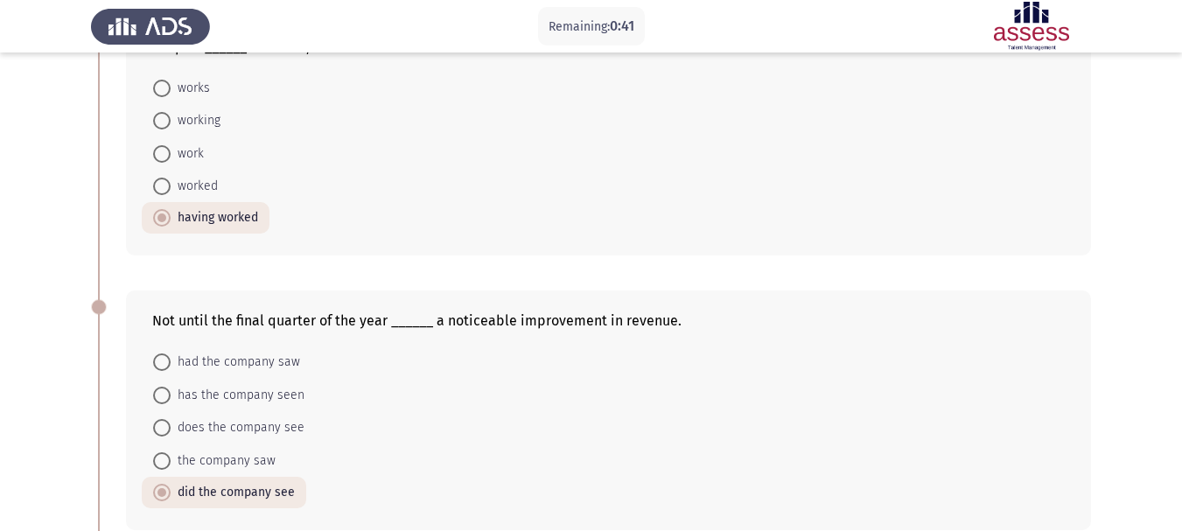
scroll to position [1039, 0]
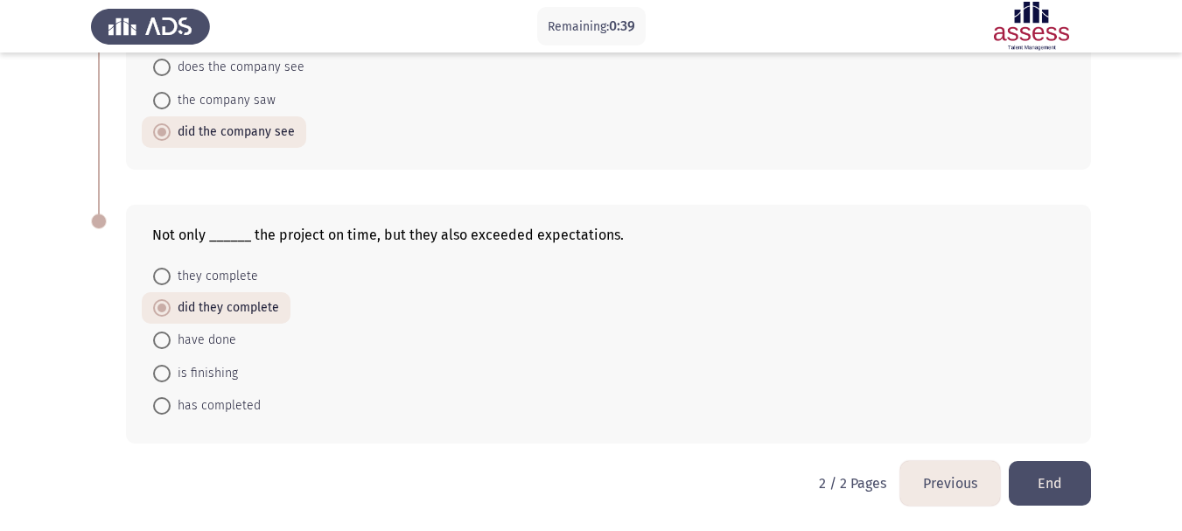
click at [173, 345] on span "have done" at bounding box center [204, 340] width 66 height 21
click at [171, 345] on input "have done" at bounding box center [161, 340] width 17 height 17
radio input "true"
click at [215, 318] on span "did they complete" at bounding box center [225, 308] width 108 height 21
click at [171, 318] on input "did they complete" at bounding box center [161, 308] width 17 height 17
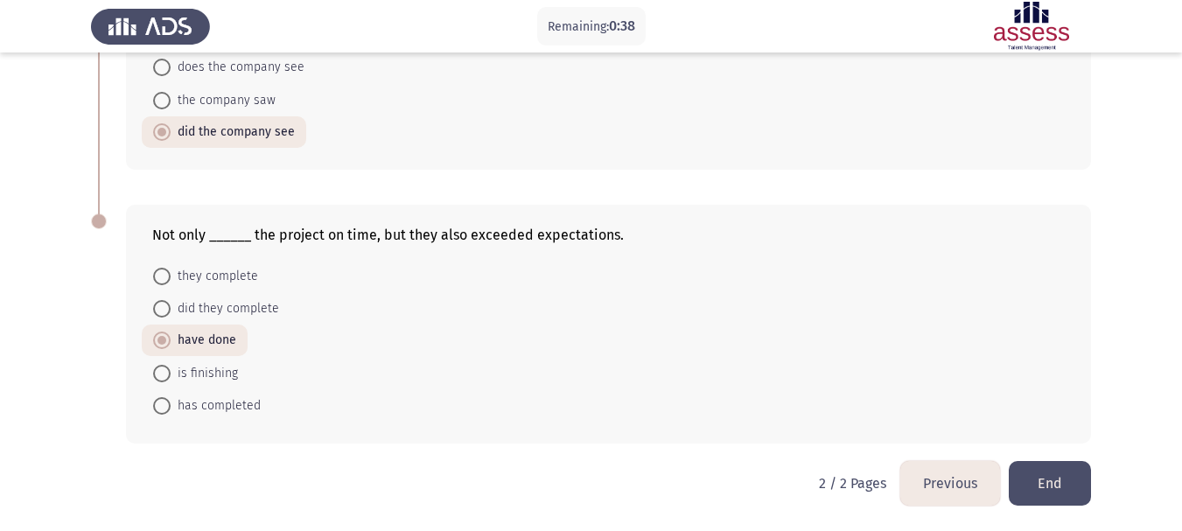
radio input "true"
click at [1046, 481] on button "End" at bounding box center [1050, 483] width 82 height 45
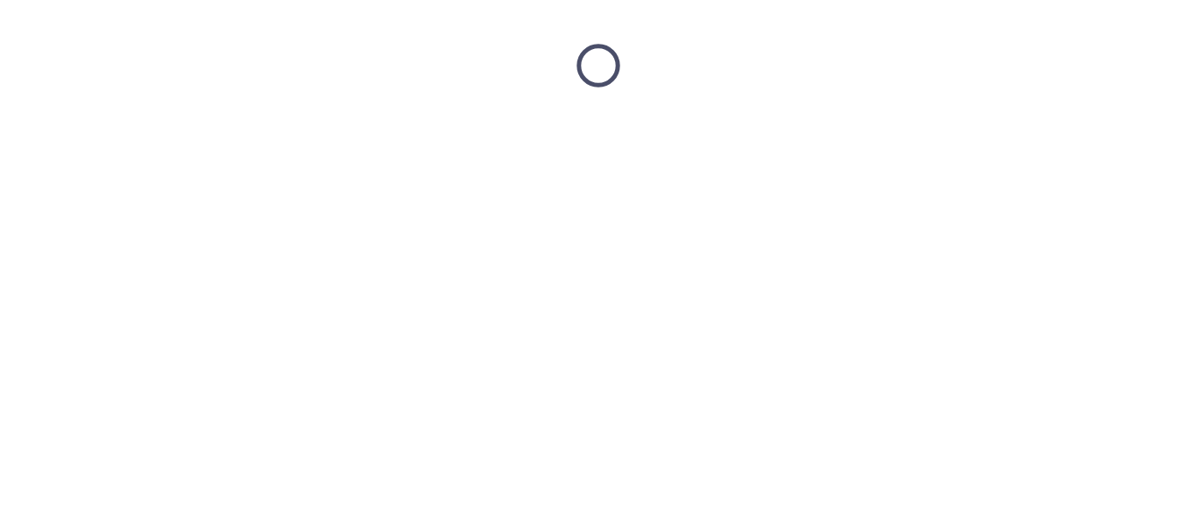
scroll to position [0, 0]
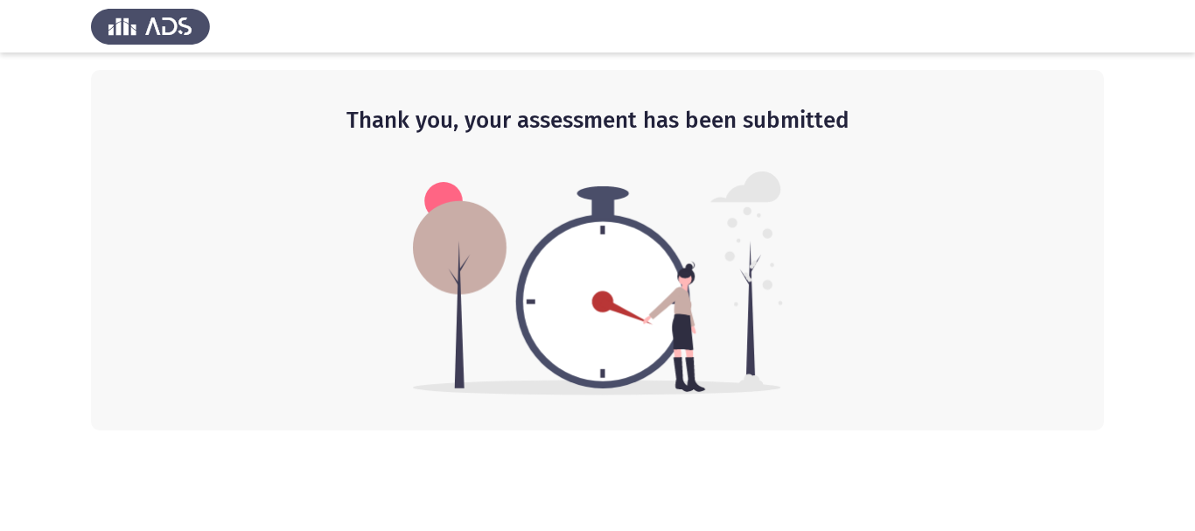
click at [146, 31] on img at bounding box center [150, 26] width 119 height 49
drag, startPoint x: 329, startPoint y: 184, endPoint x: 392, endPoint y: 289, distance: 122.4
click at [330, 184] on div "Thank you, your assessment has been submitted" at bounding box center [597, 250] width 1013 height 360
drag, startPoint x: 775, startPoint y: 430, endPoint x: 775, endPoint y: 472, distance: 42.0
drag, startPoint x: 616, startPoint y: 137, endPoint x: 650, endPoint y: 105, distance: 47.0
